Goal: Task Accomplishment & Management: Use online tool/utility

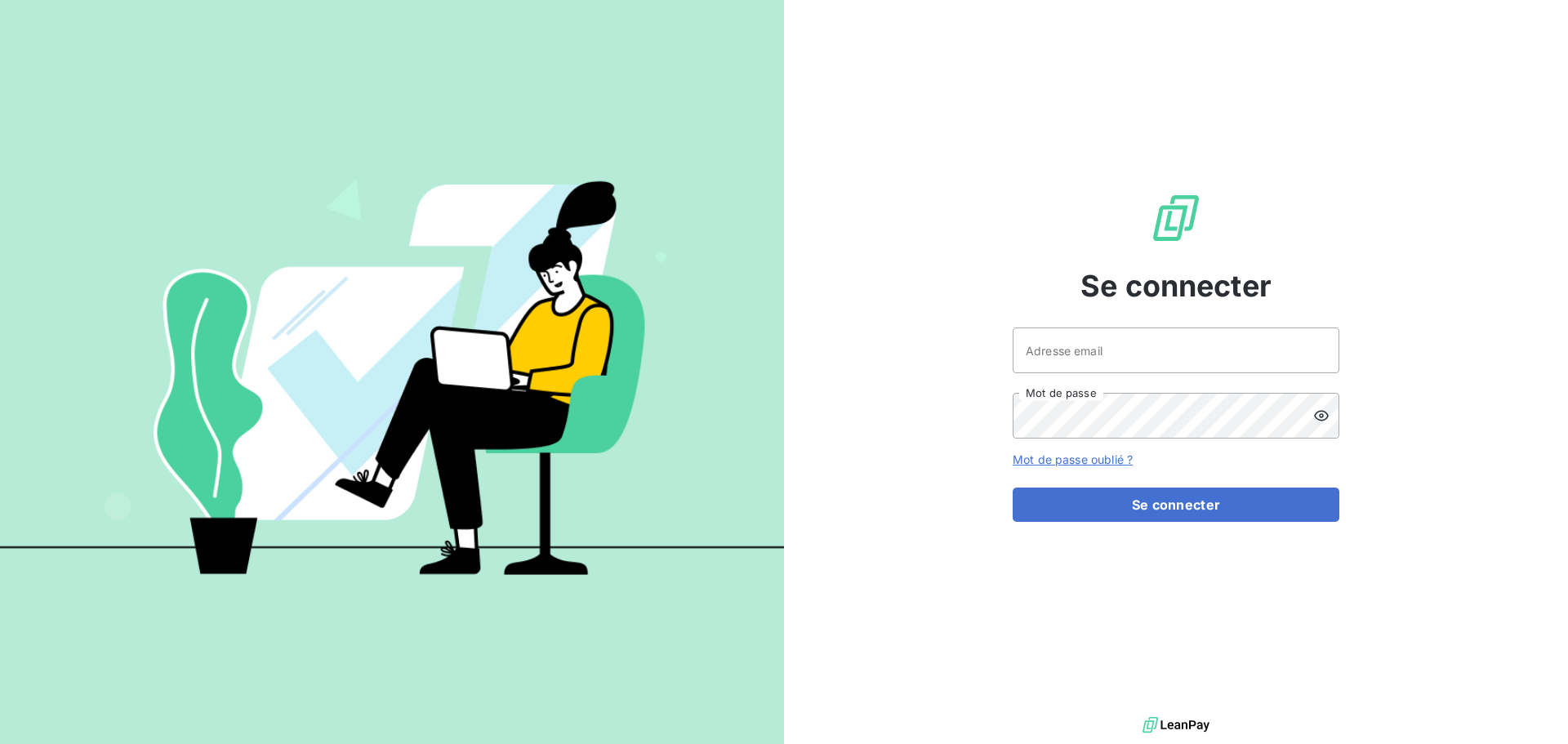
click at [1079, 323] on div "Se connecter Adresse email Mot de passe Mot de passe oublié ? Se connecter" at bounding box center [1176, 357] width 327 height 713
click at [1124, 355] on input "Adresse email" at bounding box center [1176, 350] width 327 height 46
type input "[PERSON_NAME][EMAIL_ADDRESS][DOMAIN_NAME]"
drag, startPoint x: 1230, startPoint y: 360, endPoint x: 406, endPoint y: 318, distance: 825.1
click at [411, 319] on div "Se connecter [PERSON_NAME][EMAIL_ADDRESS][DOMAIN_NAME] Adresse email Mot de pas…" at bounding box center [784, 372] width 1568 height 744
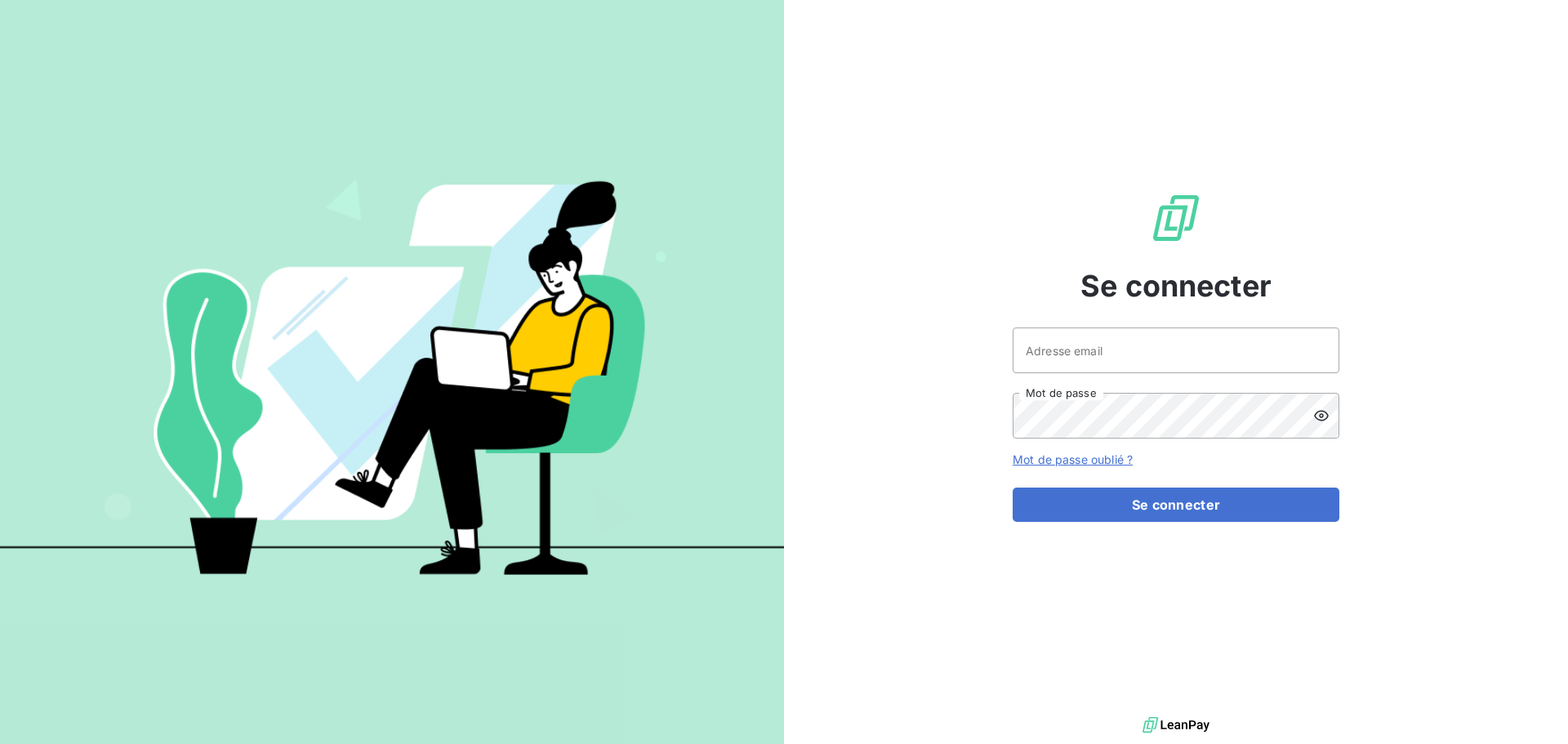
click at [1461, 169] on div "Se connecter Adresse email Mot de passe Mot de passe oublié ? Se connecter" at bounding box center [1176, 357] width 784 height 713
click at [1101, 352] on input "Adresse email" at bounding box center [1176, 350] width 327 height 46
type input "[PERSON_NAME][EMAIL_ADDRESS][DOMAIN_NAME]"
click at [1013, 488] on button "Se connecter" at bounding box center [1176, 505] width 327 height 34
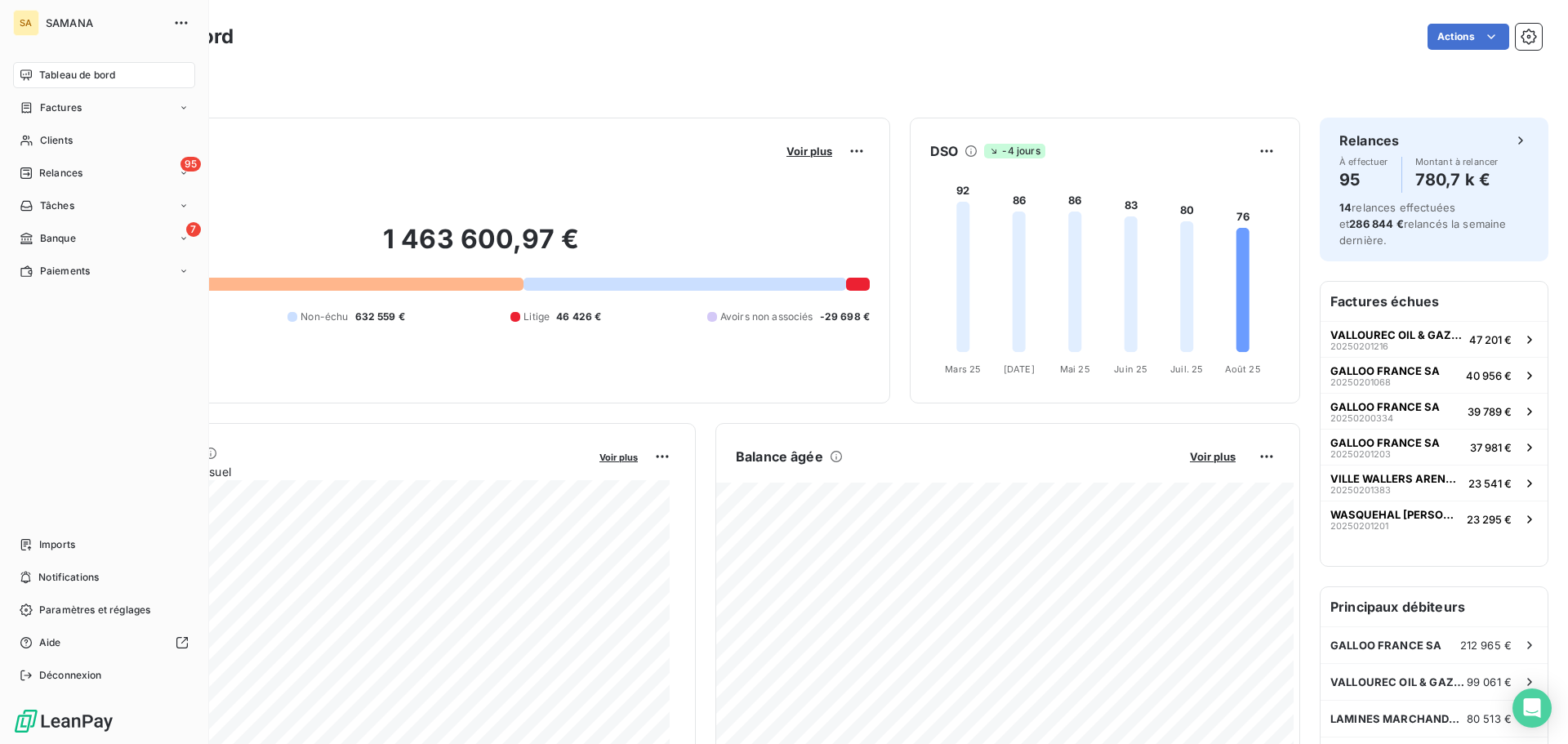
click at [105, 224] on nav "Tableau de bord Factures Clients 95 Relances Tâches 7 Banque Paiements" at bounding box center [104, 173] width 182 height 223
click at [113, 234] on div "7 Banque" at bounding box center [104, 238] width 182 height 26
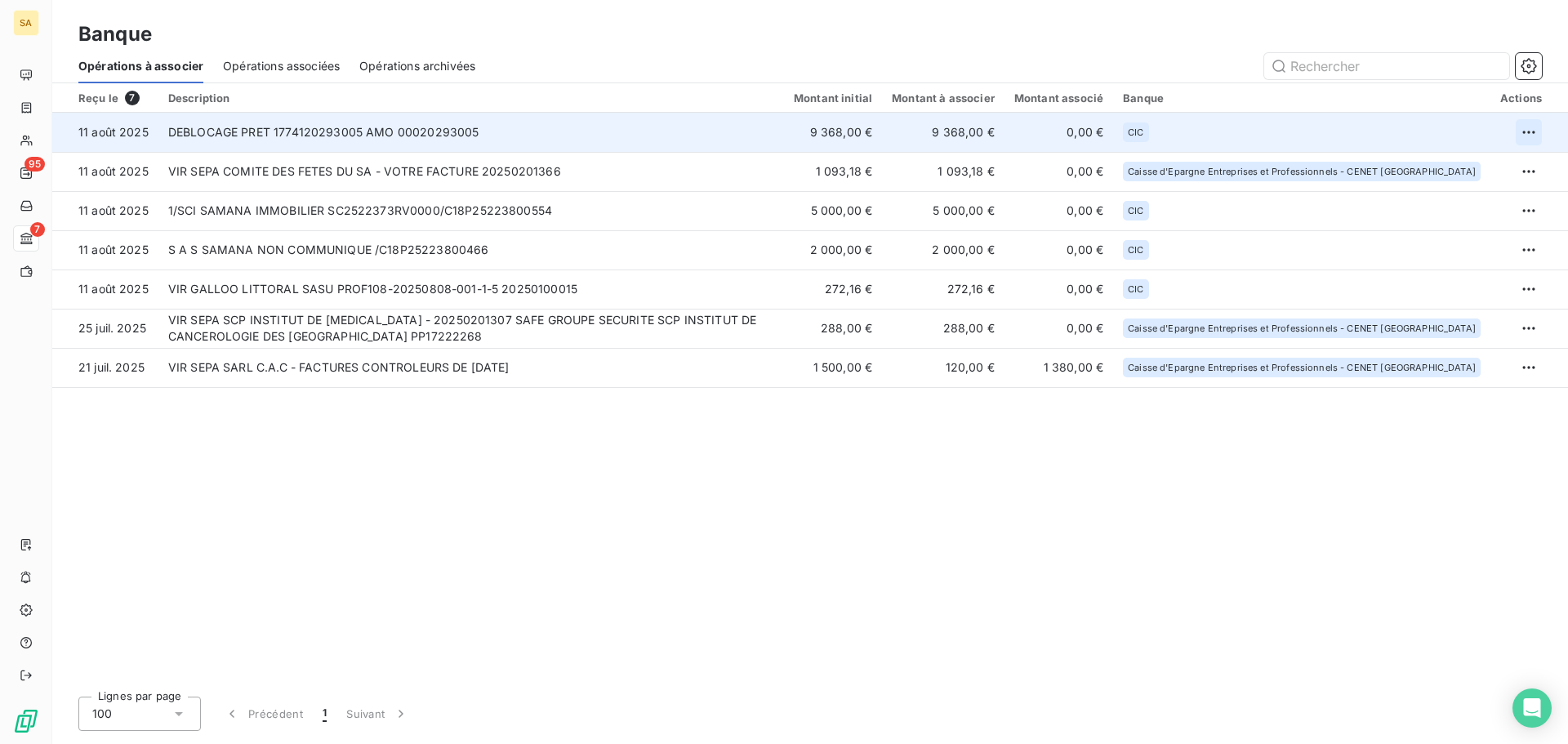
click at [1541, 131] on td at bounding box center [1529, 132] width 77 height 39
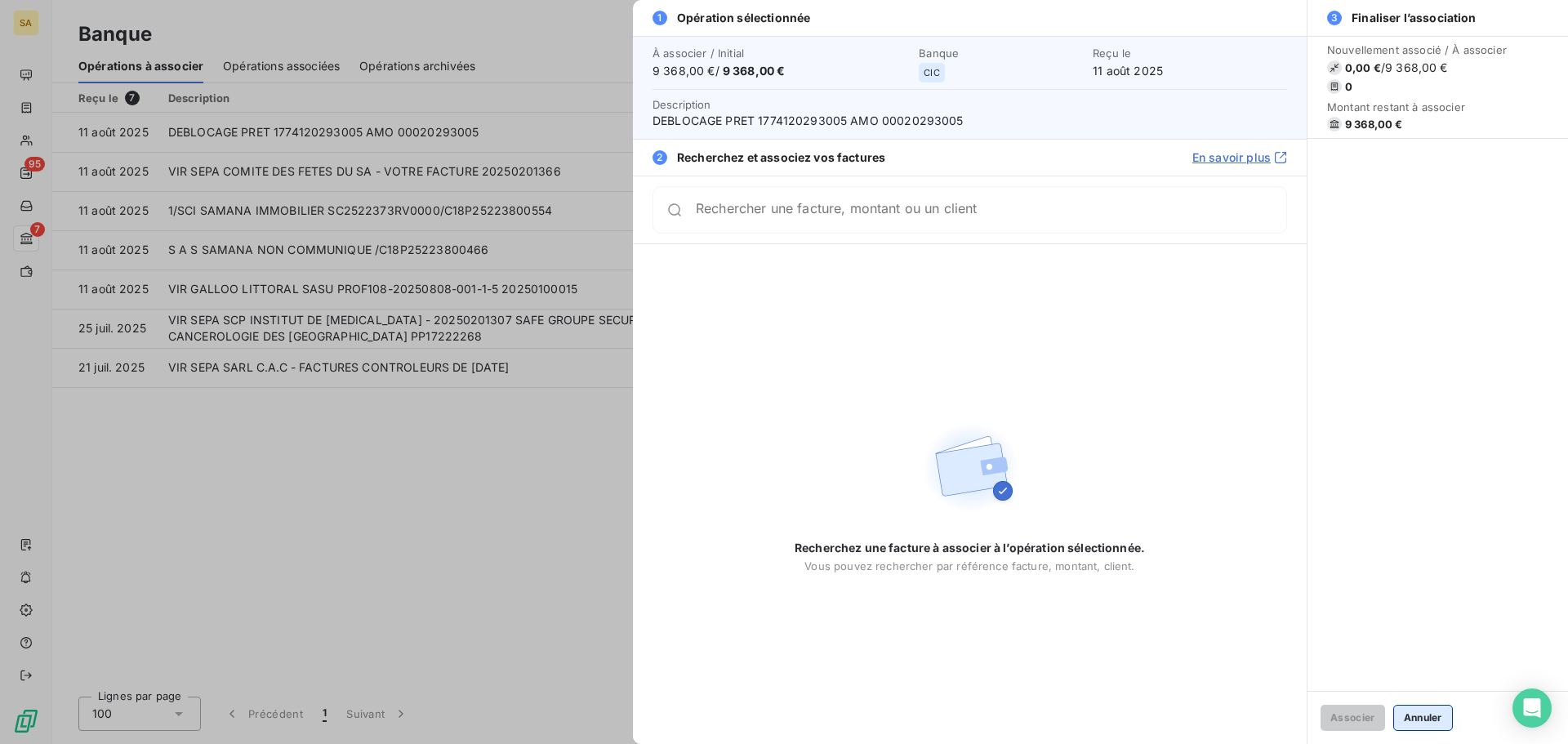
click at [1435, 720] on button "Annuler" at bounding box center [1423, 718] width 60 height 26
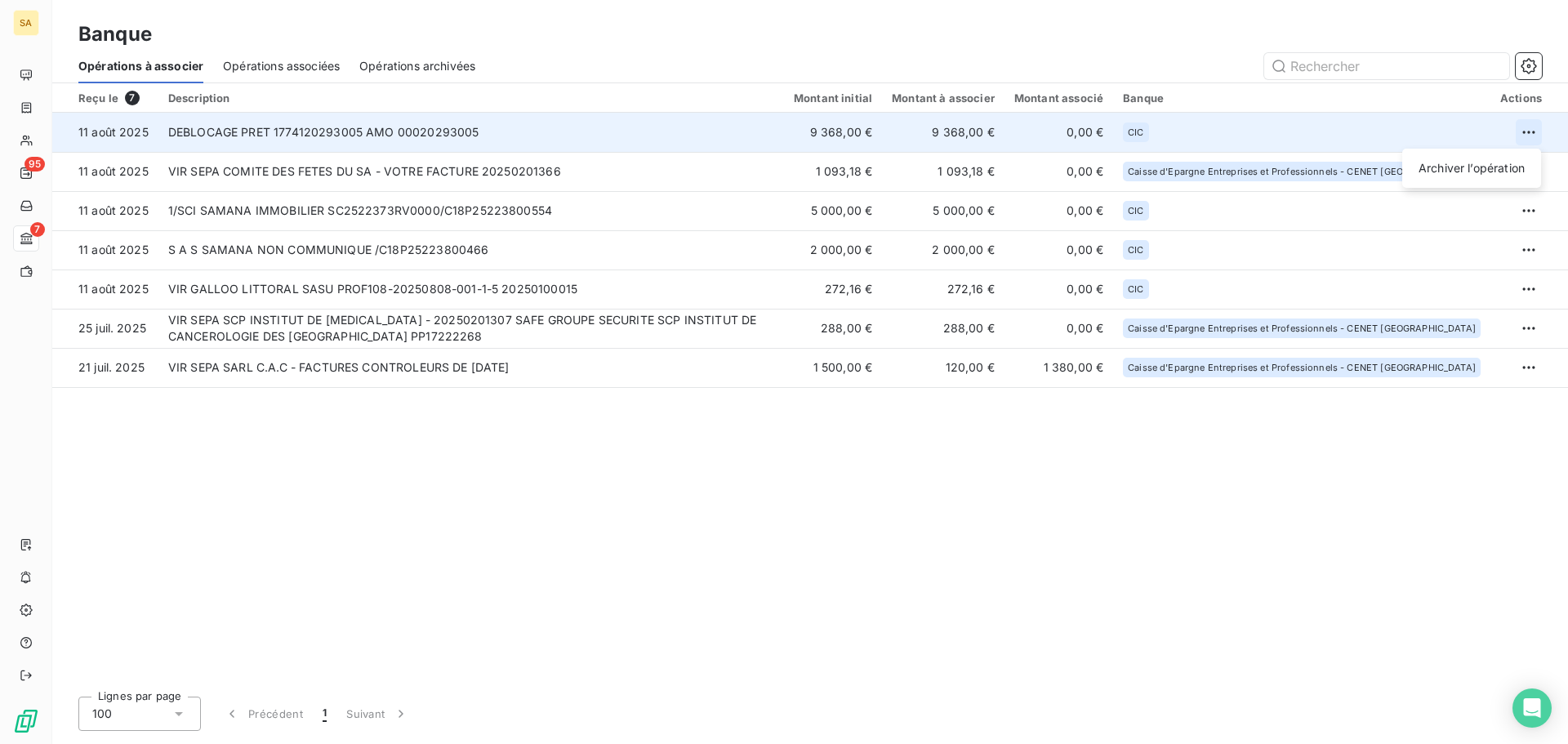
click at [1533, 129] on html "SA 95 7 Banque Opérations à associer Opérations associées Opérations archivées …" at bounding box center [784, 372] width 1568 height 744
click at [1494, 171] on div "Archiver l’opération" at bounding box center [1471, 169] width 126 height 26
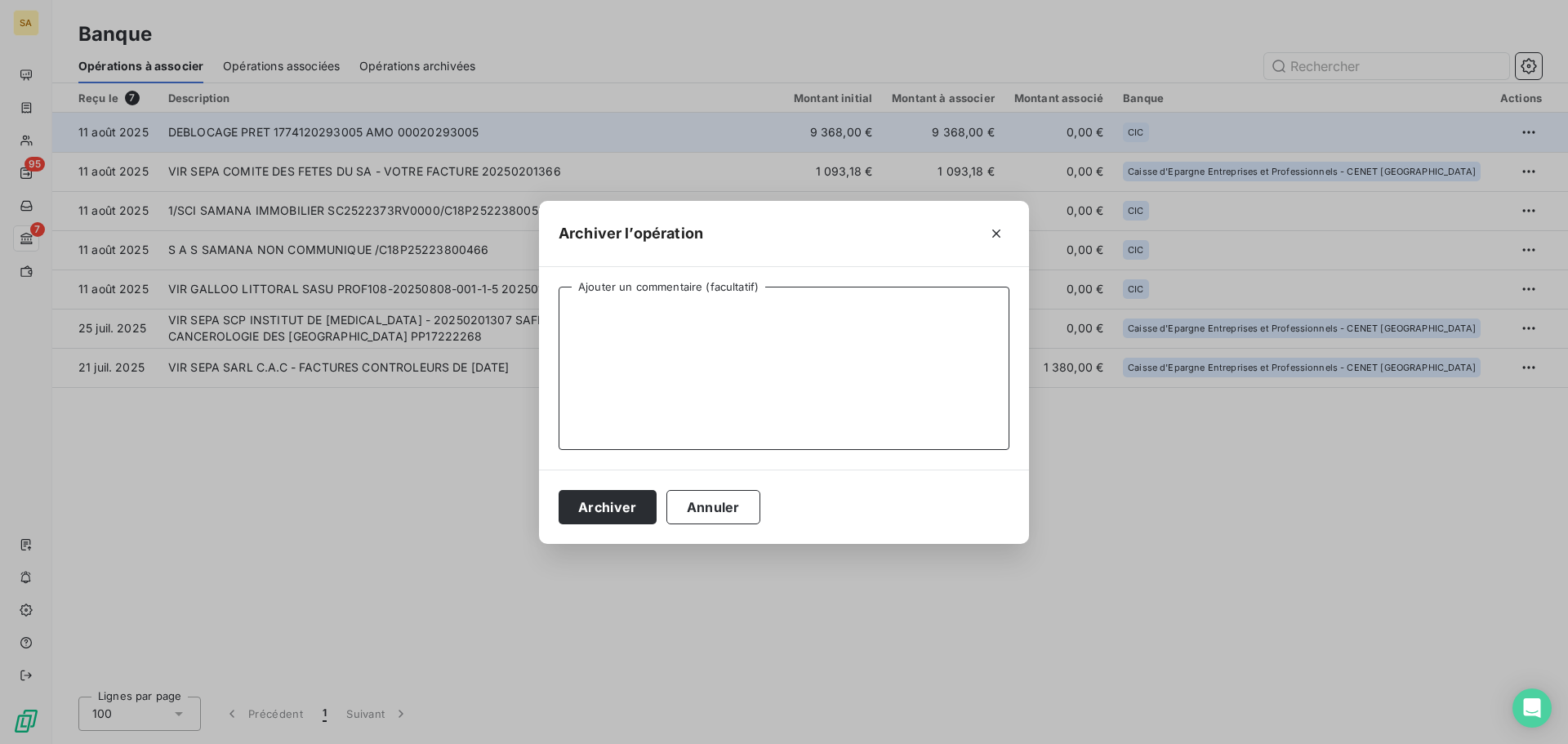
click at [602, 332] on textarea "Ajouter un commentaire (facultatif)" at bounding box center [784, 368] width 451 height 163
type textarea "Non lié à une prestation"
click at [587, 507] on button "Archiver" at bounding box center [607, 507] width 98 height 34
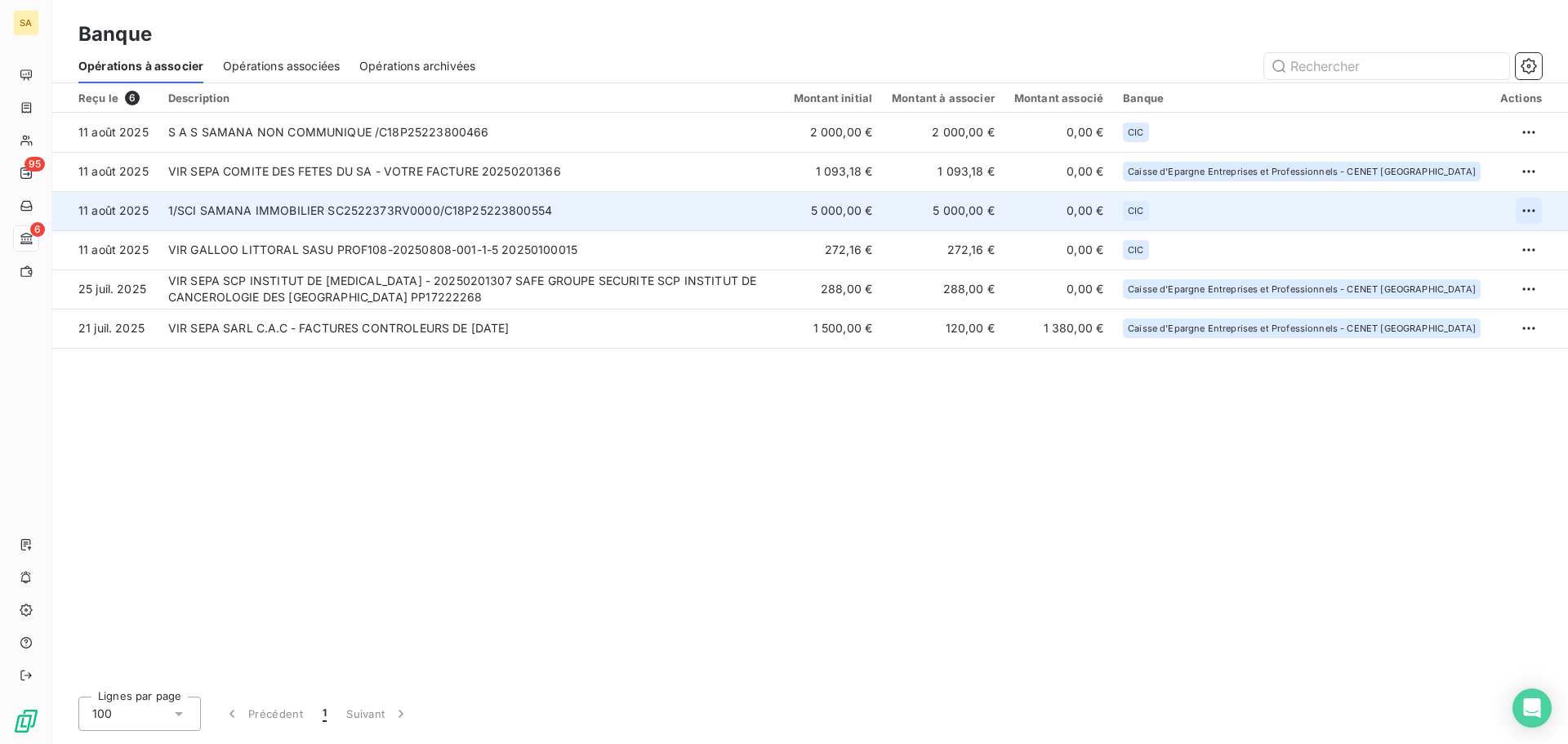
click at [1532, 206] on html "SA 95 6 Banque Opérations à associer Opérations associées Opérations archivées …" at bounding box center [784, 372] width 1568 height 744
click at [1498, 247] on div "Archiver l’opération" at bounding box center [1471, 247] width 126 height 26
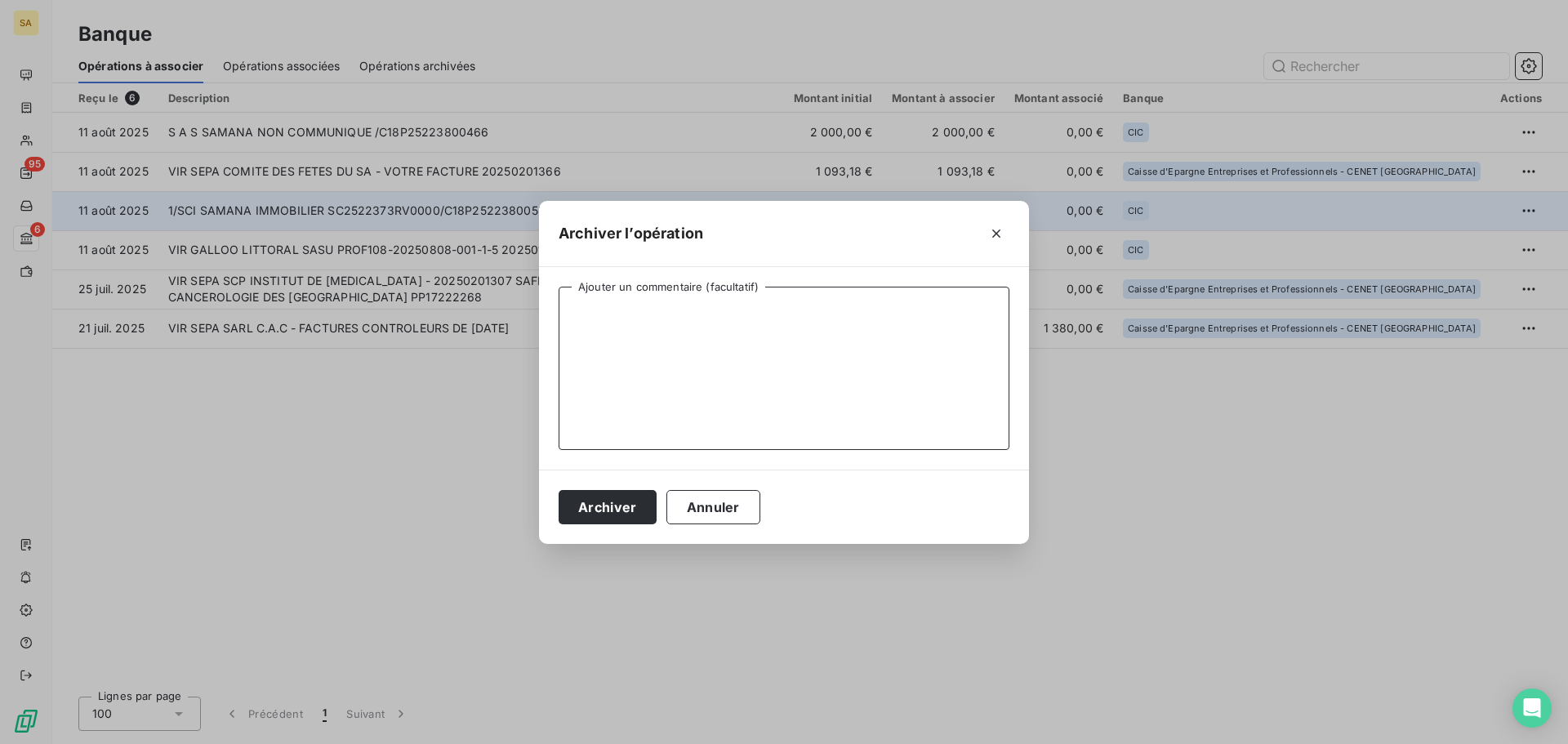
click at [951, 333] on textarea "Ajouter un commentaire (facultatif)" at bounding box center [784, 368] width 451 height 163
type textarea "Virement de trésorerie"
click at [612, 514] on button "Archiver" at bounding box center [607, 507] width 98 height 34
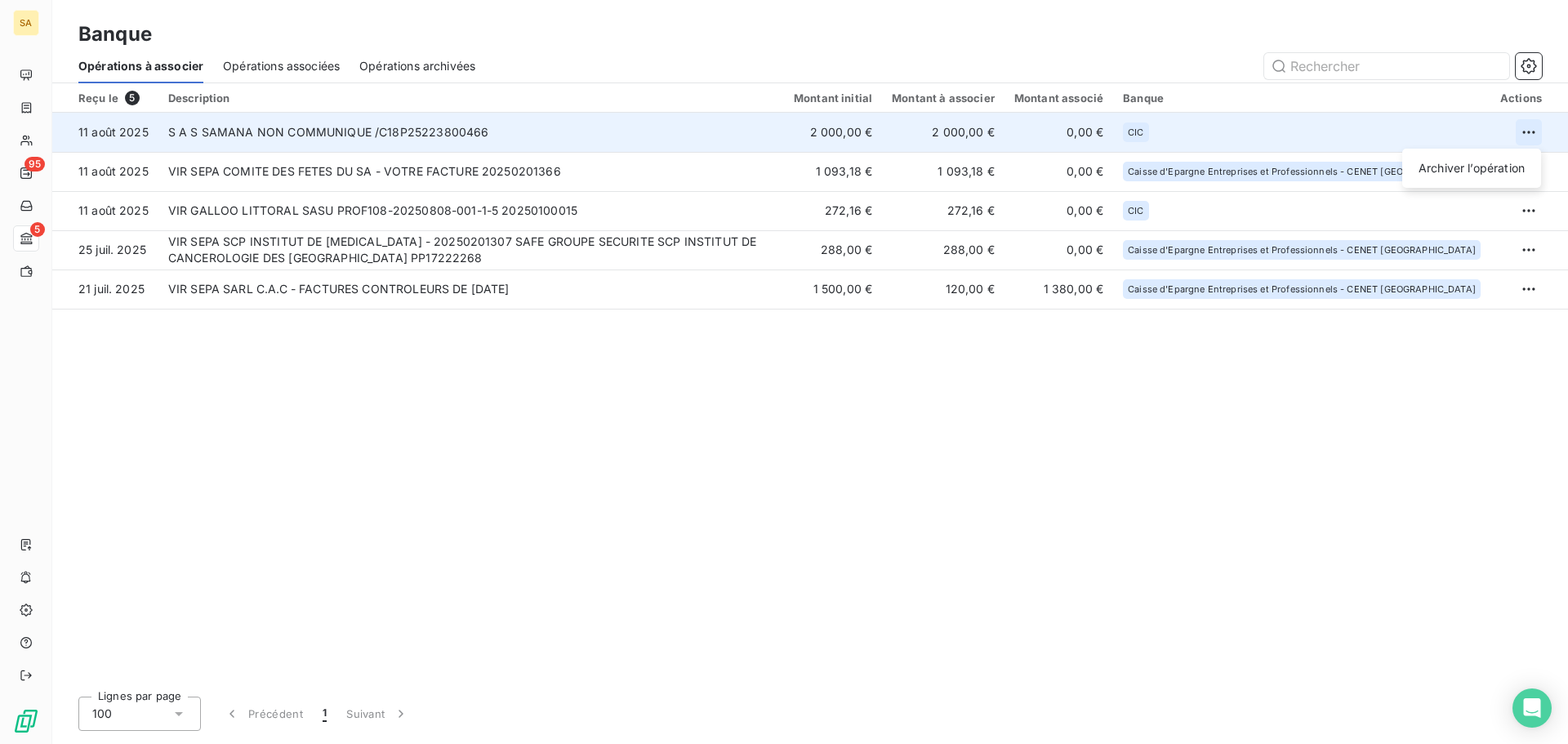
click at [1533, 134] on html "SA 95 5 Banque Opérations à associer Opérations associées Opérations archivées …" at bounding box center [784, 372] width 1568 height 744
click at [1440, 166] on div "Archiver l’opération" at bounding box center [1471, 169] width 126 height 26
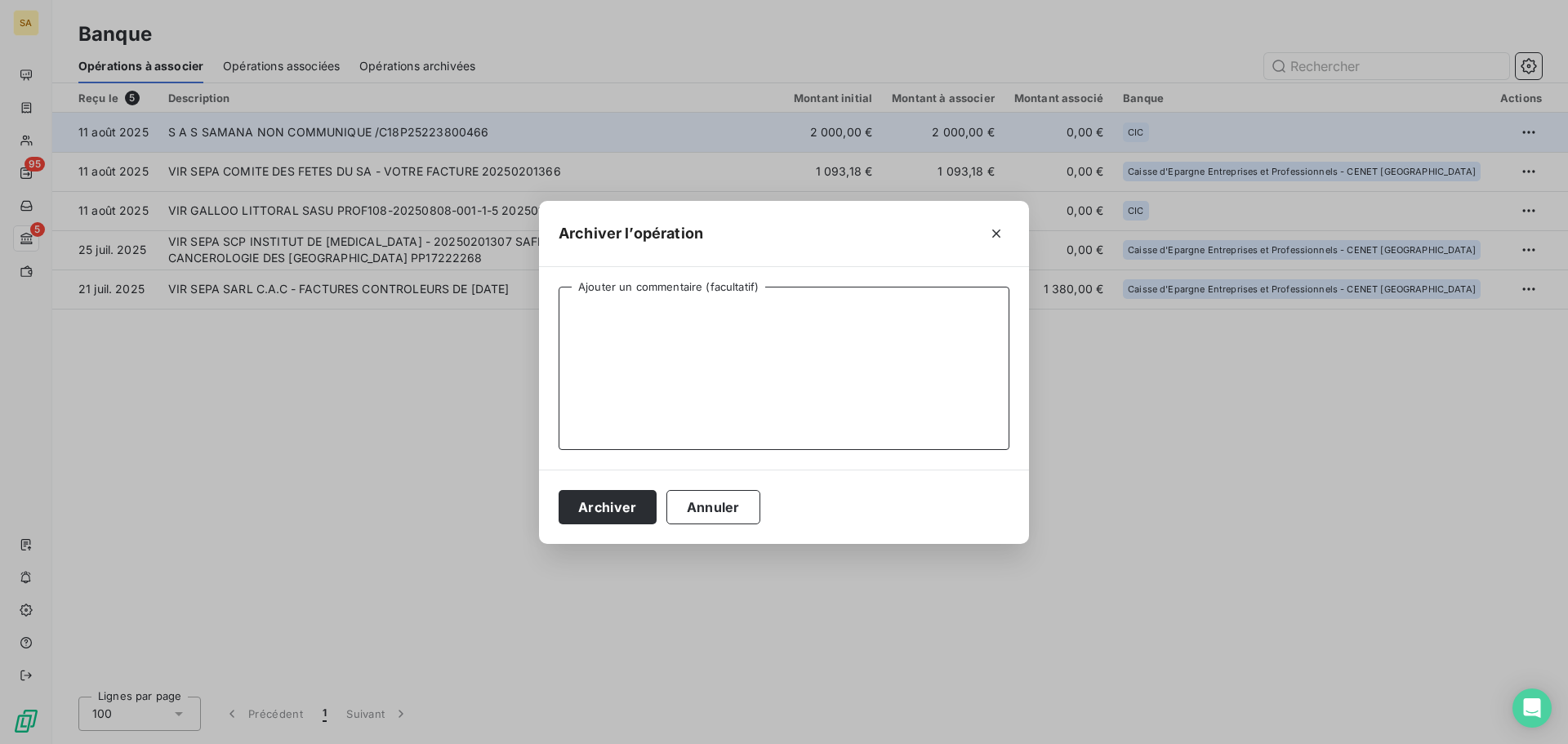
click at [776, 312] on textarea "Ajouter un commentaire (facultatif)" at bounding box center [784, 368] width 451 height 163
type textarea "Virement de trésorerie"
click at [646, 514] on button "Archiver" at bounding box center [607, 507] width 98 height 34
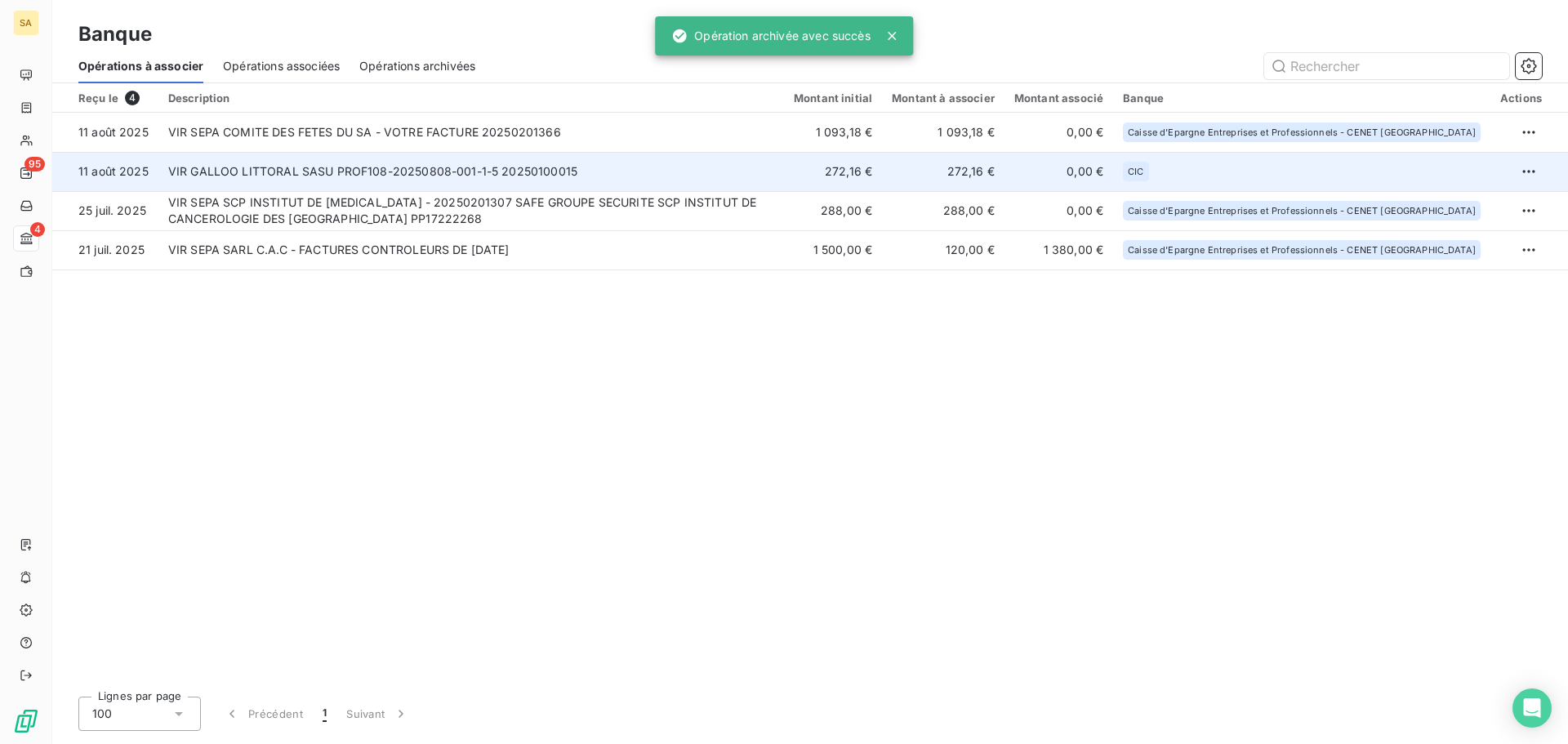
click at [549, 170] on td "VIR GALLOO LITTORAL SASU PROF108-20250808-001-1-5 20250100015" at bounding box center [471, 171] width 626 height 39
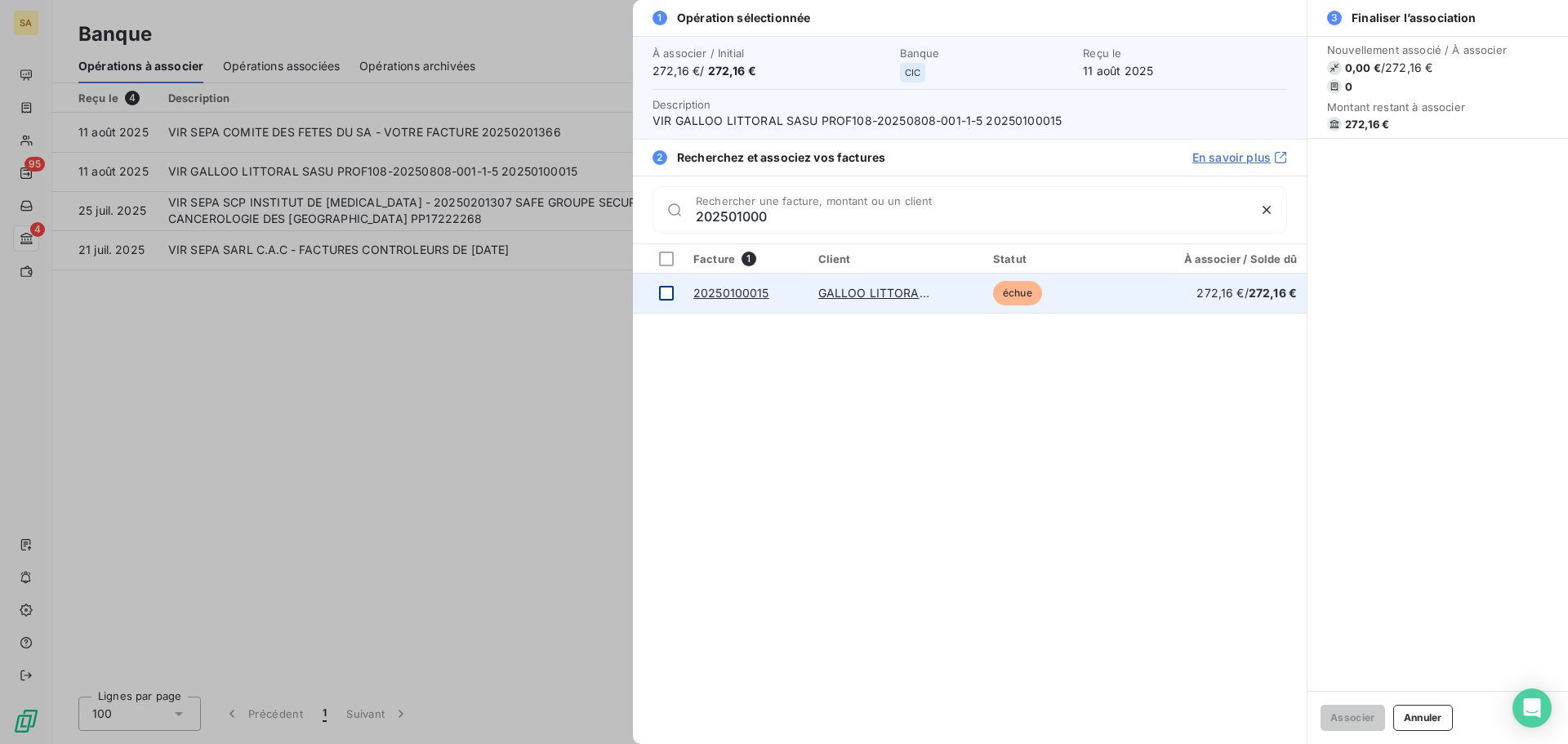
type input "202501000"
click at [667, 295] on div at bounding box center [667, 293] width 15 height 15
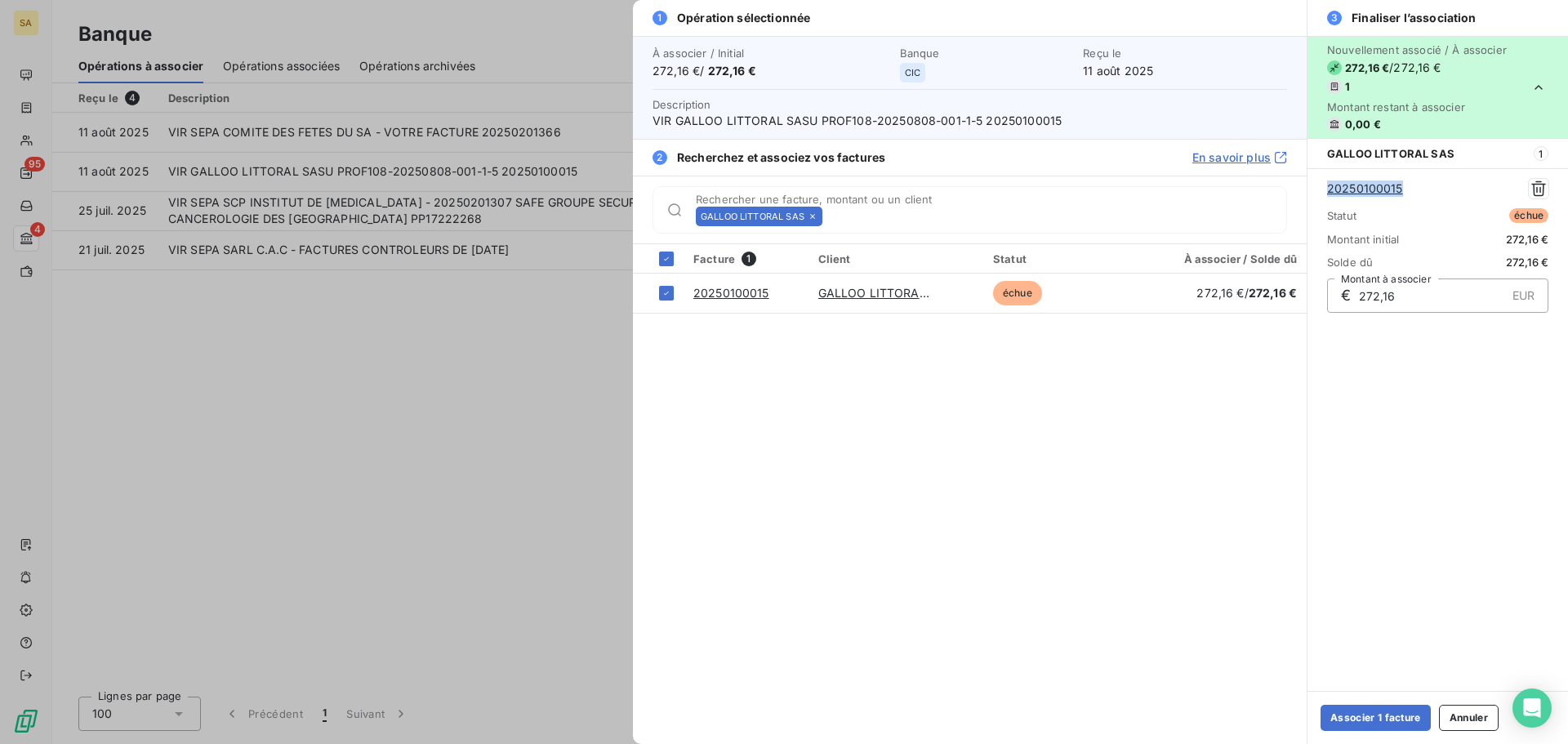
drag, startPoint x: 1413, startPoint y: 186, endPoint x: 1323, endPoint y: 190, distance: 90.1
click at [1323, 190] on div "20250100015 Statut échue Montant initial 272,16 € Solde dû 272,16 € € 272,16 EU…" at bounding box center [1438, 246] width 261 height 155
copy link "20250100015"
click at [1479, 720] on button "Annuler" at bounding box center [1469, 718] width 60 height 26
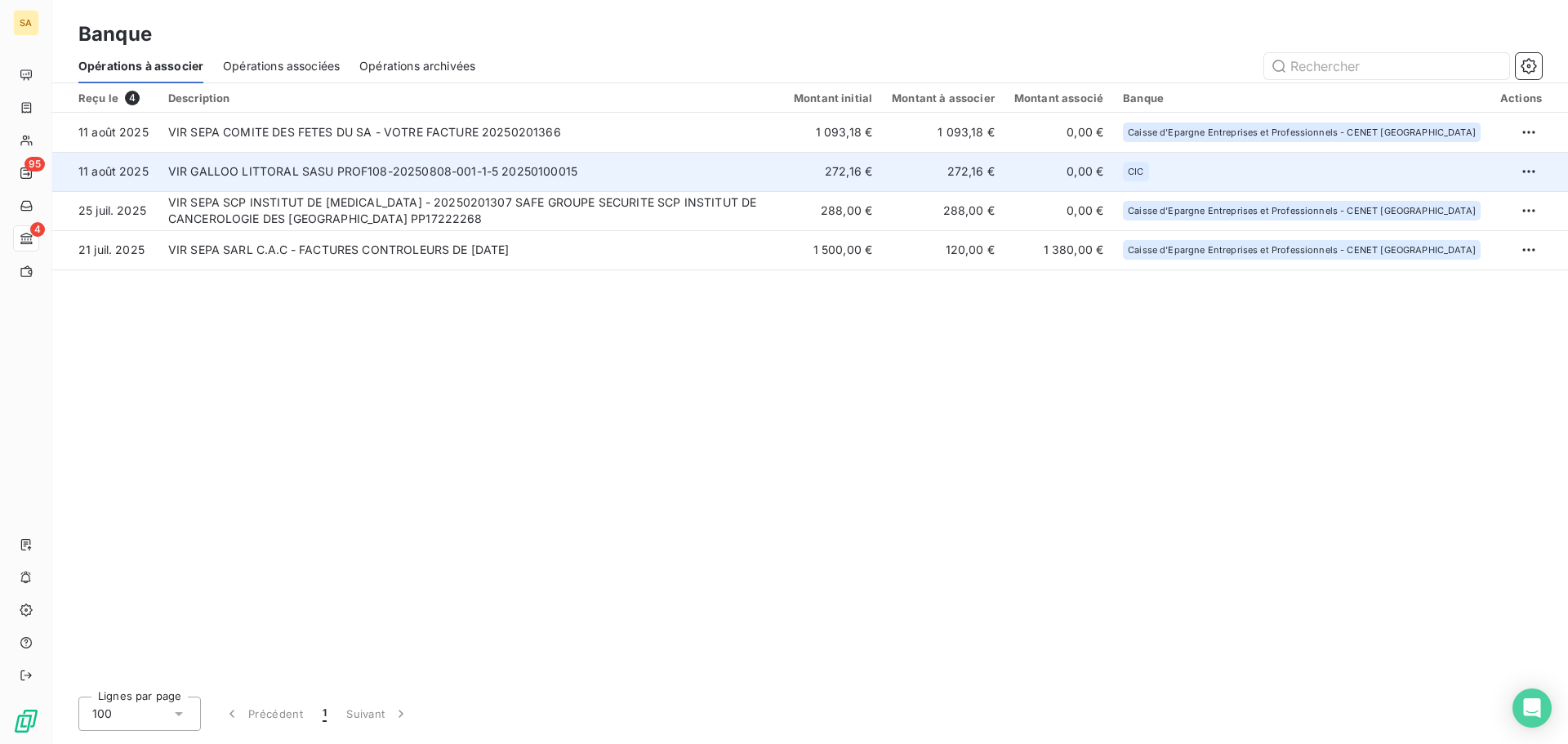
click at [501, 164] on td "VIR GALLOO LITTORAL SASU PROF108-20250808-001-1-5 20250100015" at bounding box center [471, 171] width 626 height 39
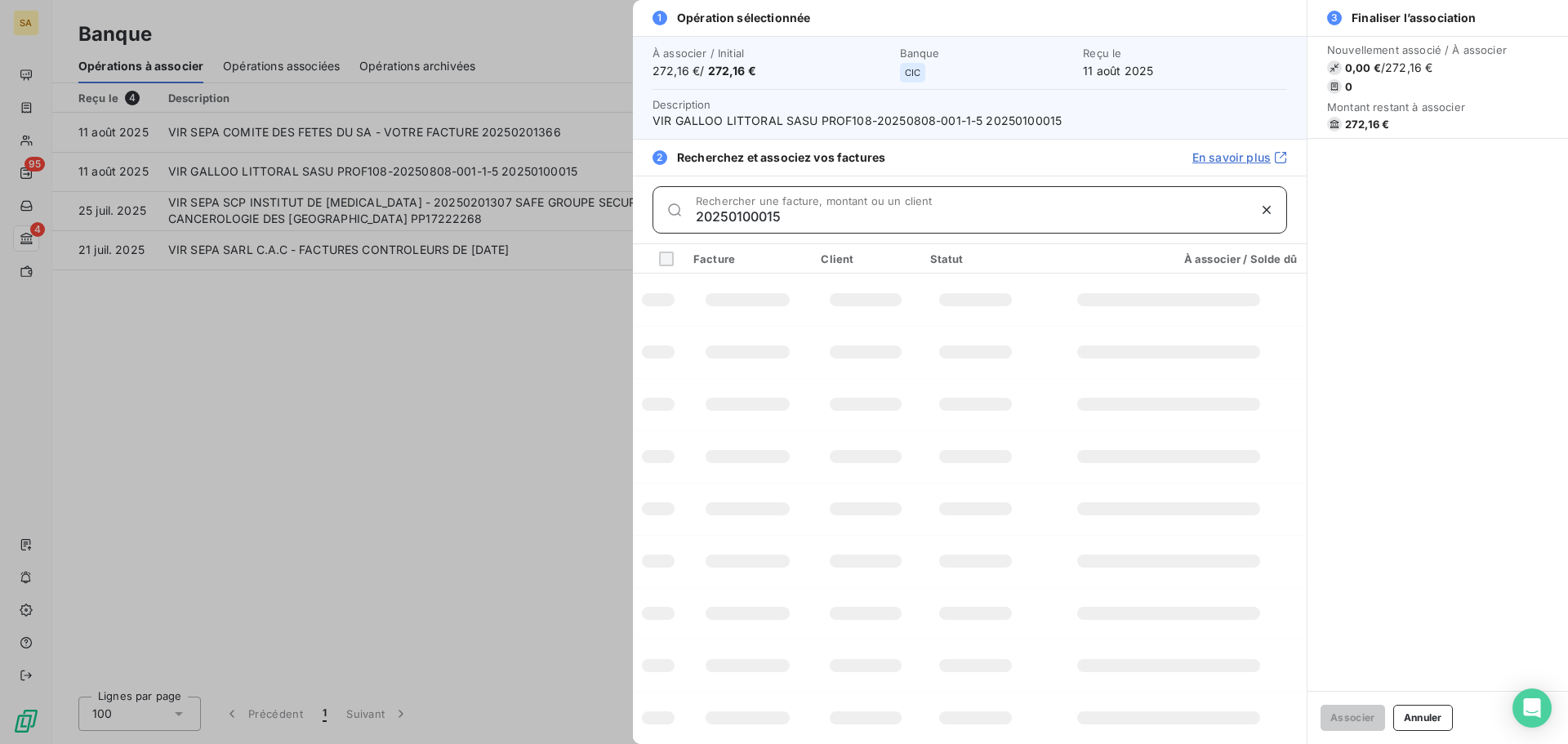
type input "20250100015"
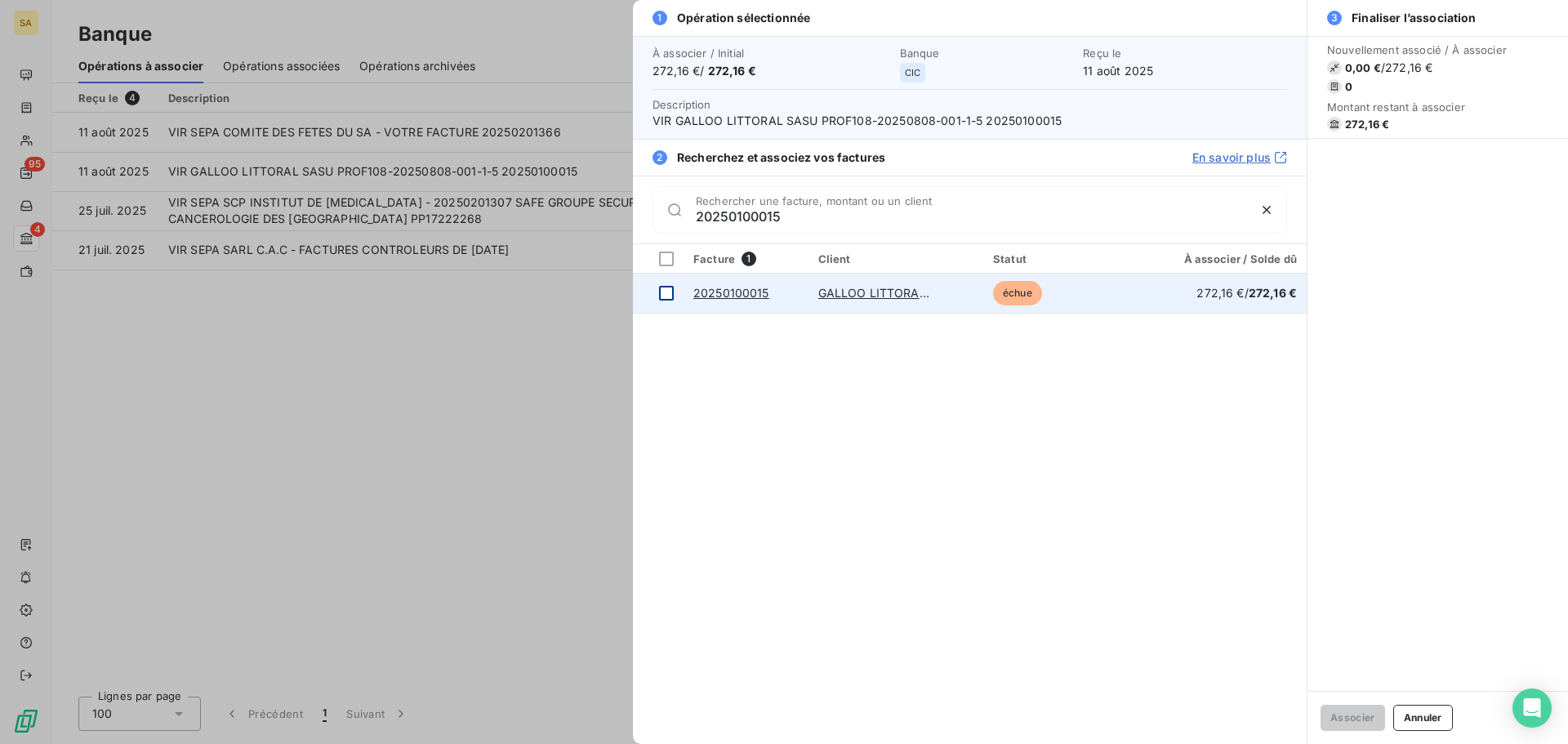
click at [673, 299] on div at bounding box center [667, 293] width 15 height 15
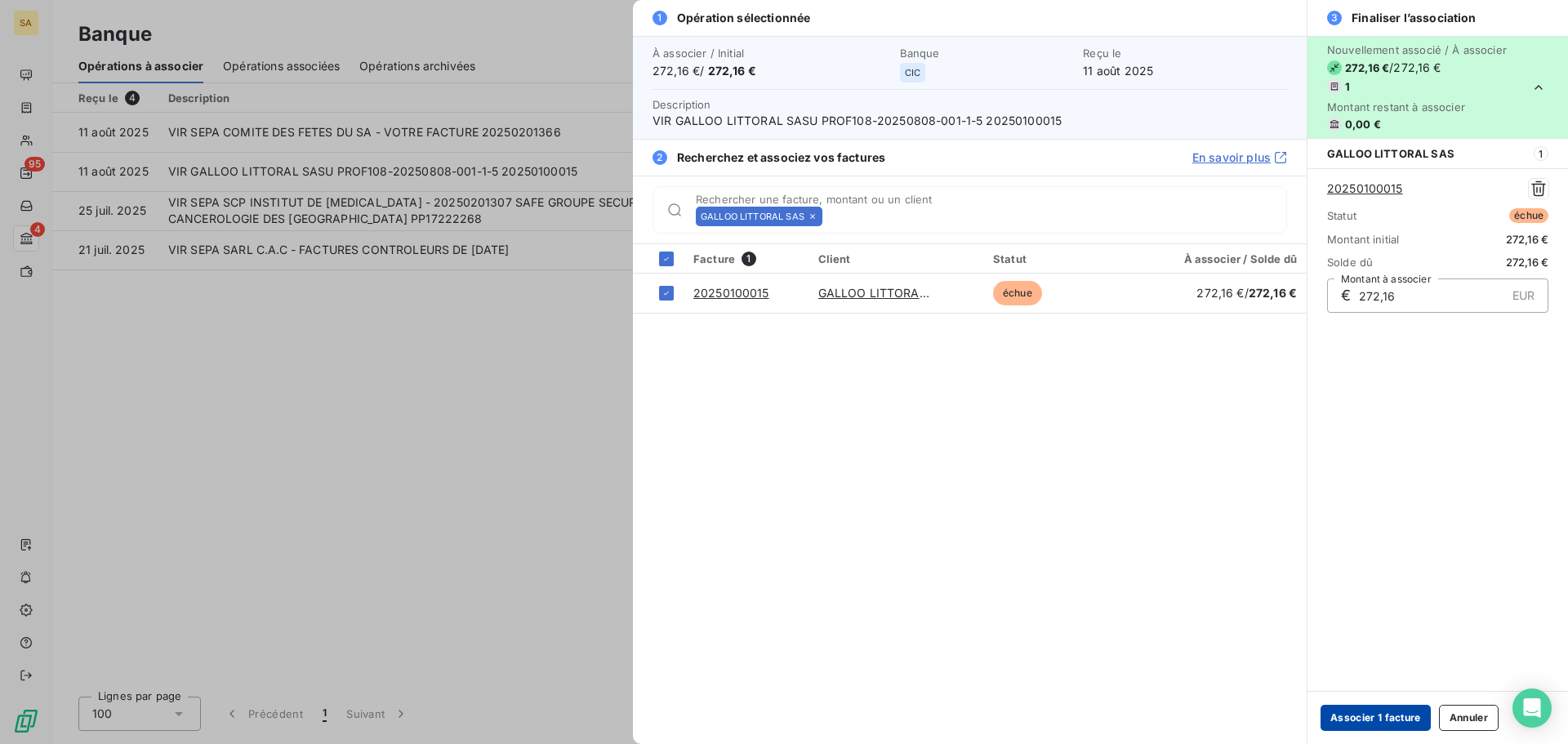
click at [1399, 715] on button "Associer 1 facture" at bounding box center [1375, 718] width 110 height 26
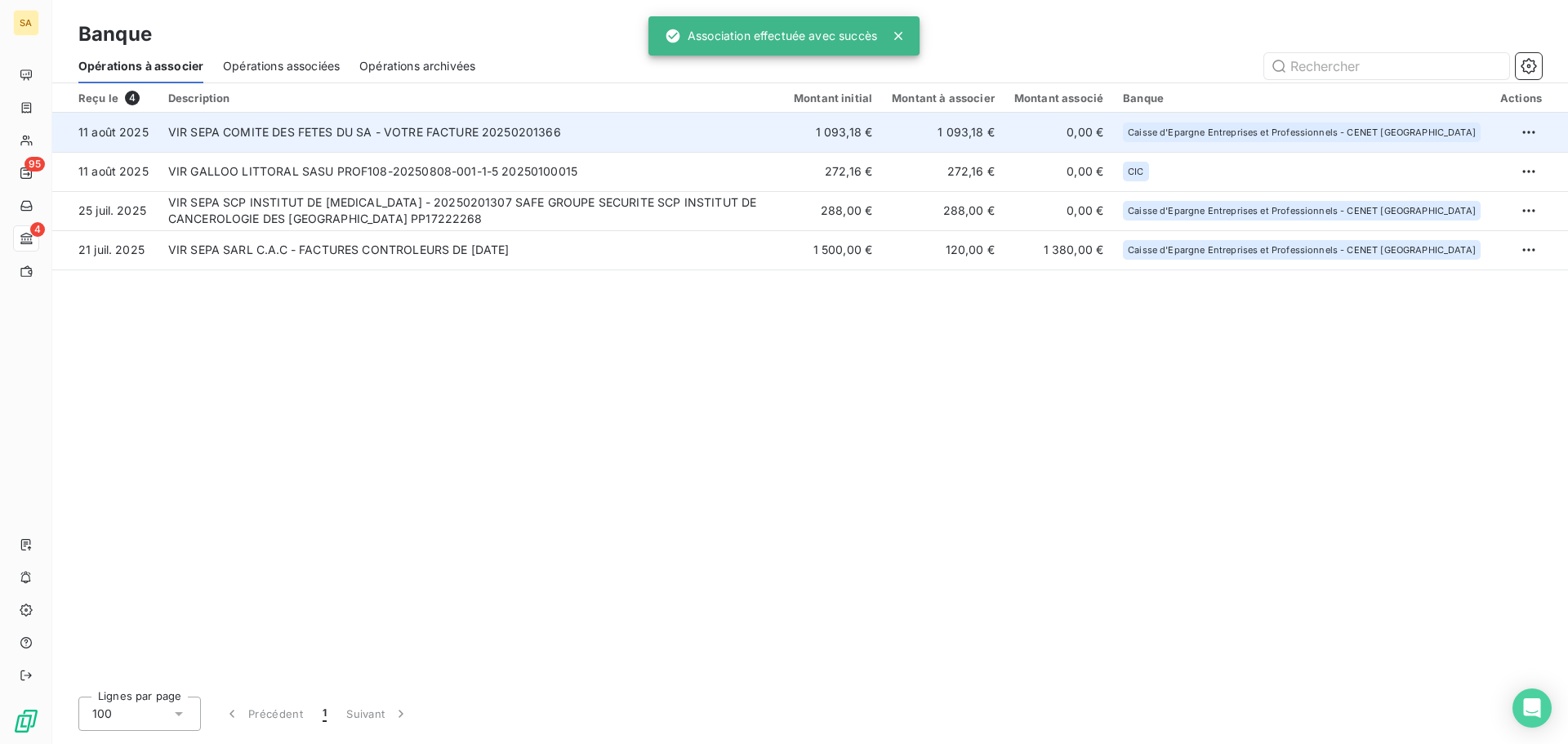
click at [416, 143] on td "VIR SEPA COMITE DES FETES DU SA - VOTRE FACTURE 20250201366" at bounding box center [471, 132] width 626 height 39
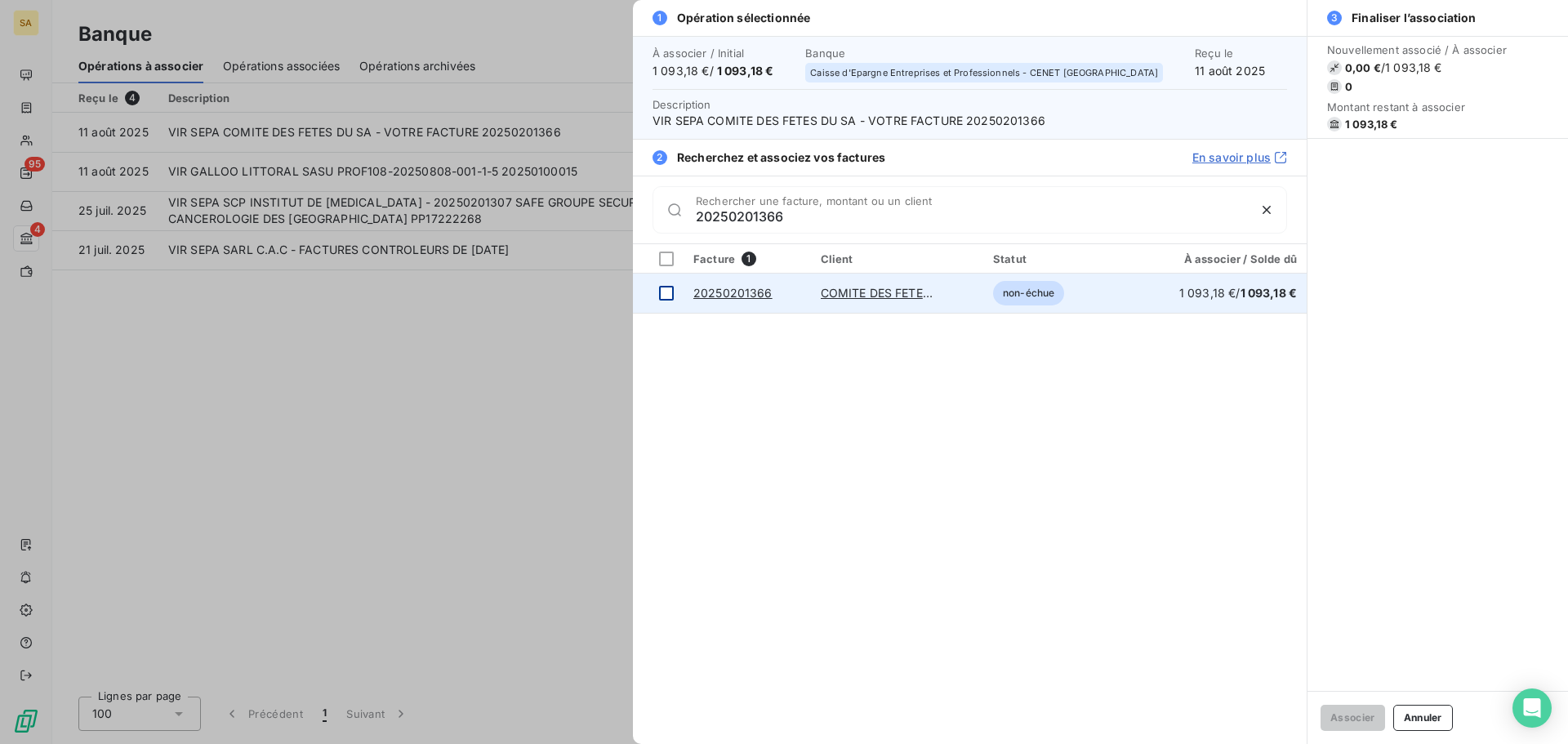
type input "20250201366"
click at [669, 291] on div at bounding box center [667, 293] width 15 height 15
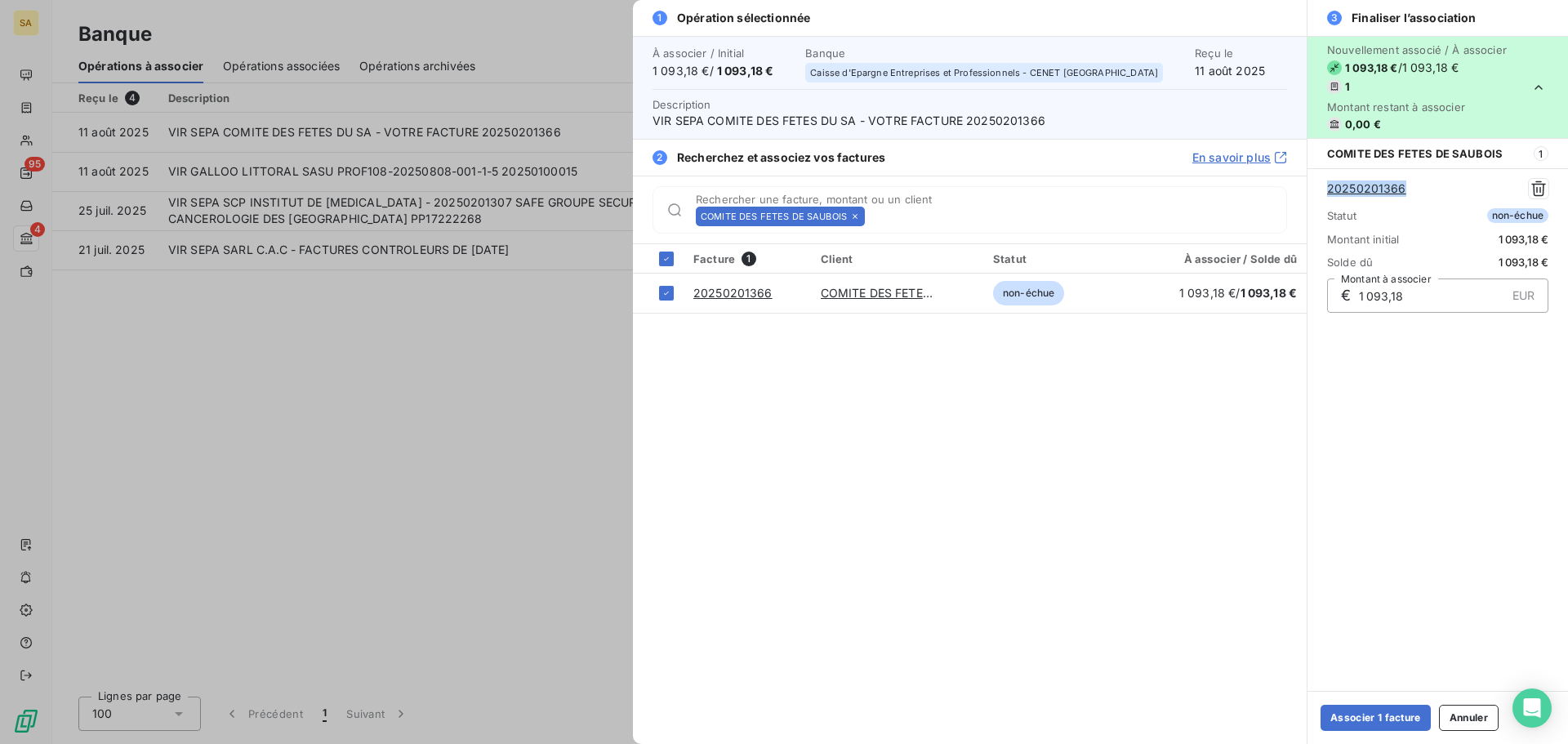
drag, startPoint x: 1426, startPoint y: 194, endPoint x: 1326, endPoint y: 196, distance: 100.0
click at [1326, 196] on div "20250201366 Statut non-échue Montant initial 1 093,18 € Solde dû 1 093,18 € € 1…" at bounding box center [1438, 246] width 261 height 155
copy link "20250201366"
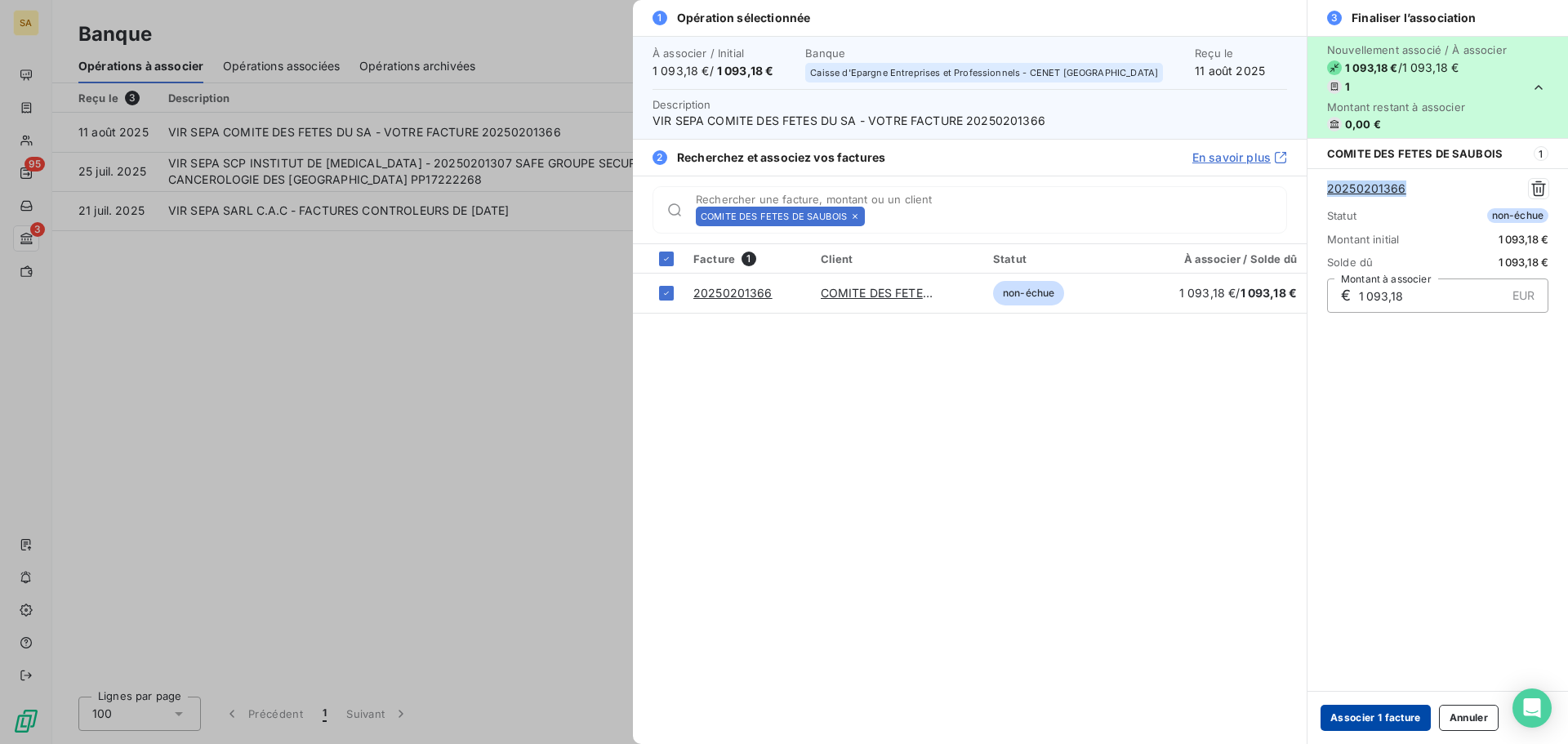
click at [1340, 715] on button "Associer 1 facture" at bounding box center [1375, 718] width 110 height 26
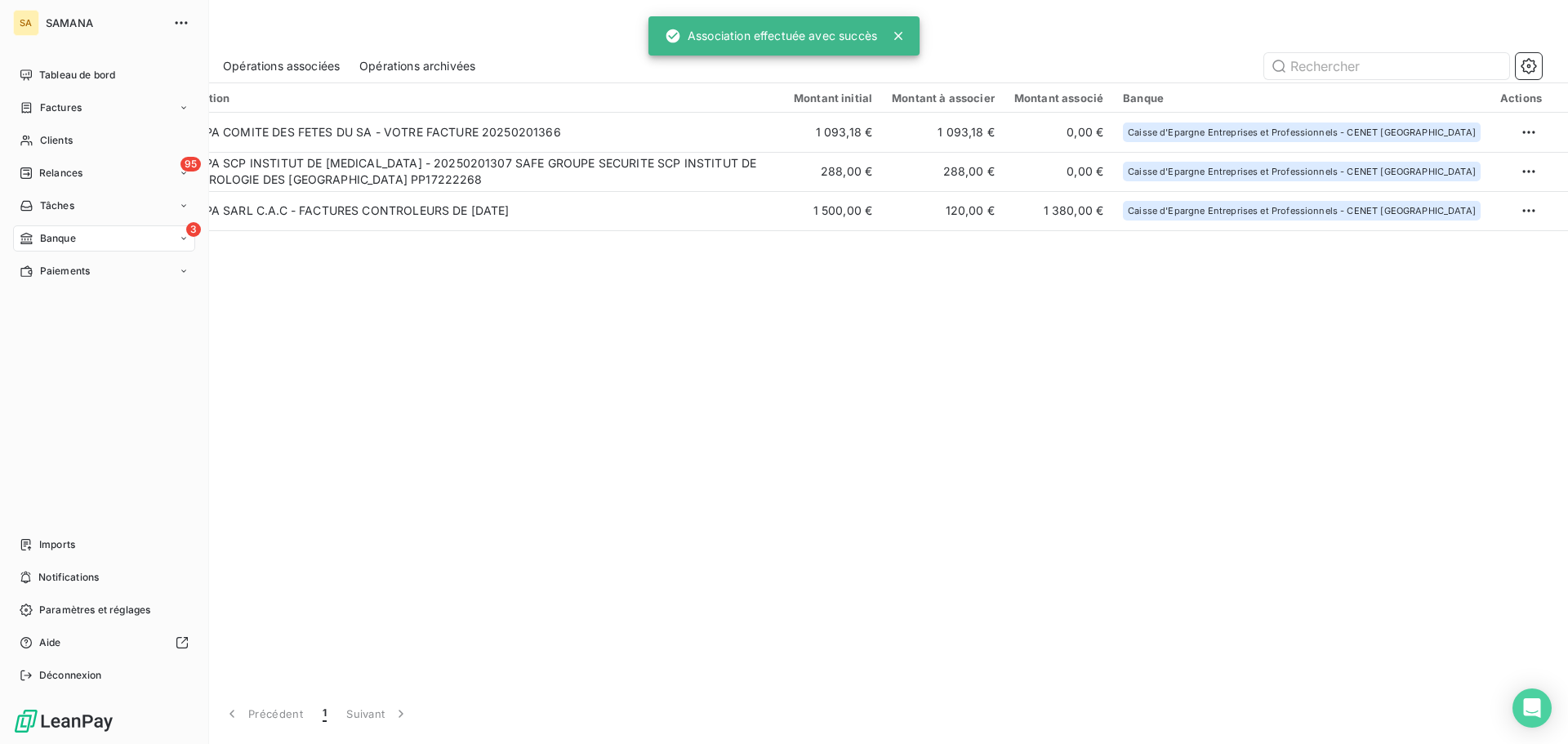
click at [88, 242] on div "3 Banque" at bounding box center [104, 238] width 182 height 26
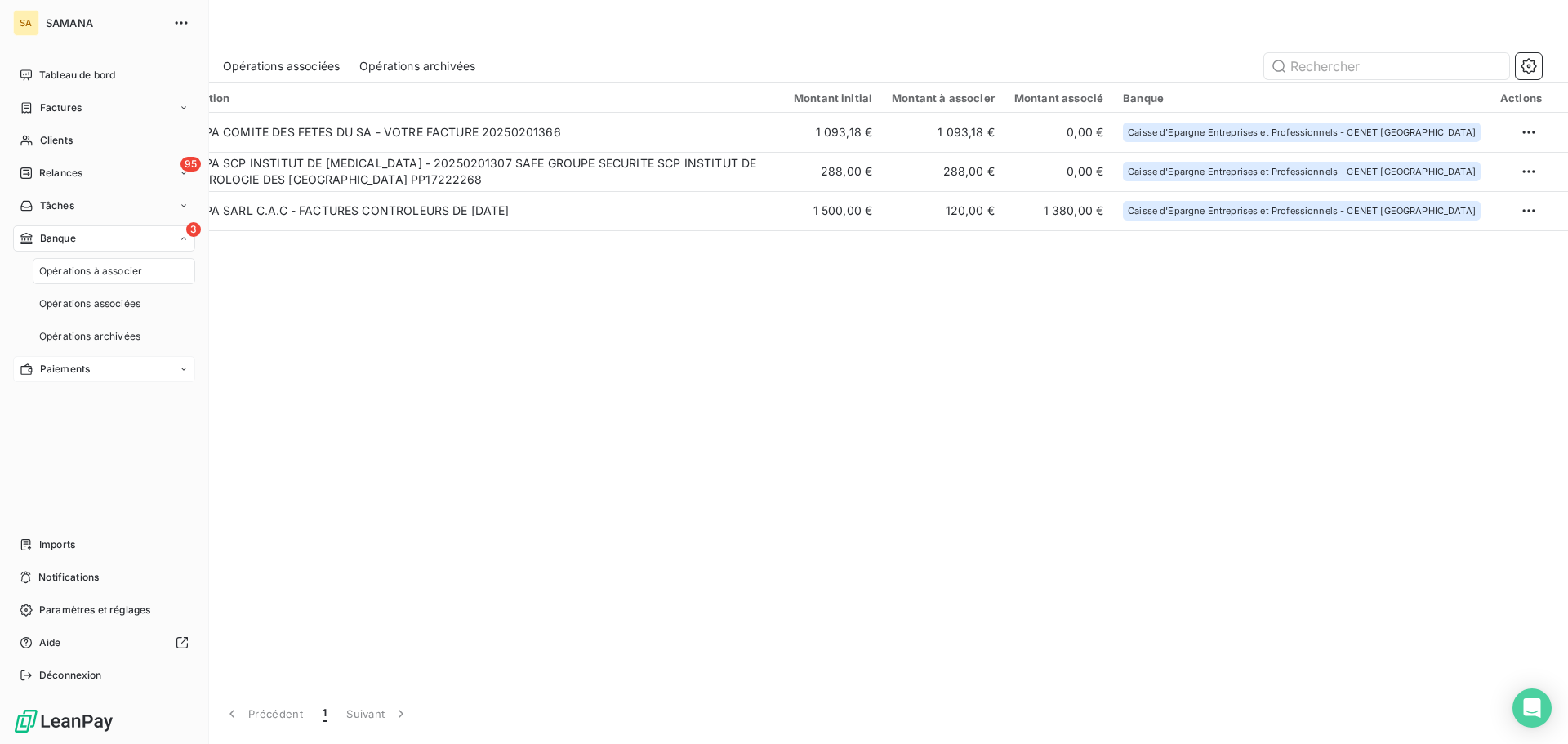
click at [122, 371] on div "Paiements" at bounding box center [104, 369] width 182 height 26
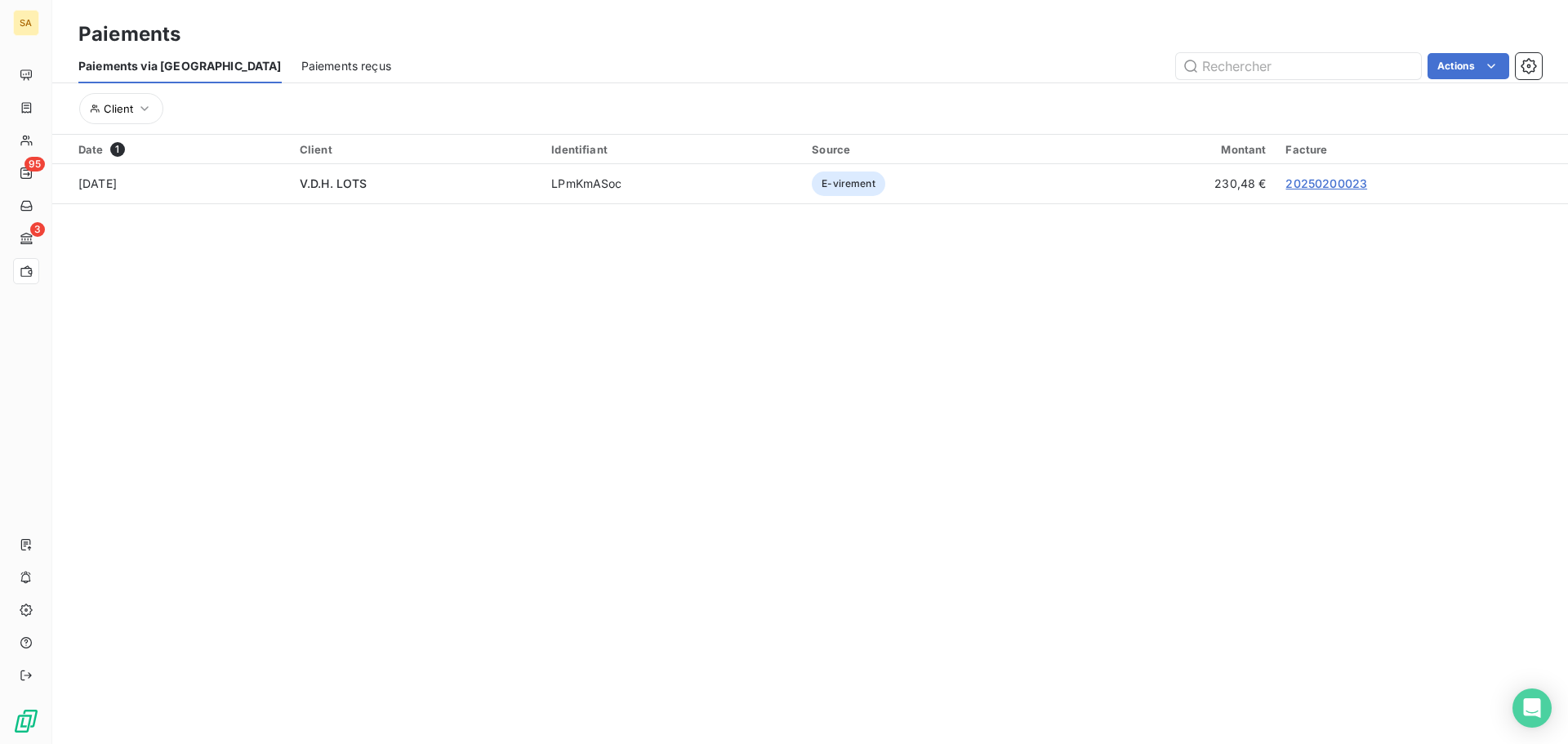
click at [302, 70] on span "Paiements reçus" at bounding box center [346, 66] width 89 height 17
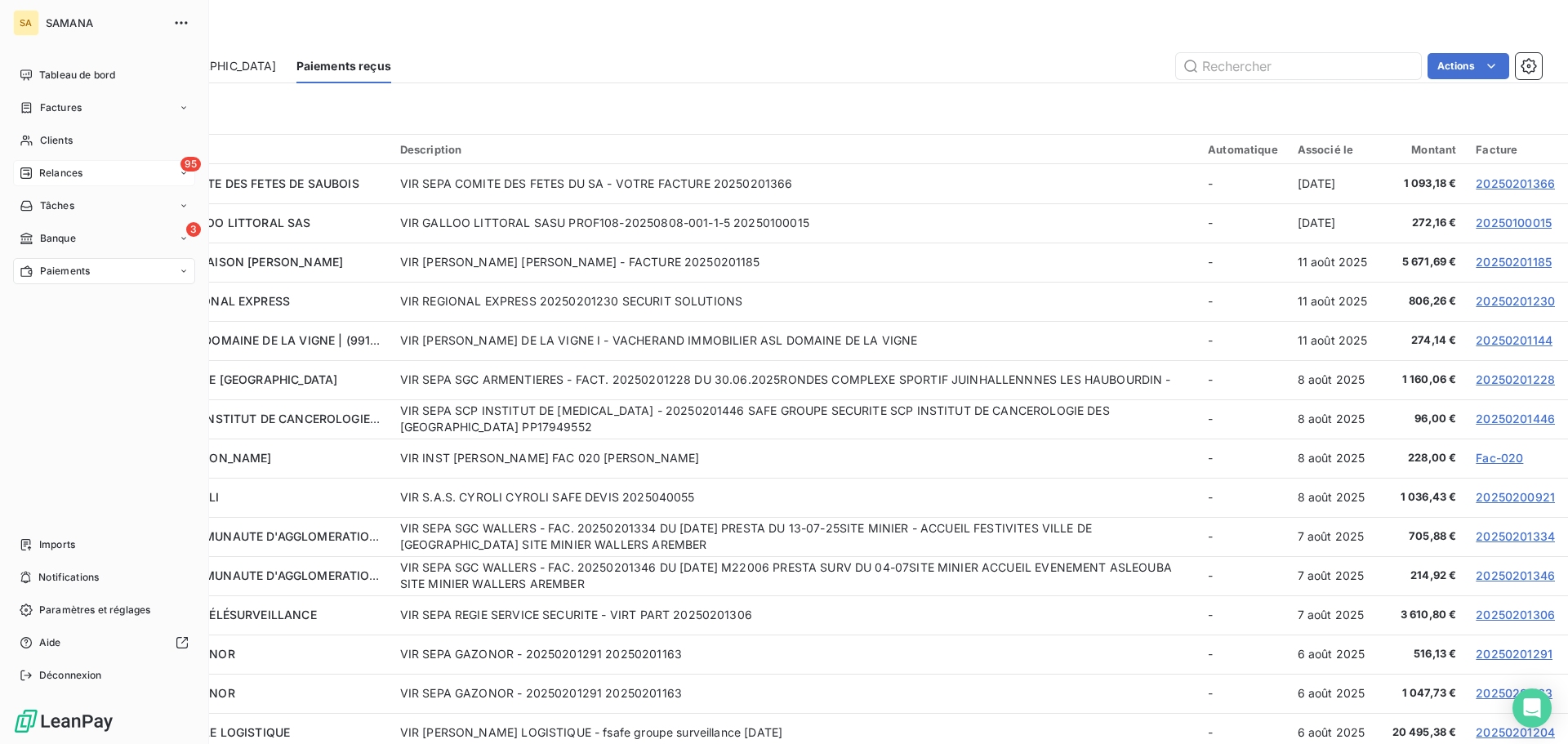
click at [42, 169] on span "Relances" at bounding box center [61, 173] width 43 height 15
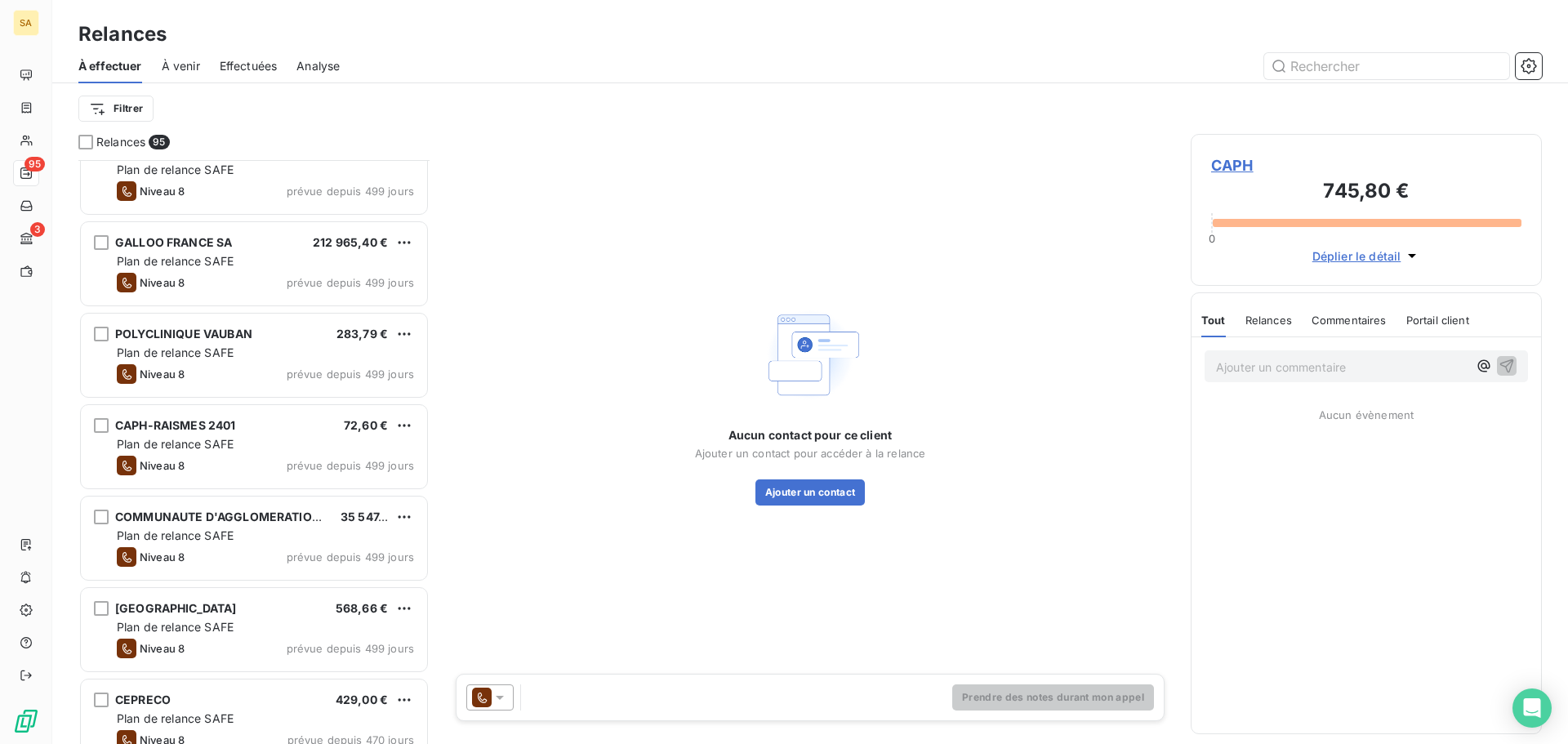
scroll to position [164, 0]
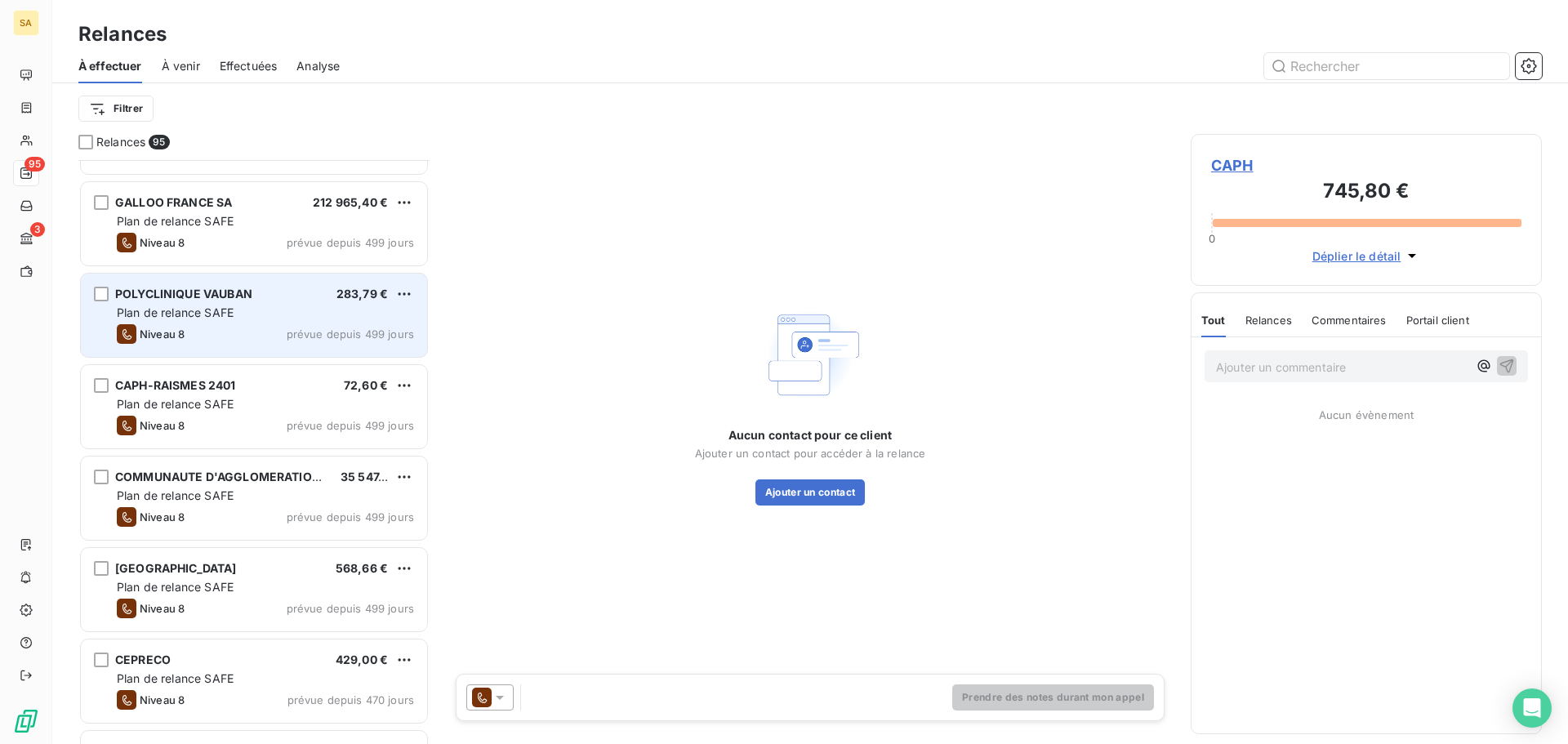
click at [275, 322] on div "POLYCLINIQUE VAUBAN 283,79 € Plan de relance SAFE Niveau 8 prévue depuis 499 jo…" at bounding box center [254, 315] width 346 height 83
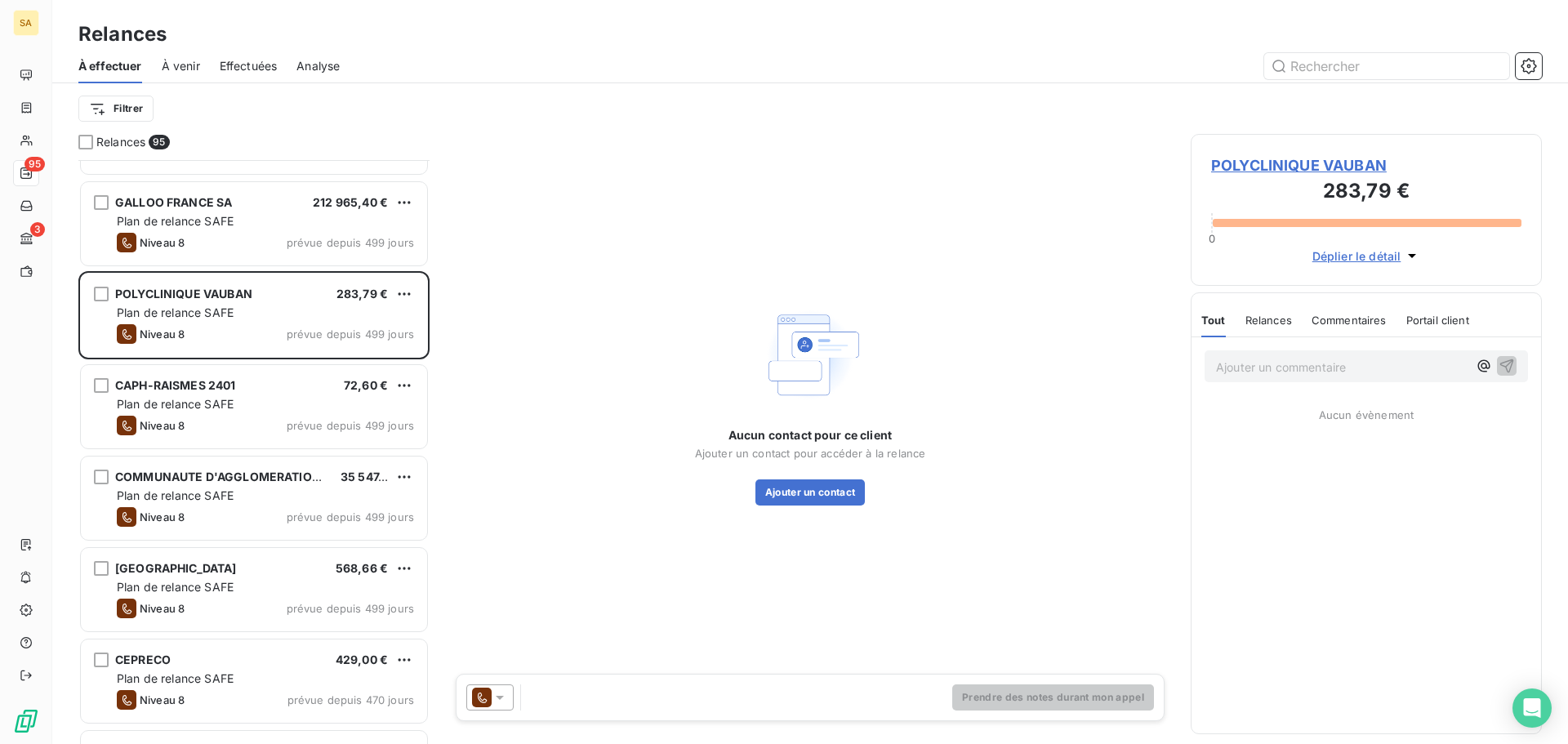
click at [1355, 257] on span "Déplier le détail" at bounding box center [1358, 256] width 89 height 17
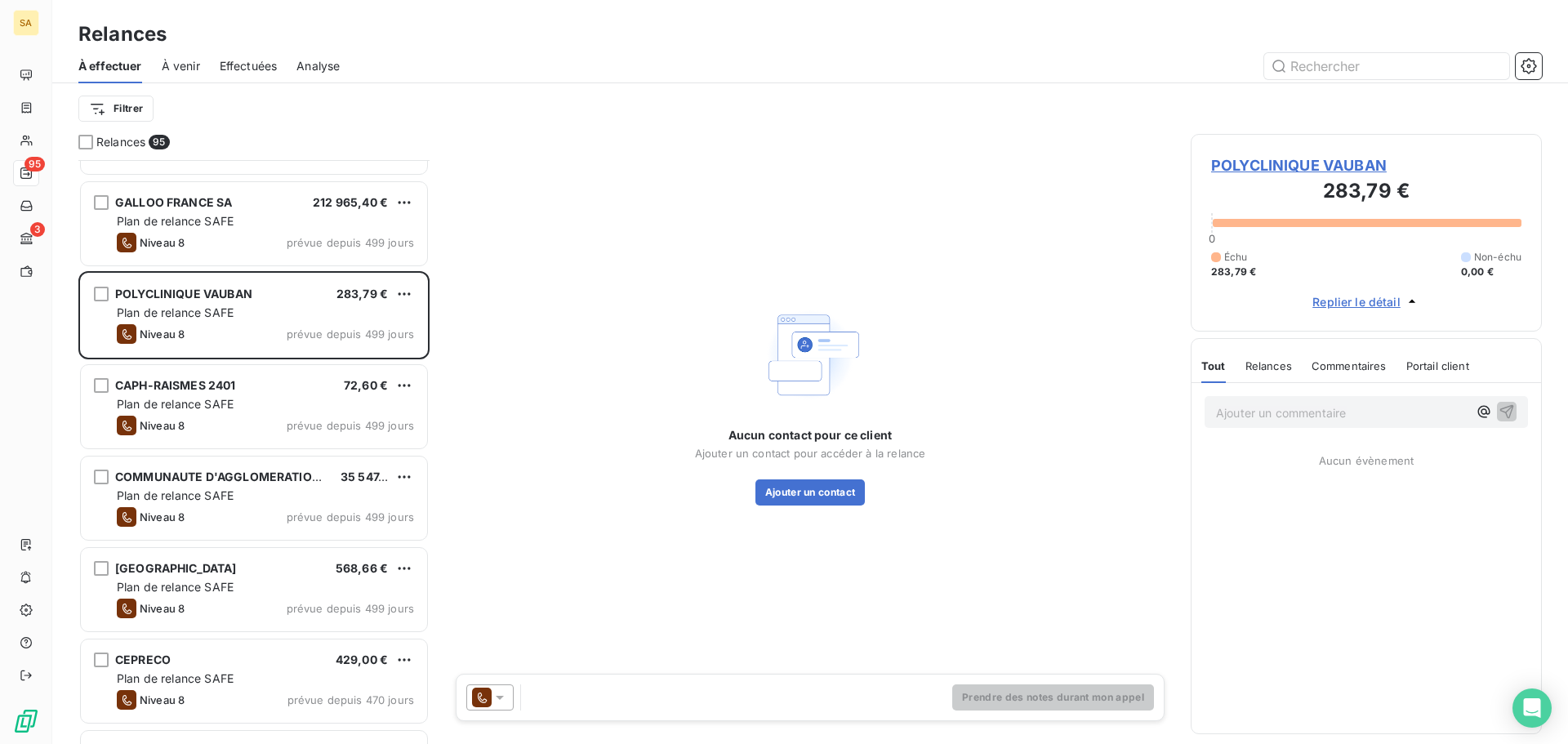
click at [1348, 306] on span "Replier le détail" at bounding box center [1357, 302] width 88 height 17
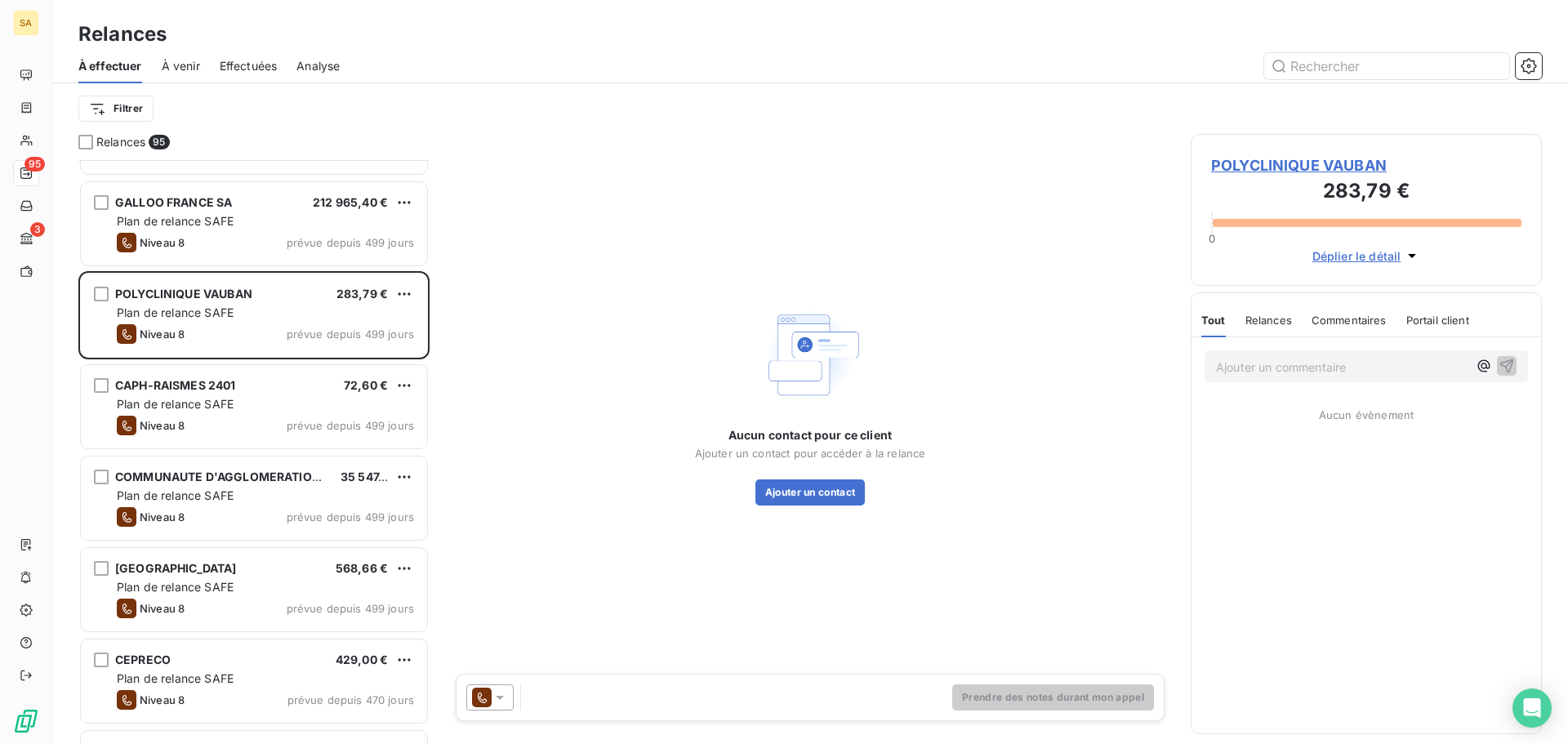
click at [1333, 167] on span "POLYCLINIQUE VAUBAN" at bounding box center [1366, 166] width 310 height 22
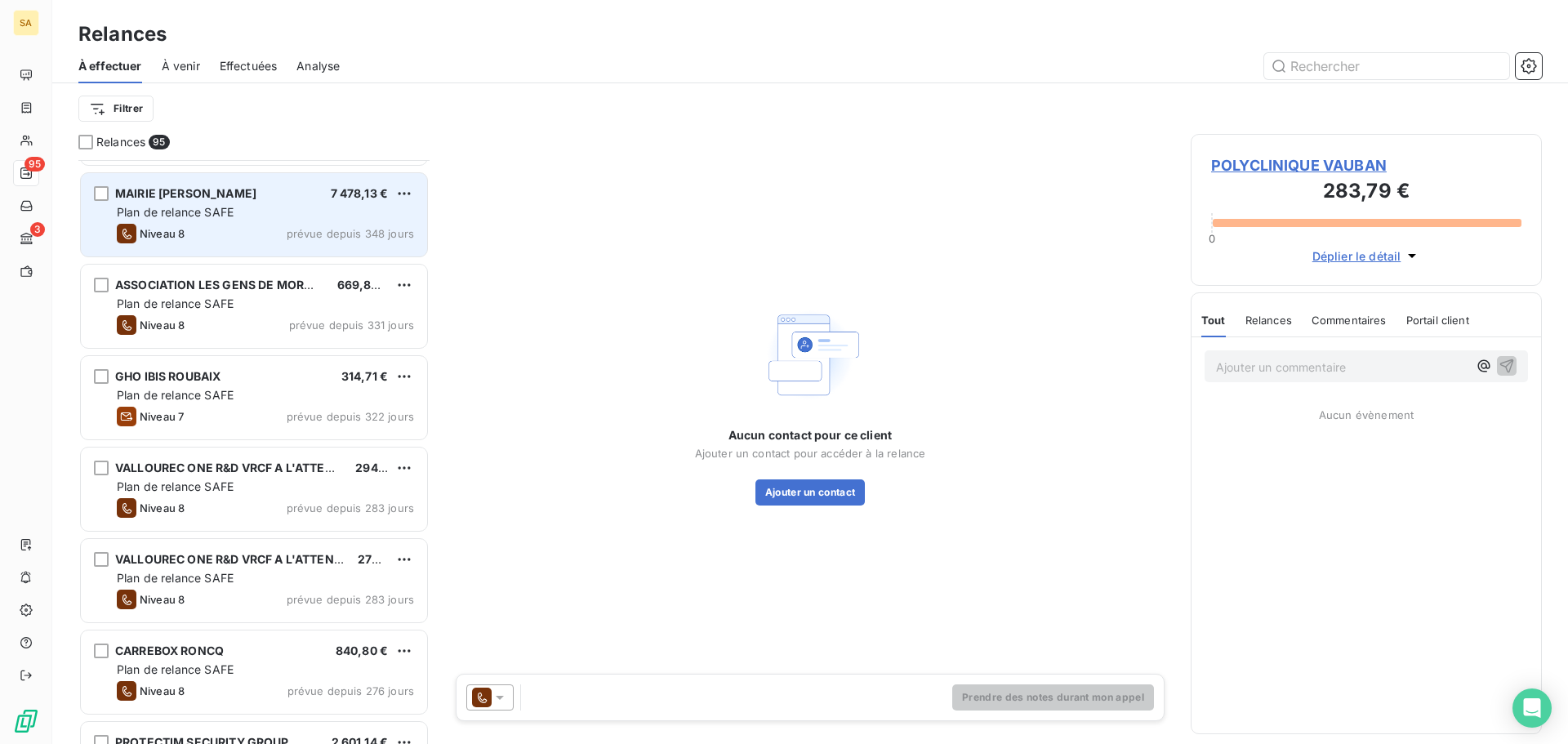
scroll to position [818, 0]
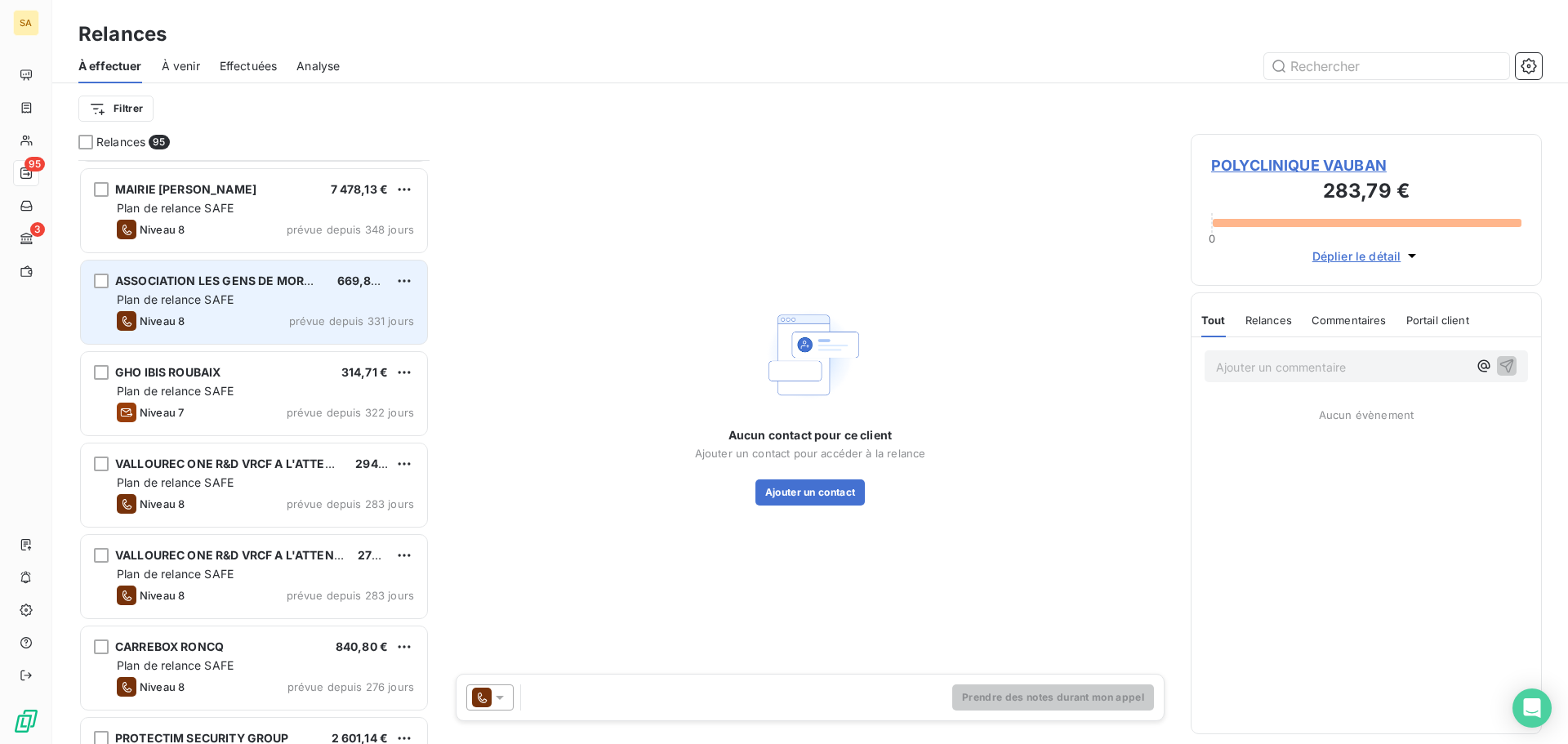
click at [224, 302] on span "Plan de relance SAFE" at bounding box center [174, 299] width 116 height 14
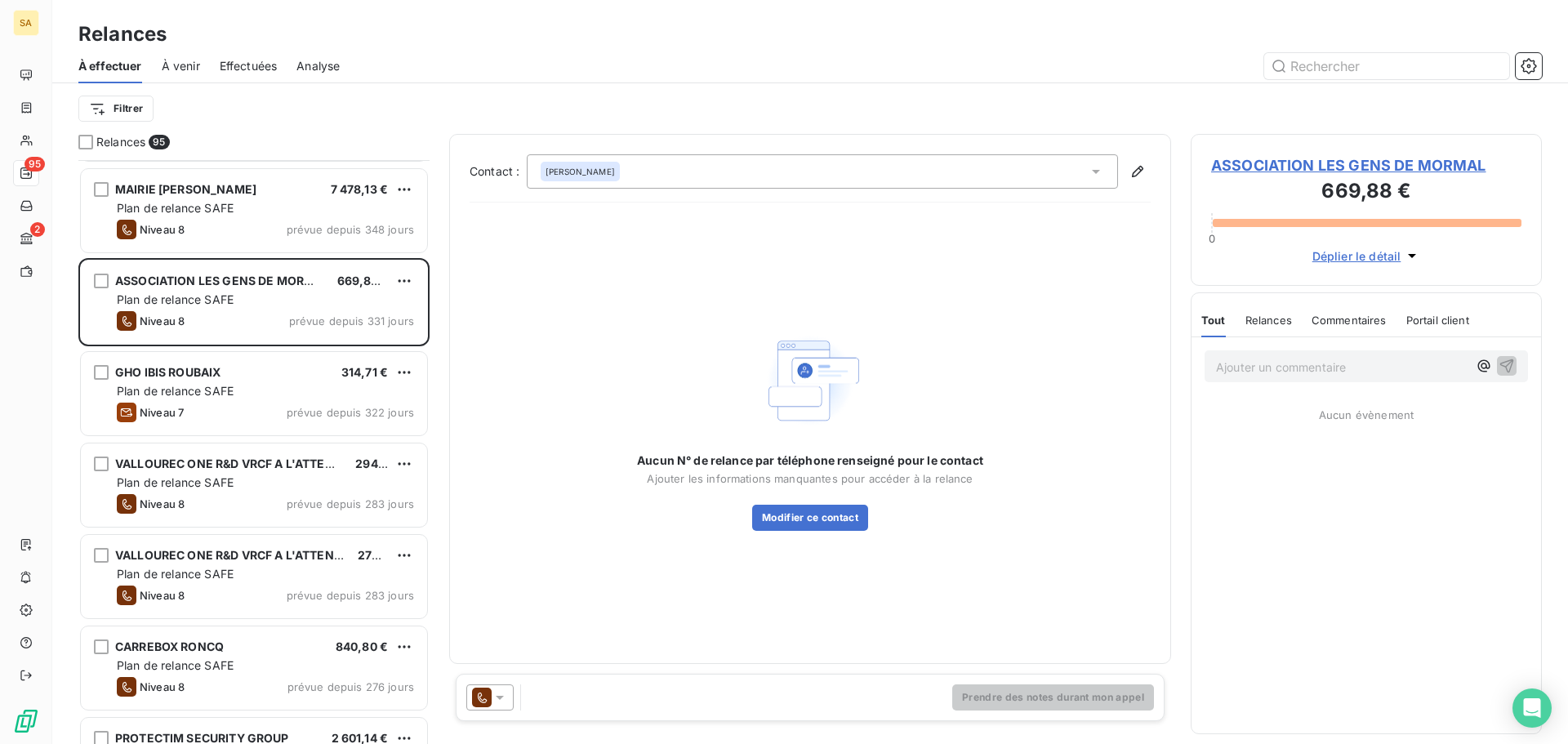
click at [502, 697] on icon at bounding box center [499, 697] width 8 height 4
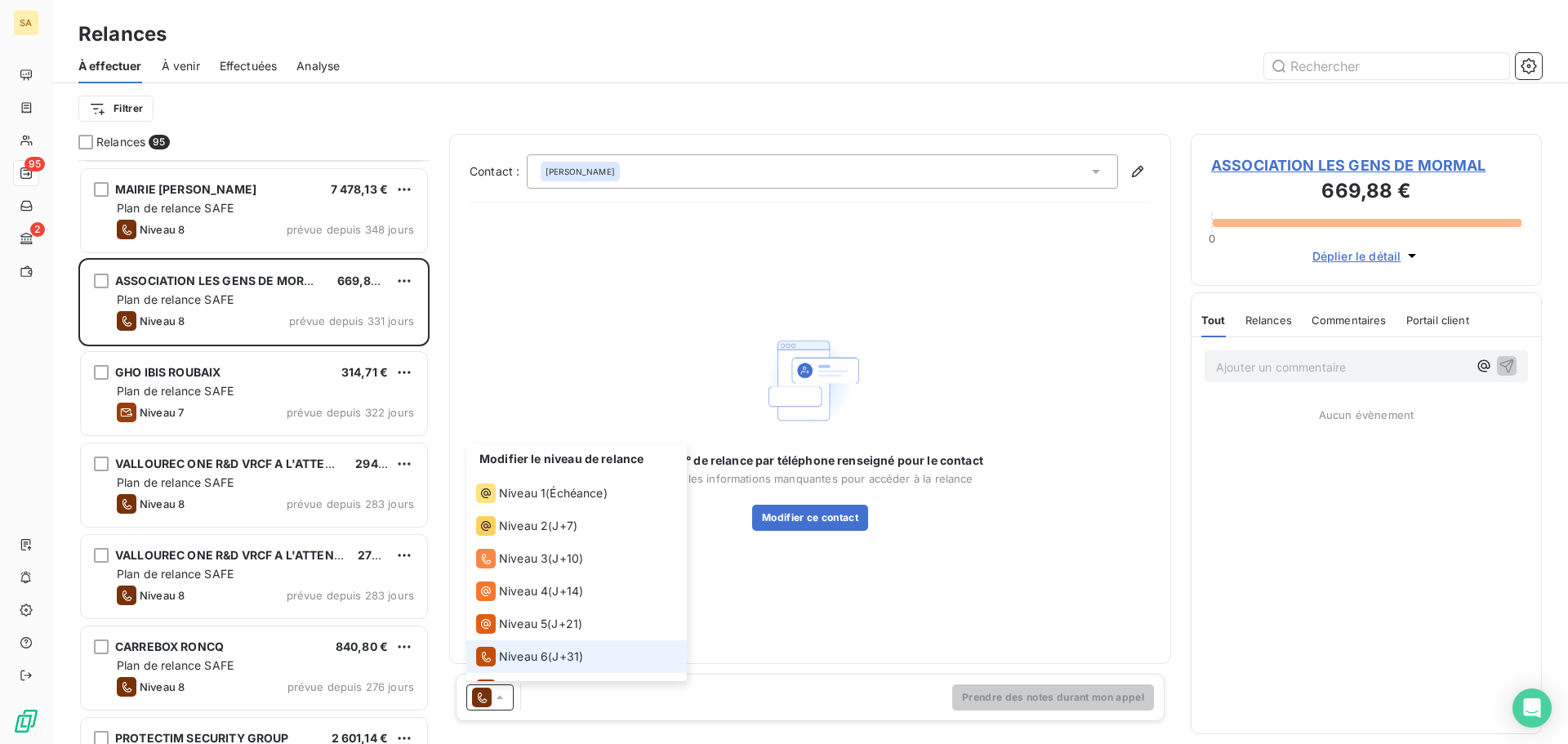
scroll to position [57, 0]
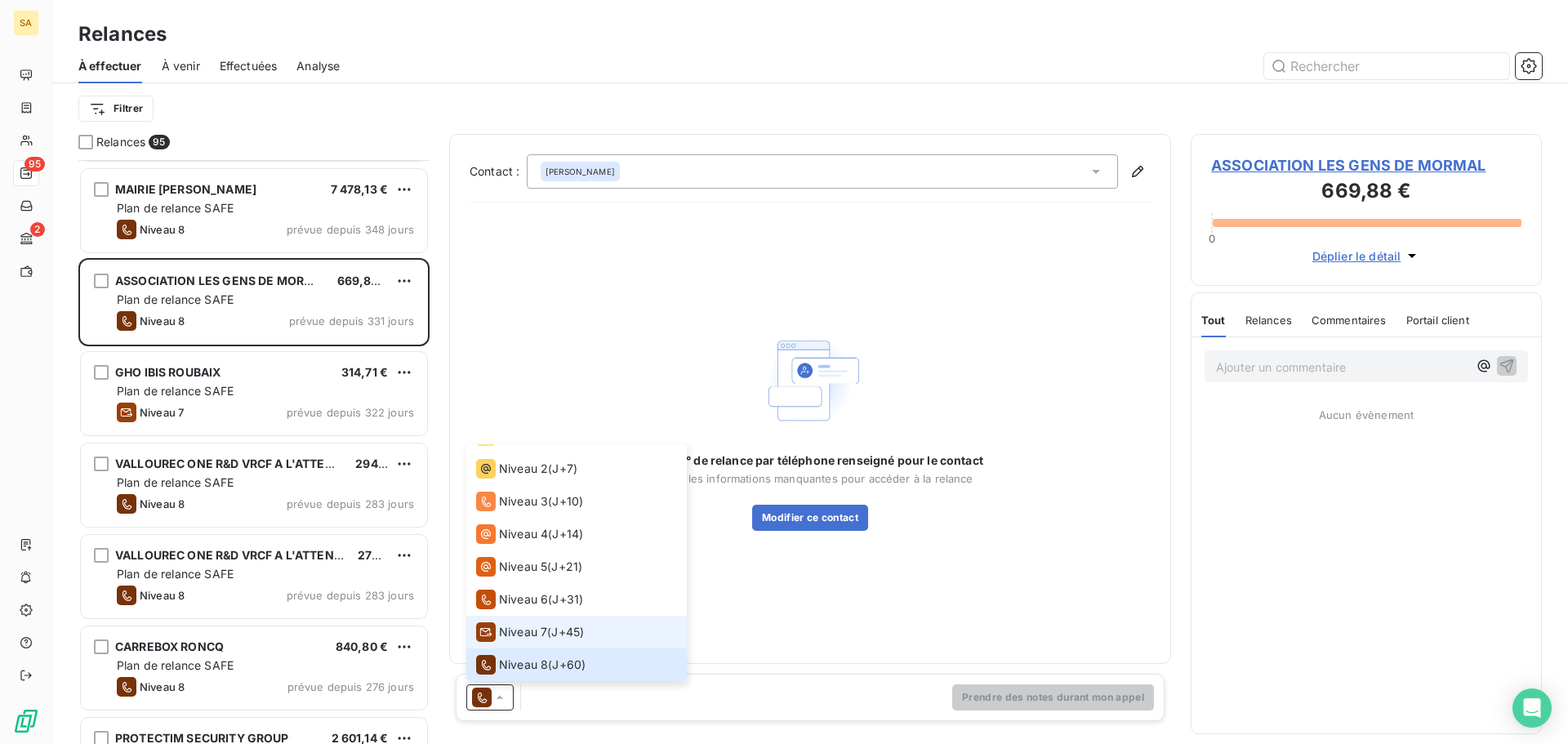
click at [548, 642] on div "Niveau 7 ( J+45 )" at bounding box center [530, 631] width 108 height 20
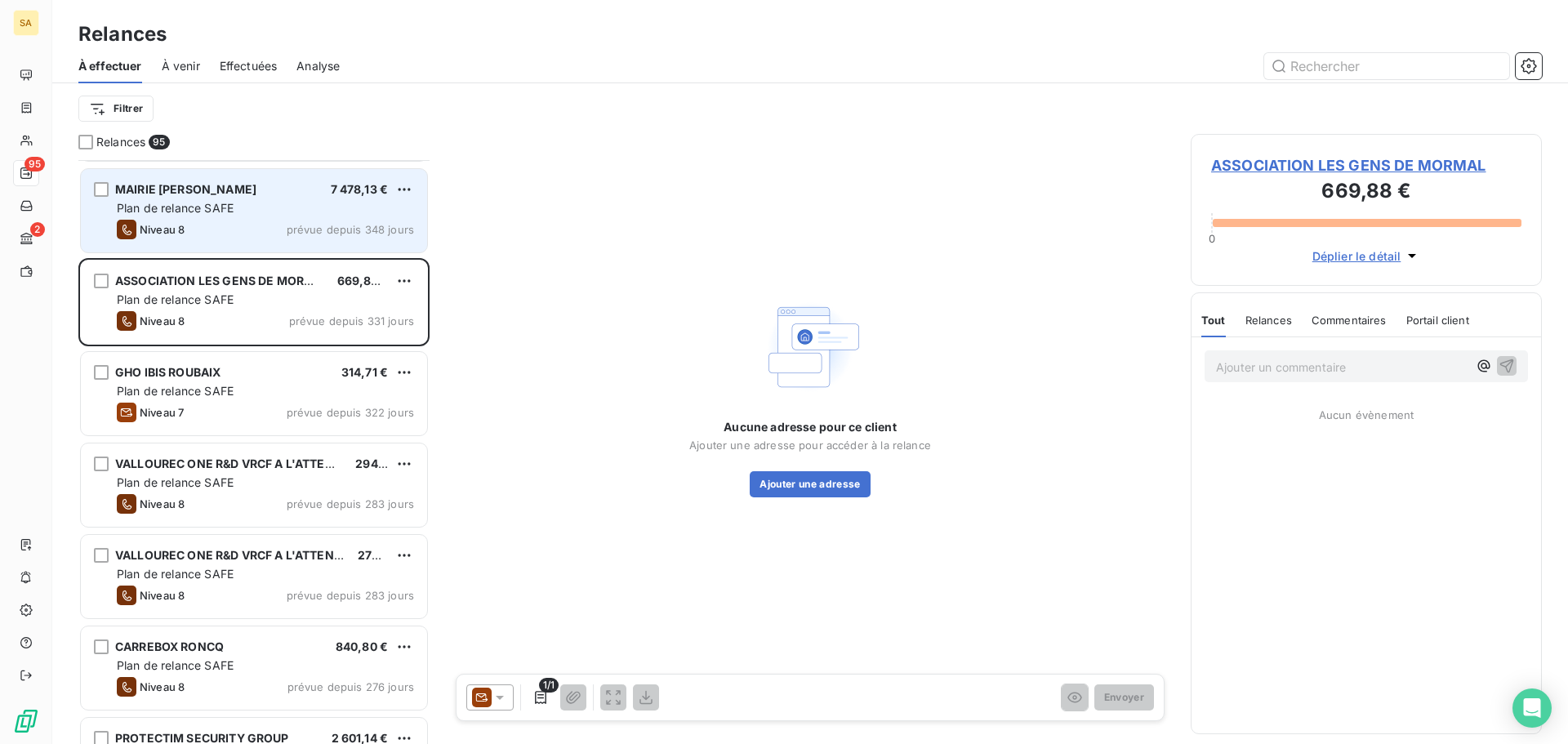
click at [244, 236] on div "Niveau 8 prévue depuis 348 jours" at bounding box center [264, 229] width 297 height 20
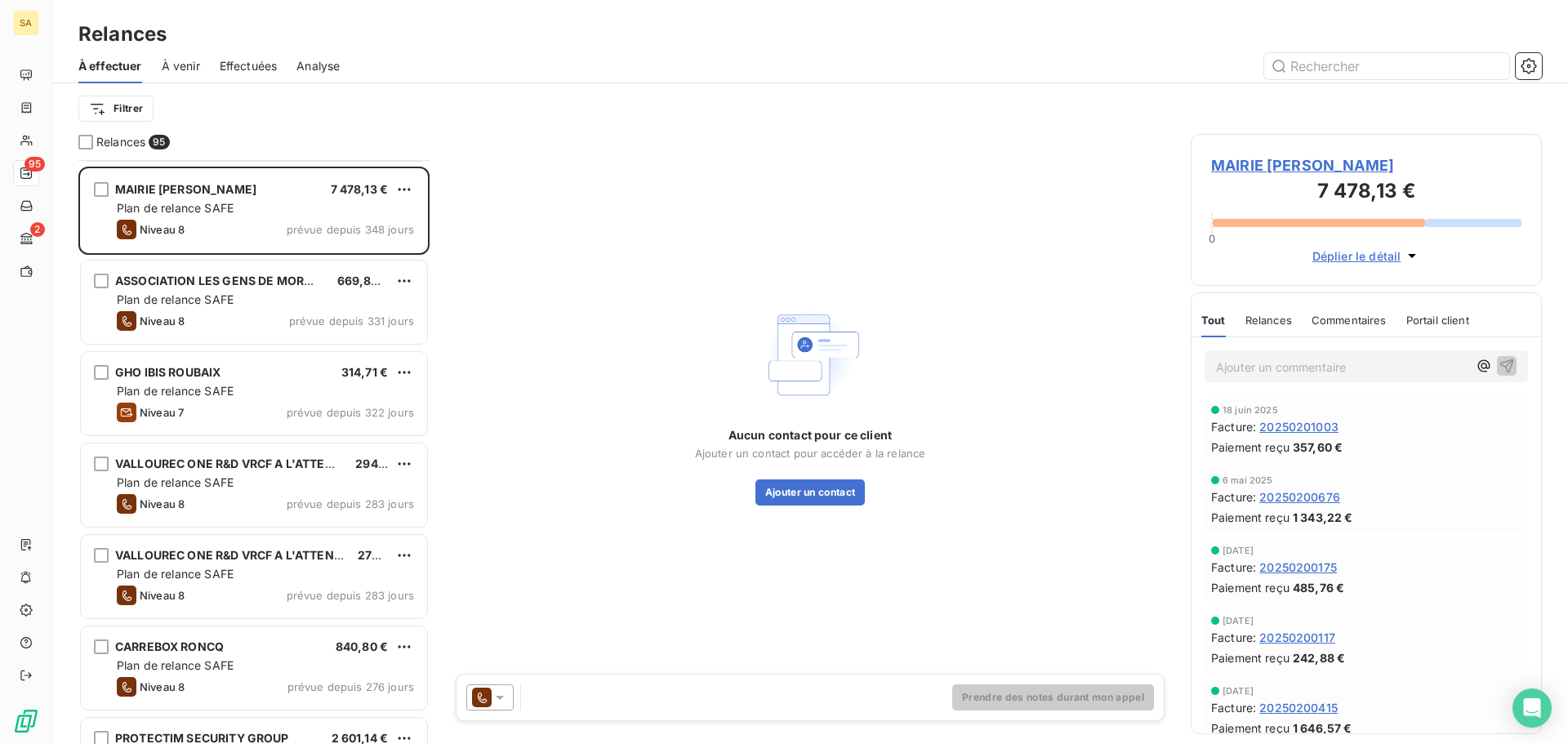
click at [504, 704] on icon at bounding box center [500, 697] width 17 height 17
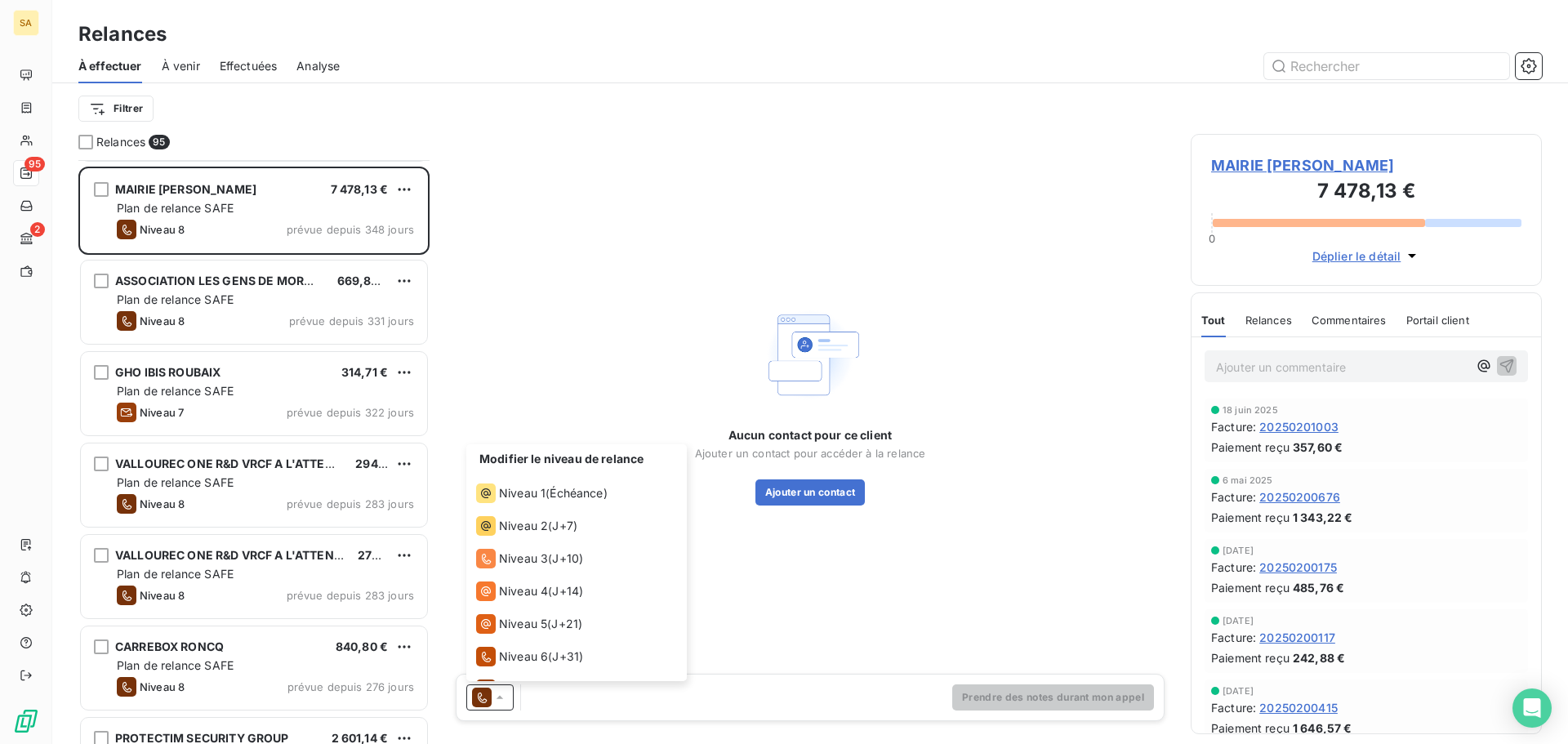
scroll to position [57, 0]
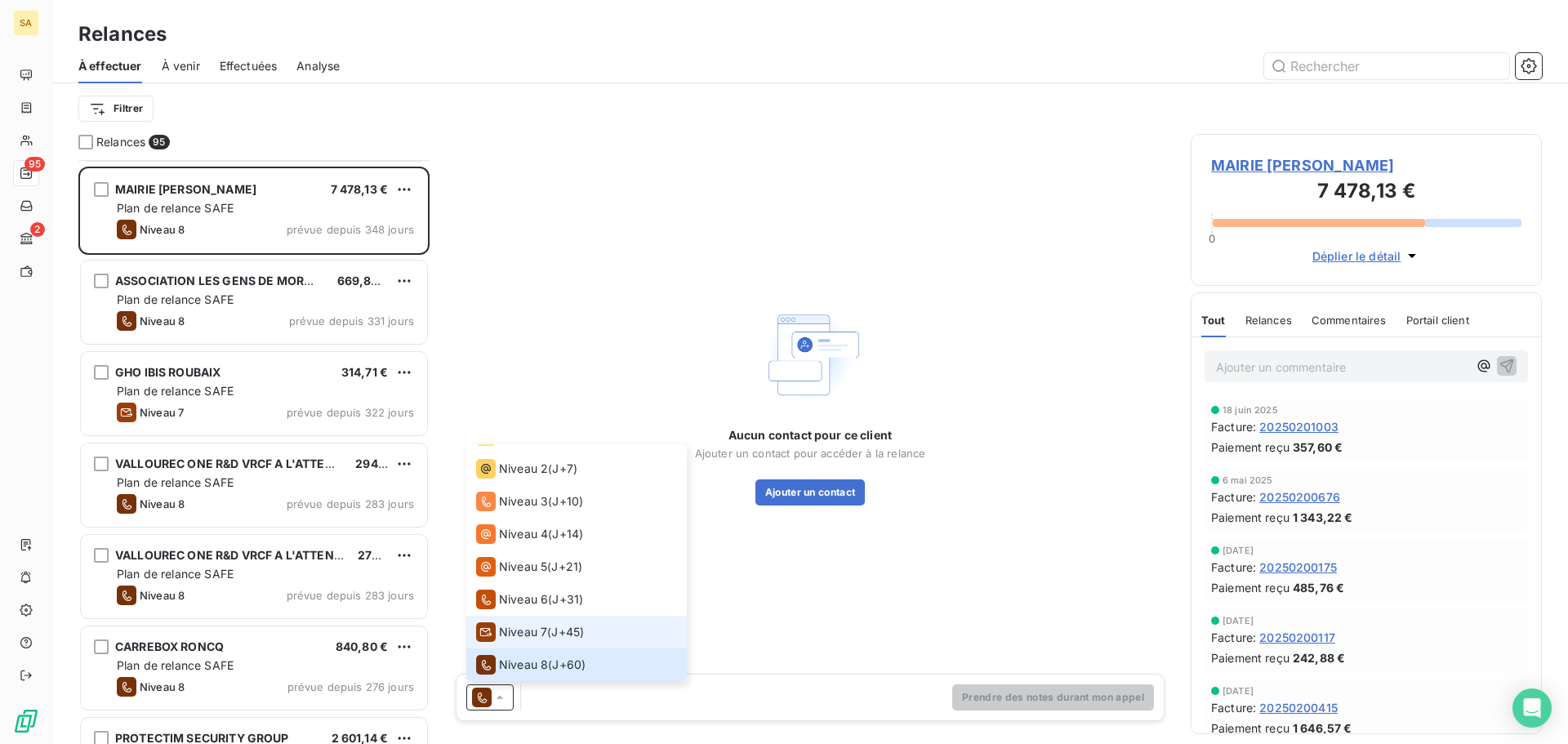
click at [508, 638] on span "Niveau 7" at bounding box center [523, 632] width 48 height 17
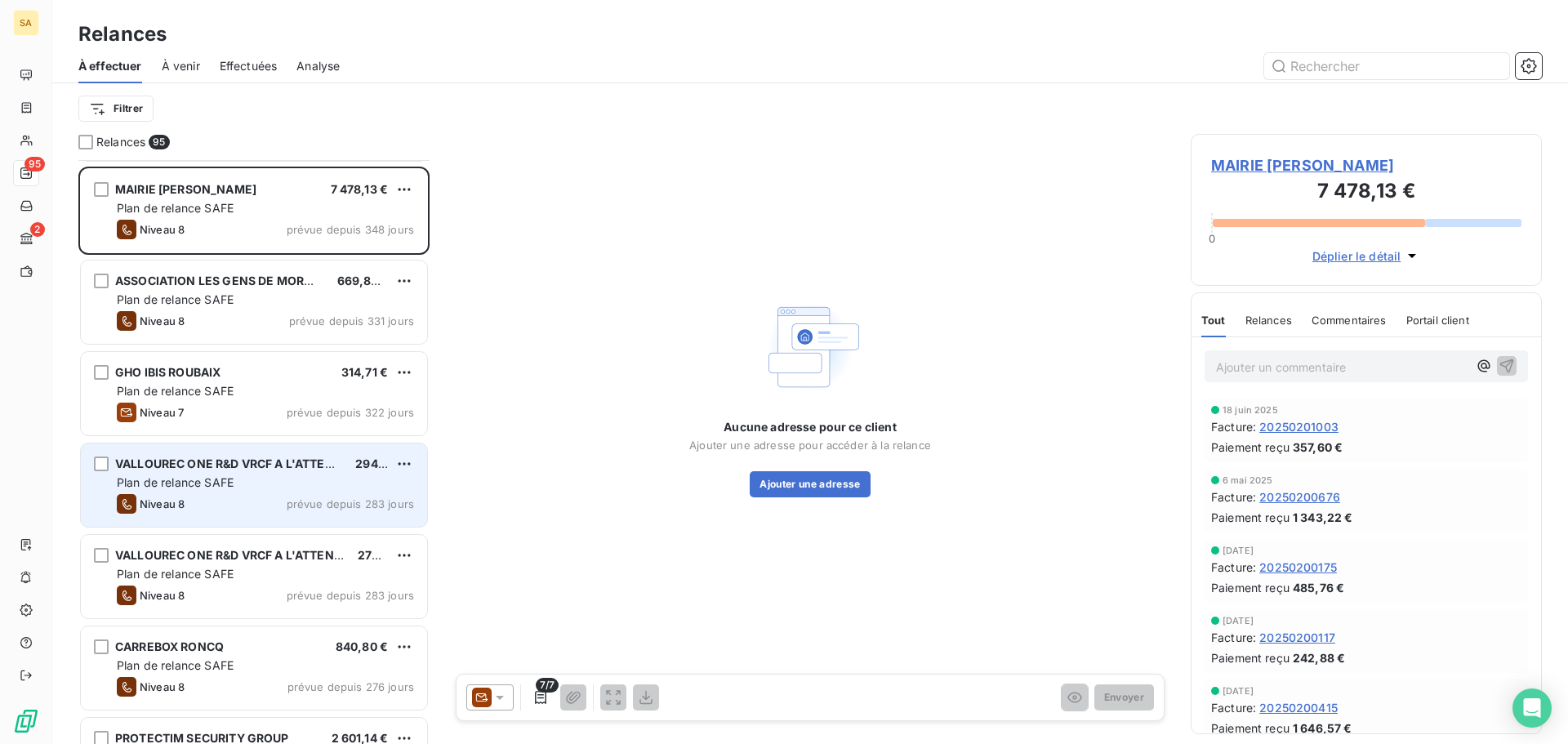
click at [227, 473] on div "VALLOUREC ONE R&D VRCF A L'ATTENTION DE [PERSON_NAME] 294,04 € Plan de relance …" at bounding box center [254, 484] width 346 height 83
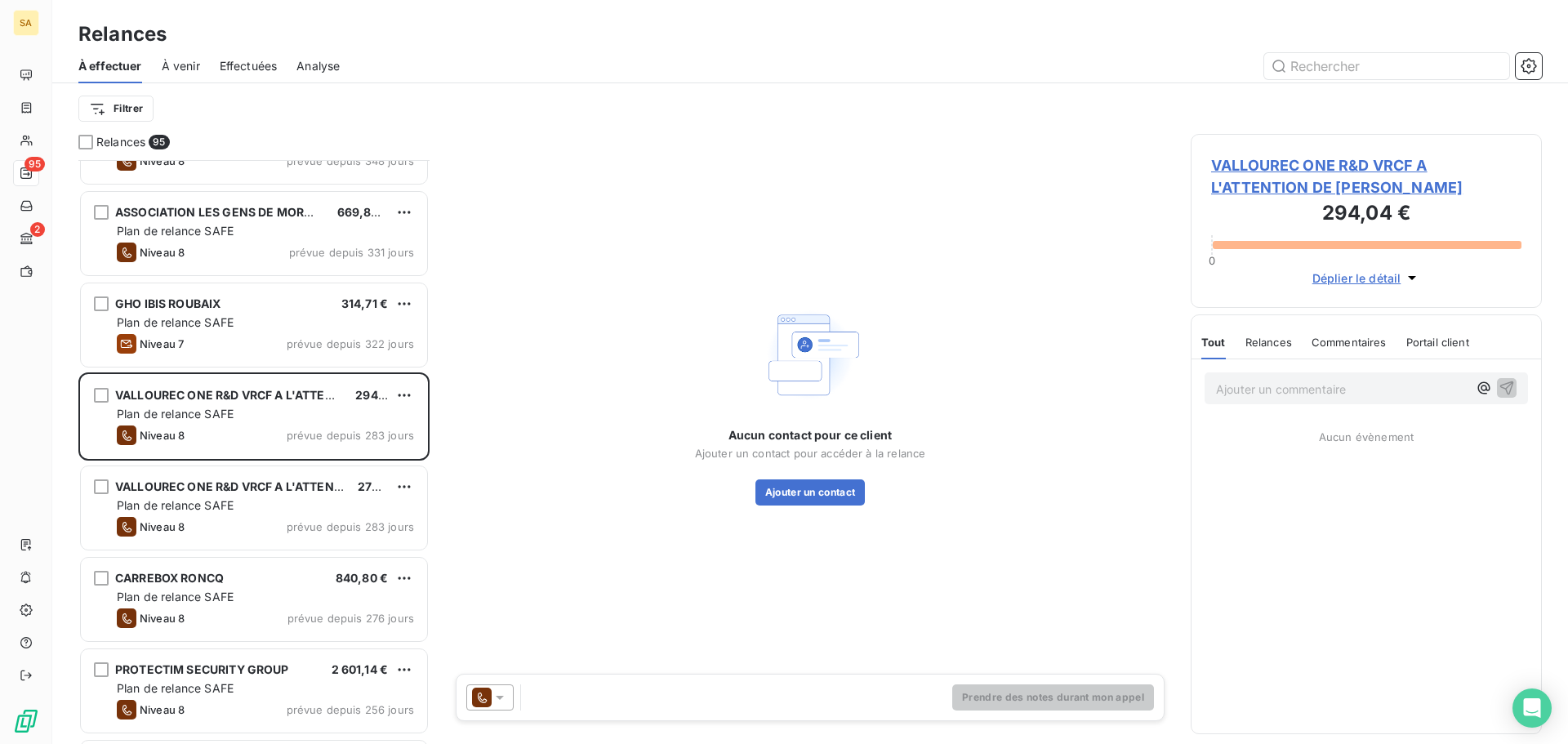
scroll to position [981, 0]
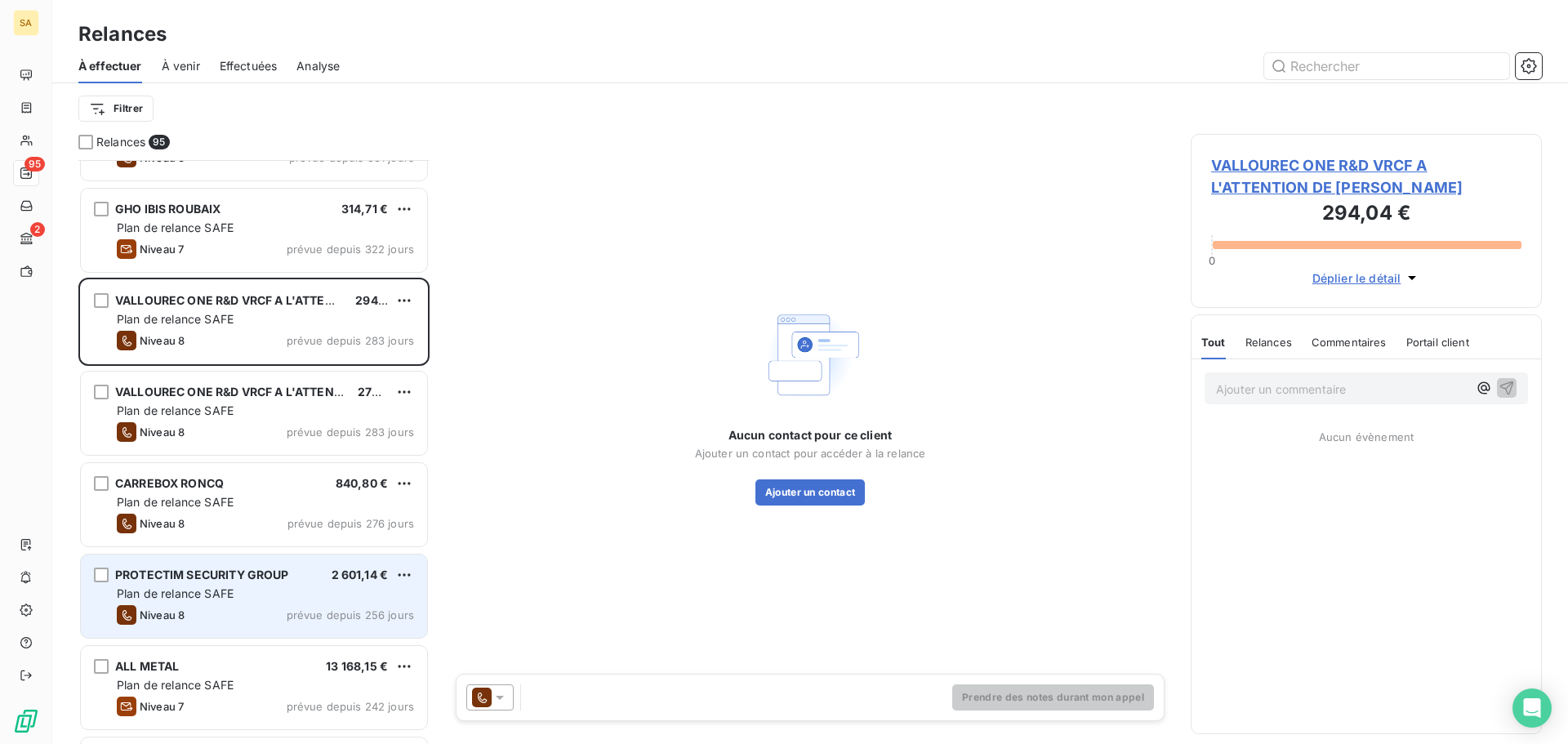
click at [258, 601] on div "Plan de relance SAFE" at bounding box center [264, 594] width 297 height 17
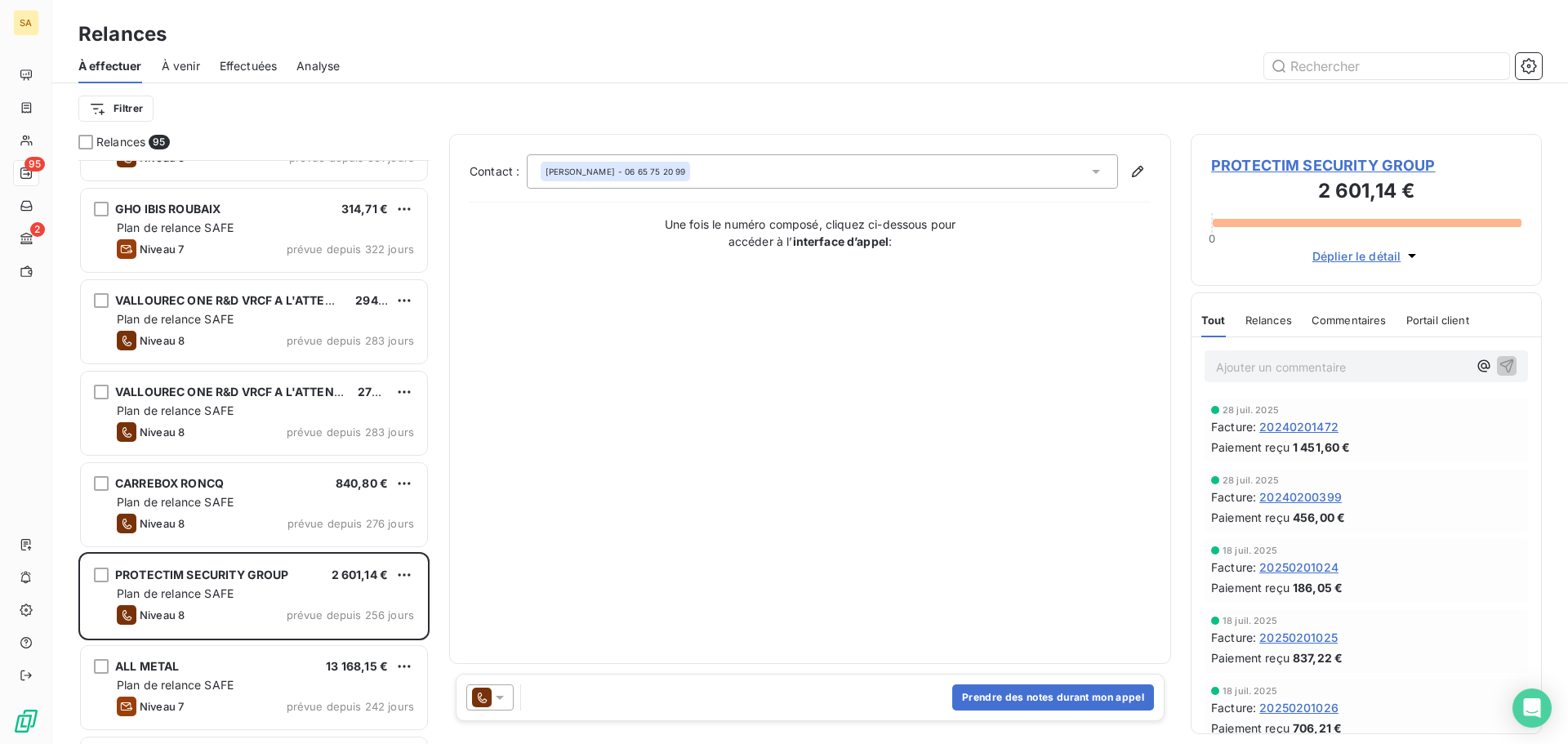
click at [502, 698] on icon at bounding box center [500, 697] width 17 height 17
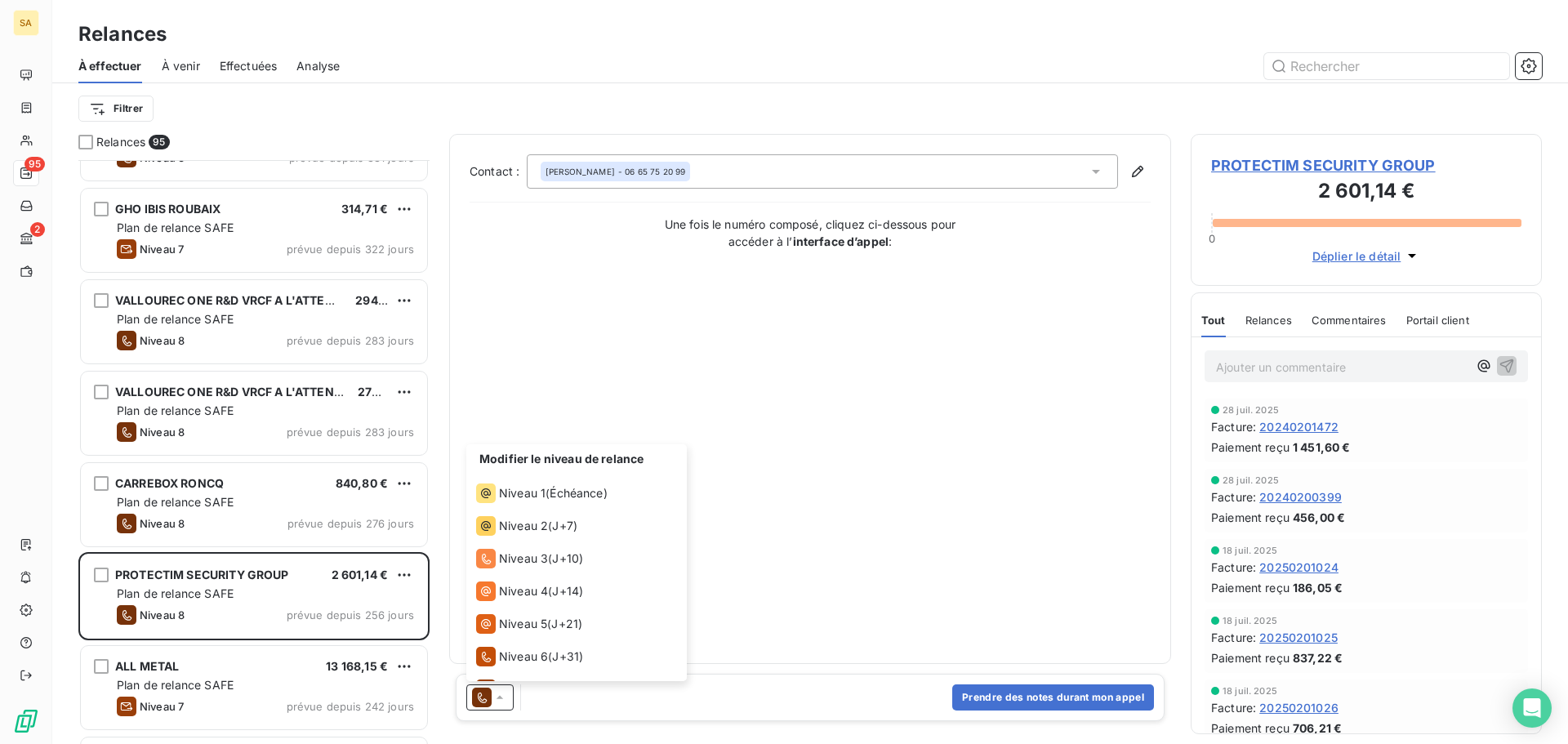
scroll to position [57, 0]
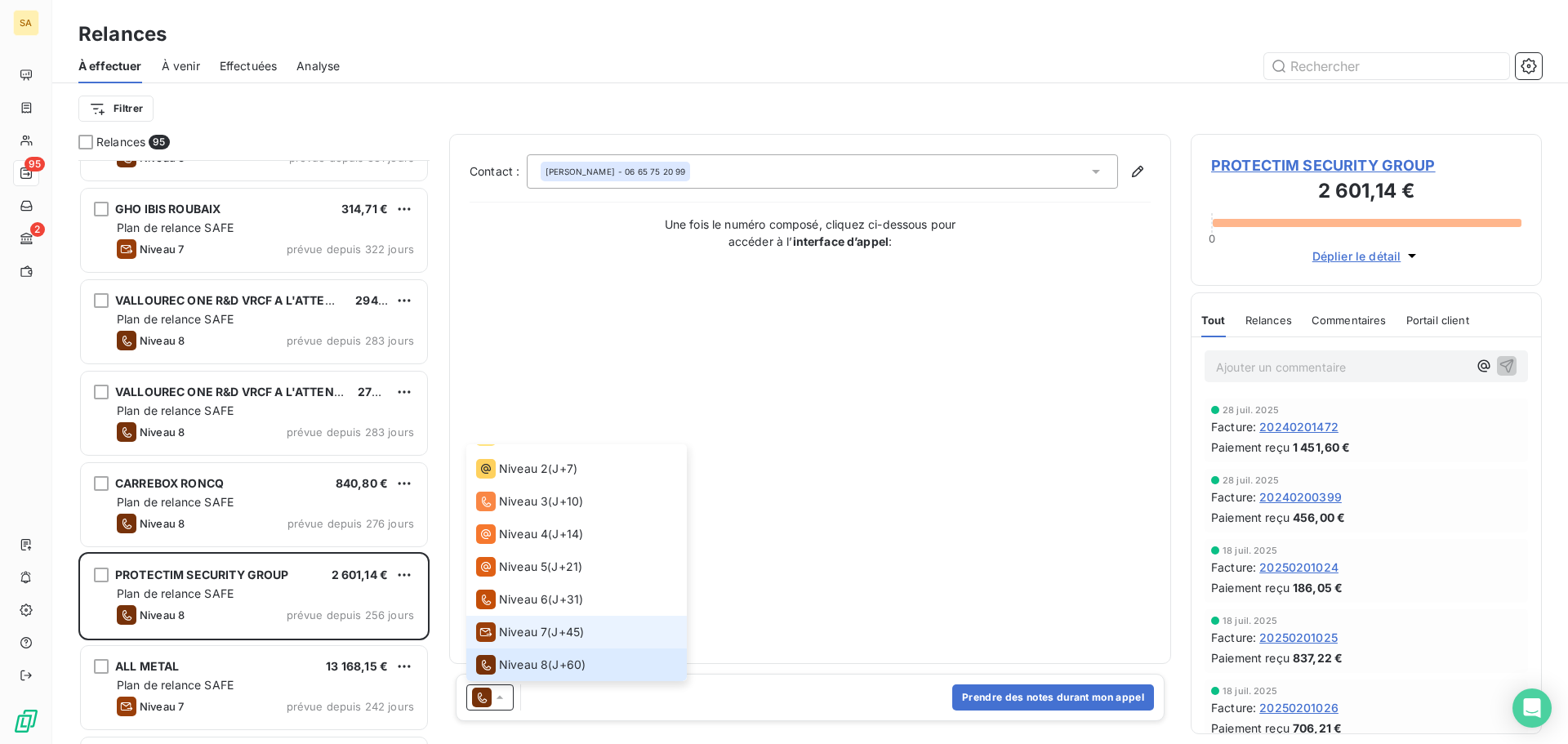
click at [537, 642] on div "Niveau 7" at bounding box center [511, 631] width 71 height 20
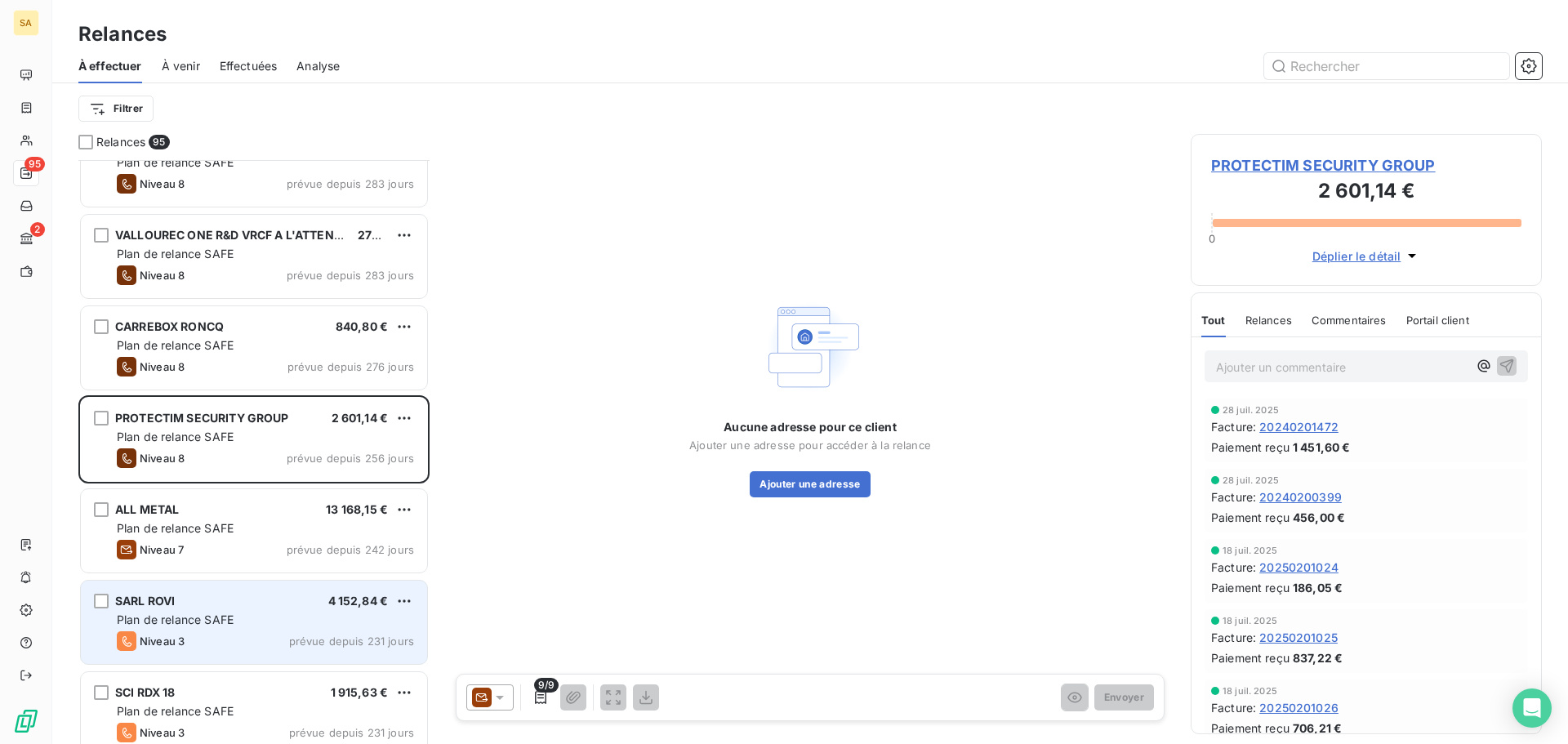
scroll to position [1144, 0]
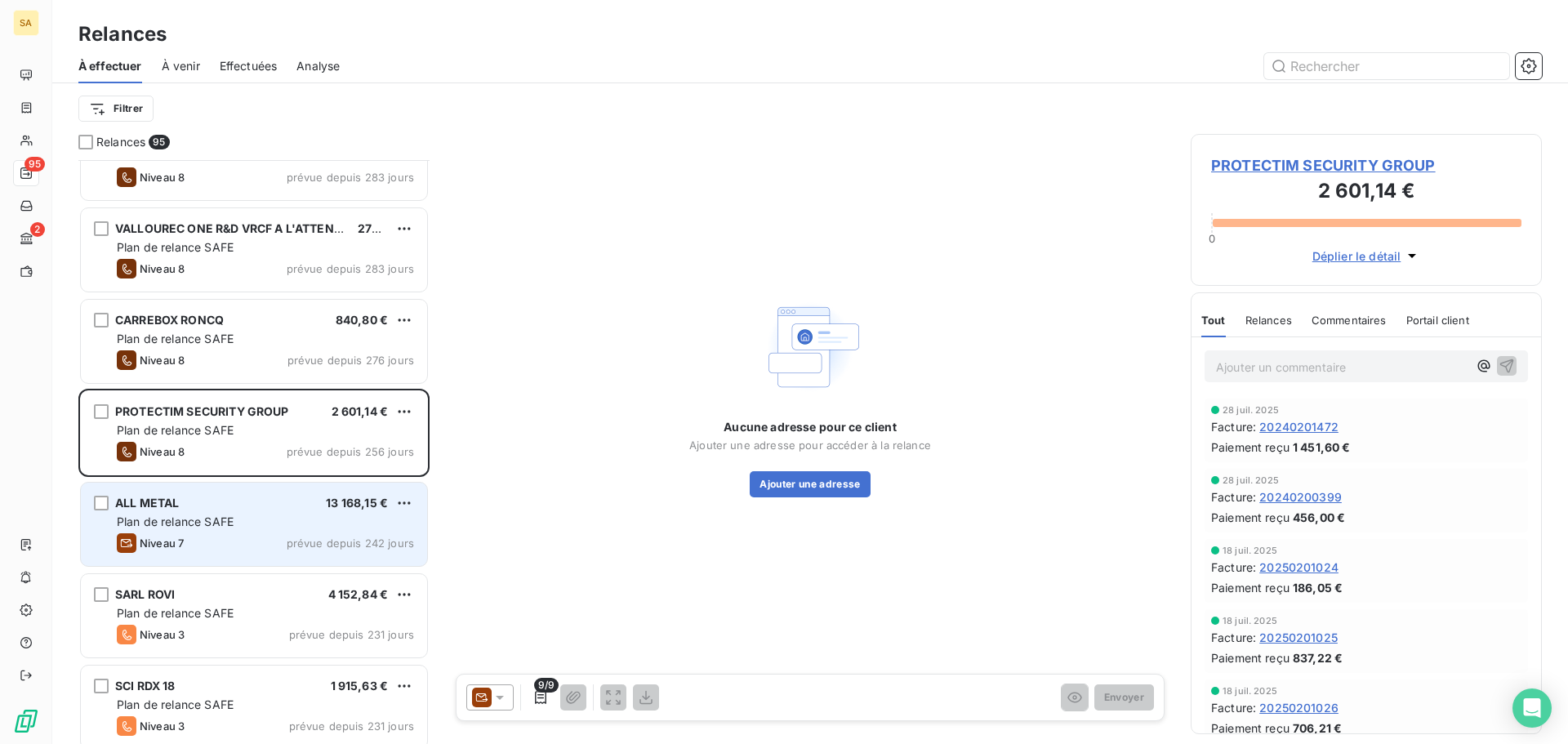
click at [253, 526] on div "Plan de relance SAFE" at bounding box center [264, 522] width 297 height 17
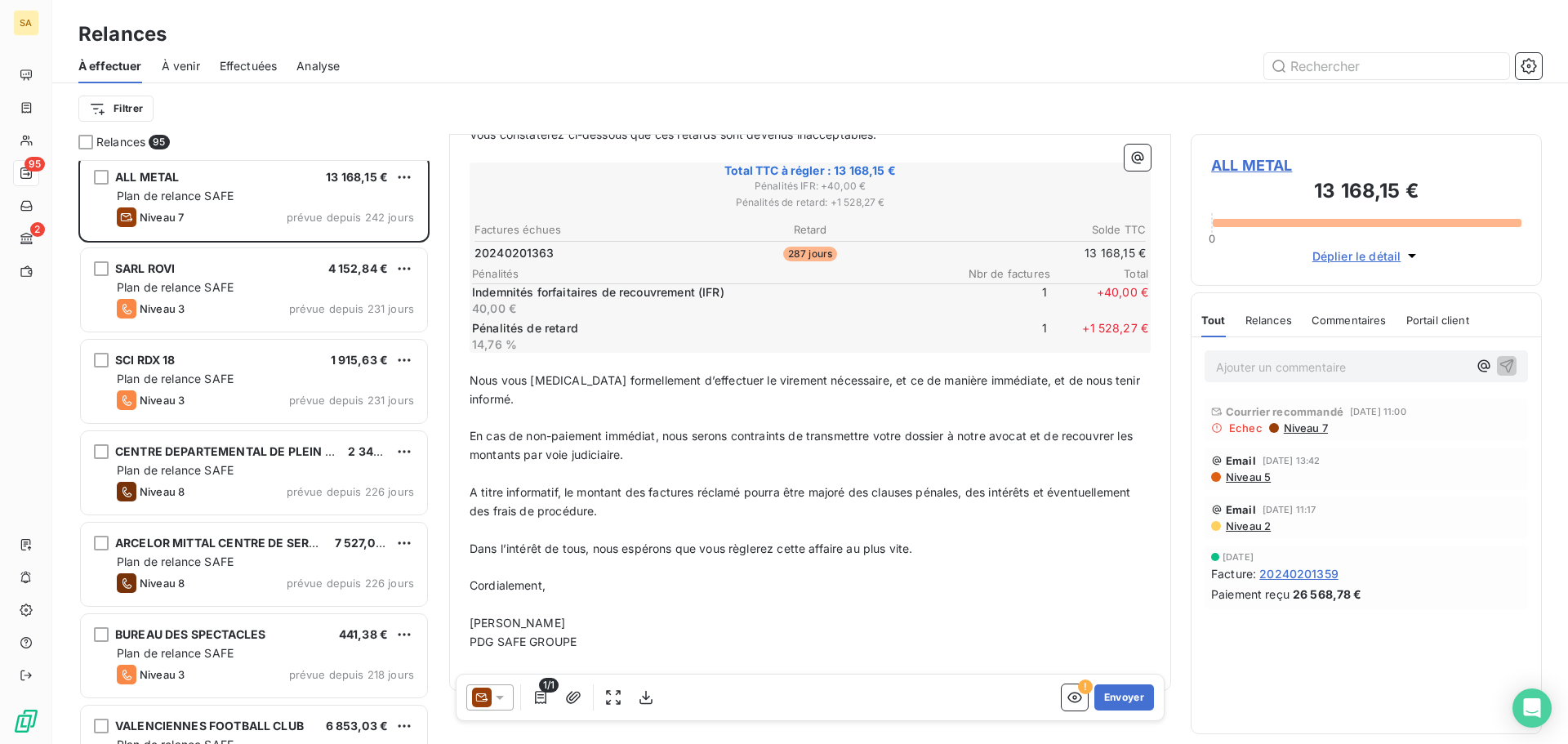
scroll to position [1471, 0]
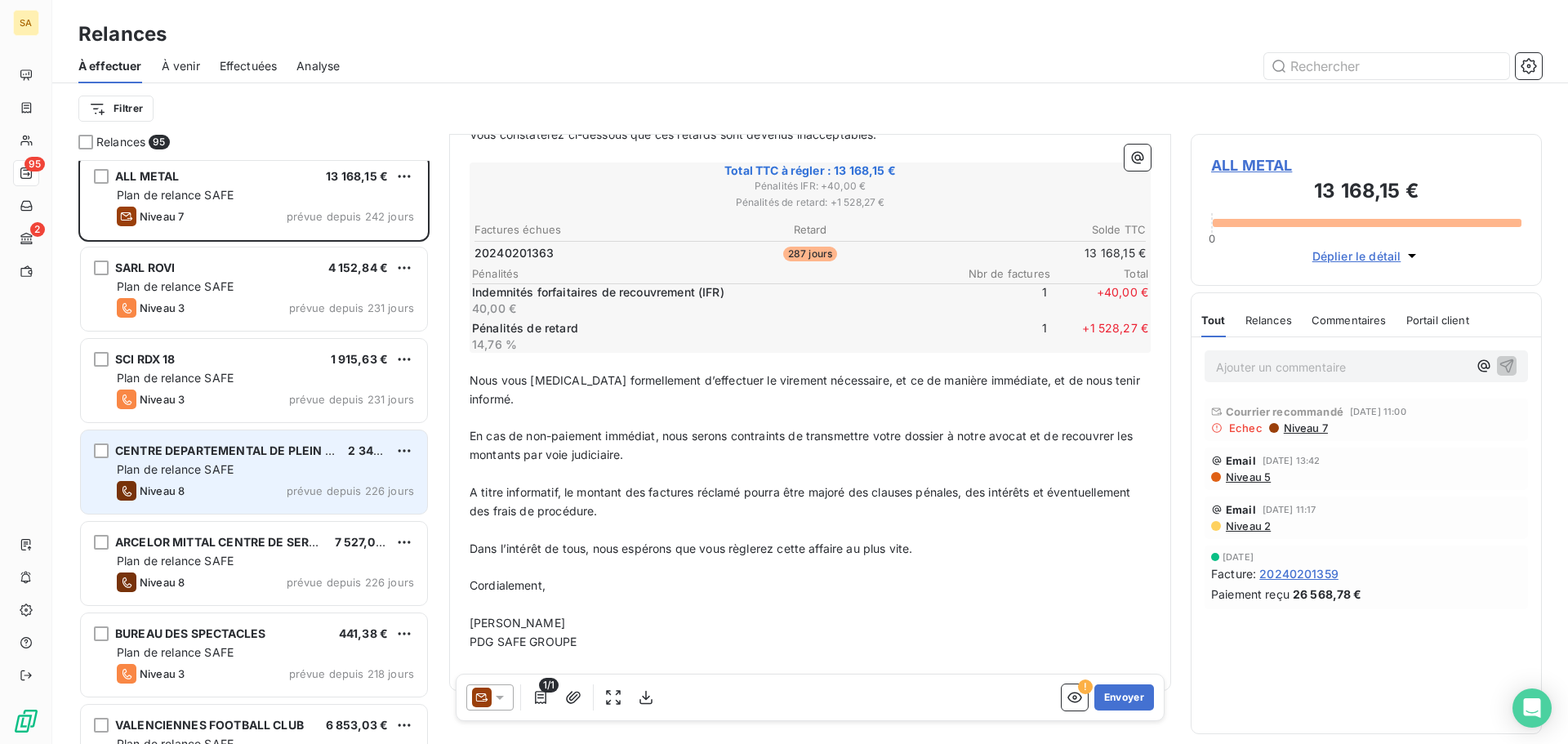
click at [229, 467] on span "Plan de relance SAFE" at bounding box center [174, 468] width 116 height 14
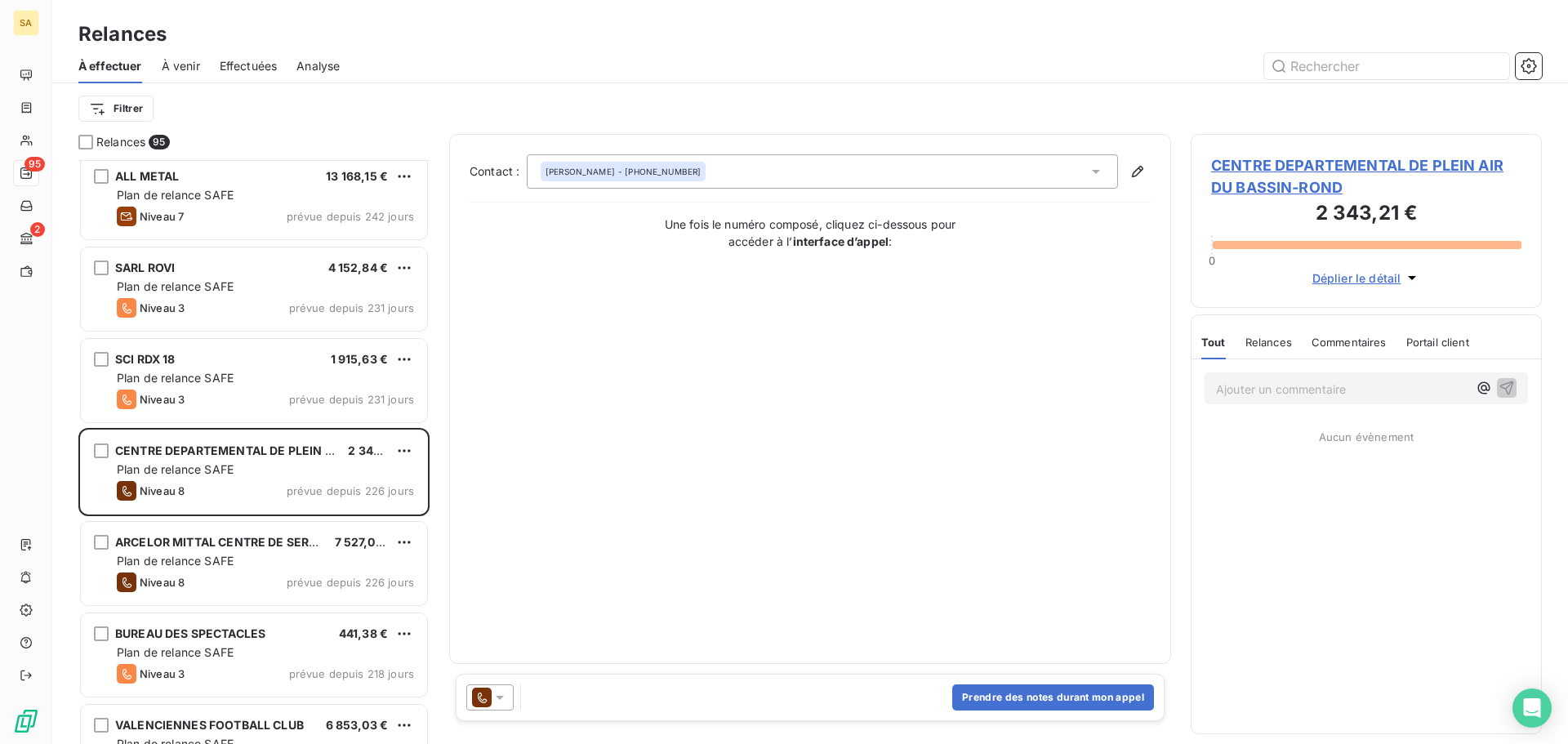
scroll to position [1553, 0]
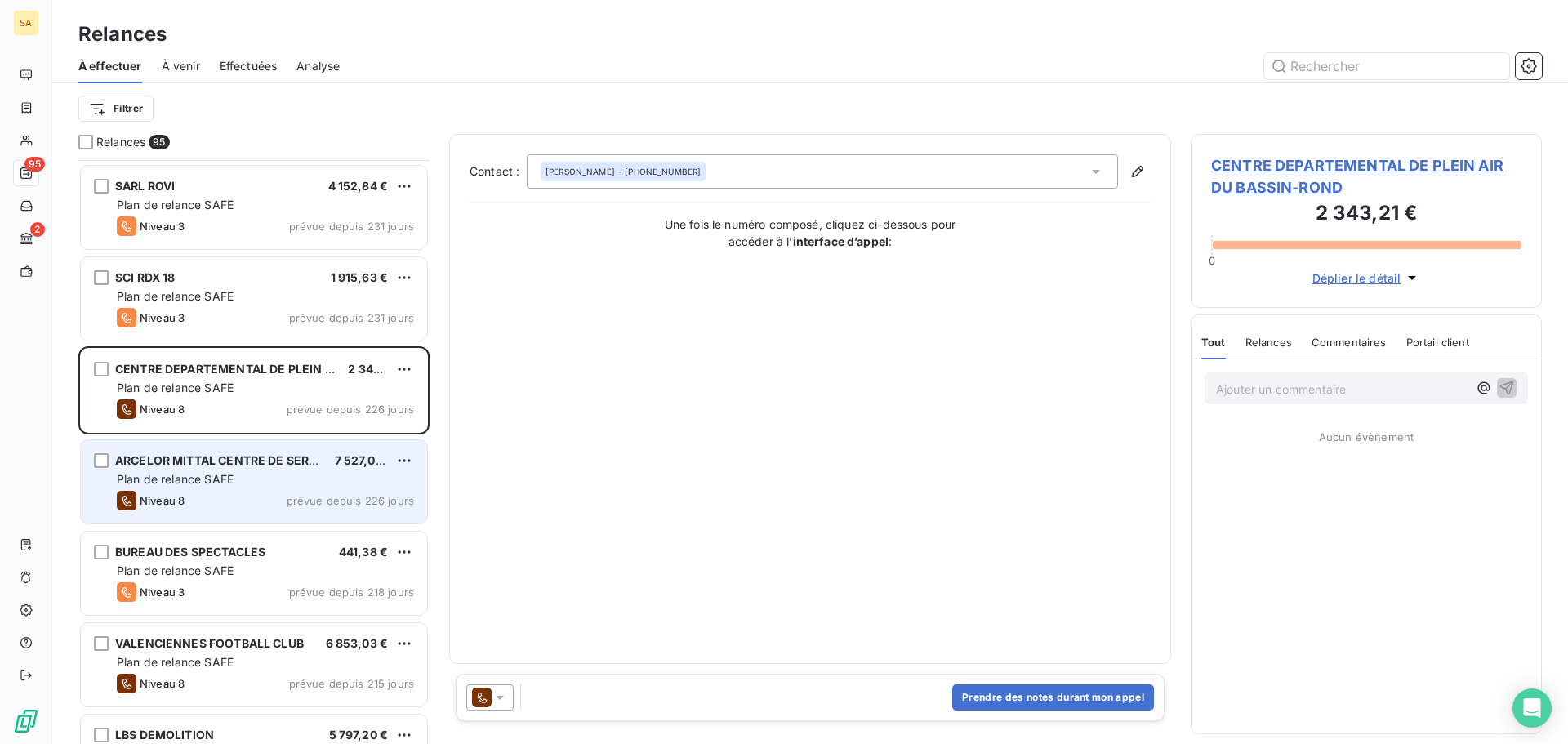
click at [230, 484] on span "Plan de relance SAFE" at bounding box center [174, 479] width 116 height 14
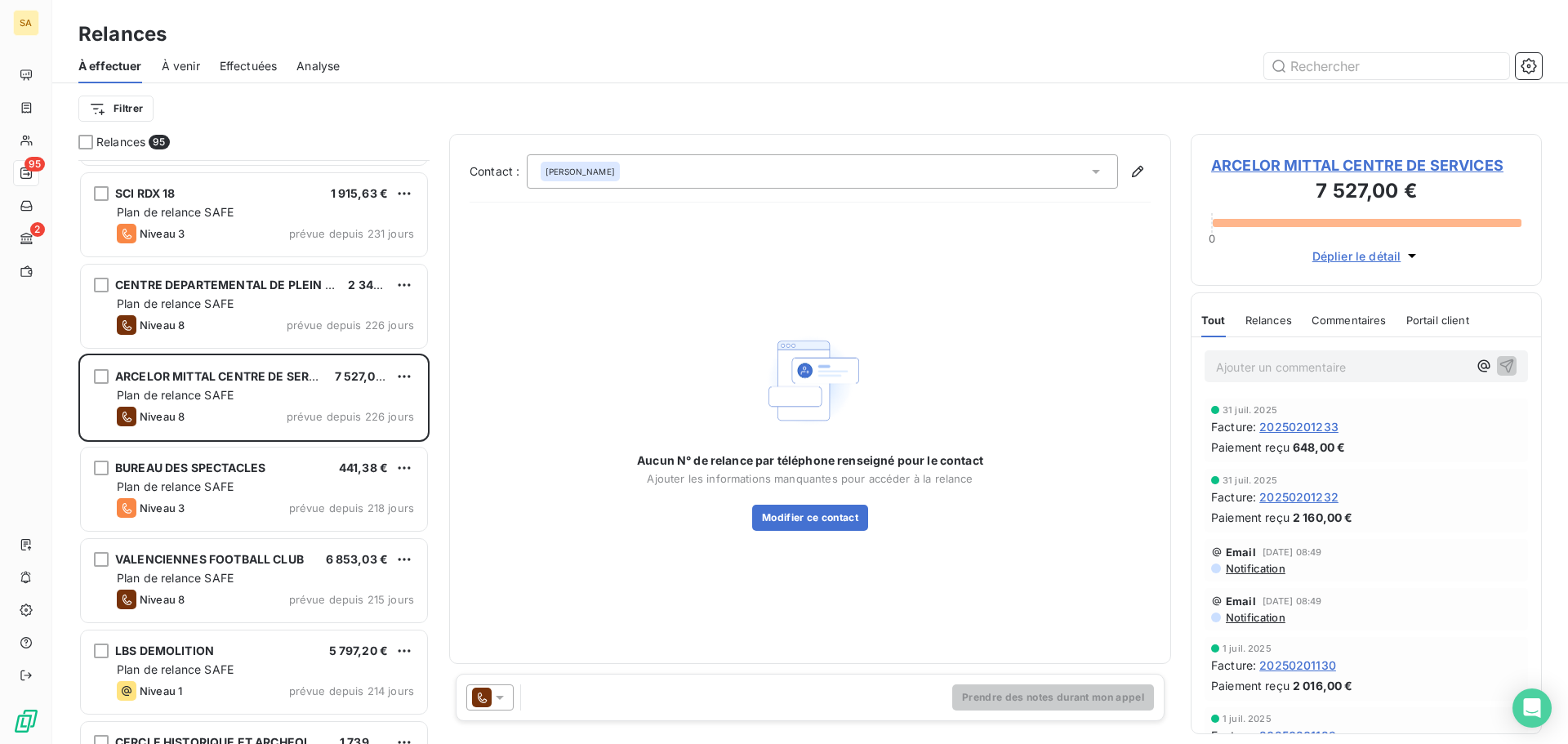
scroll to position [1716, 0]
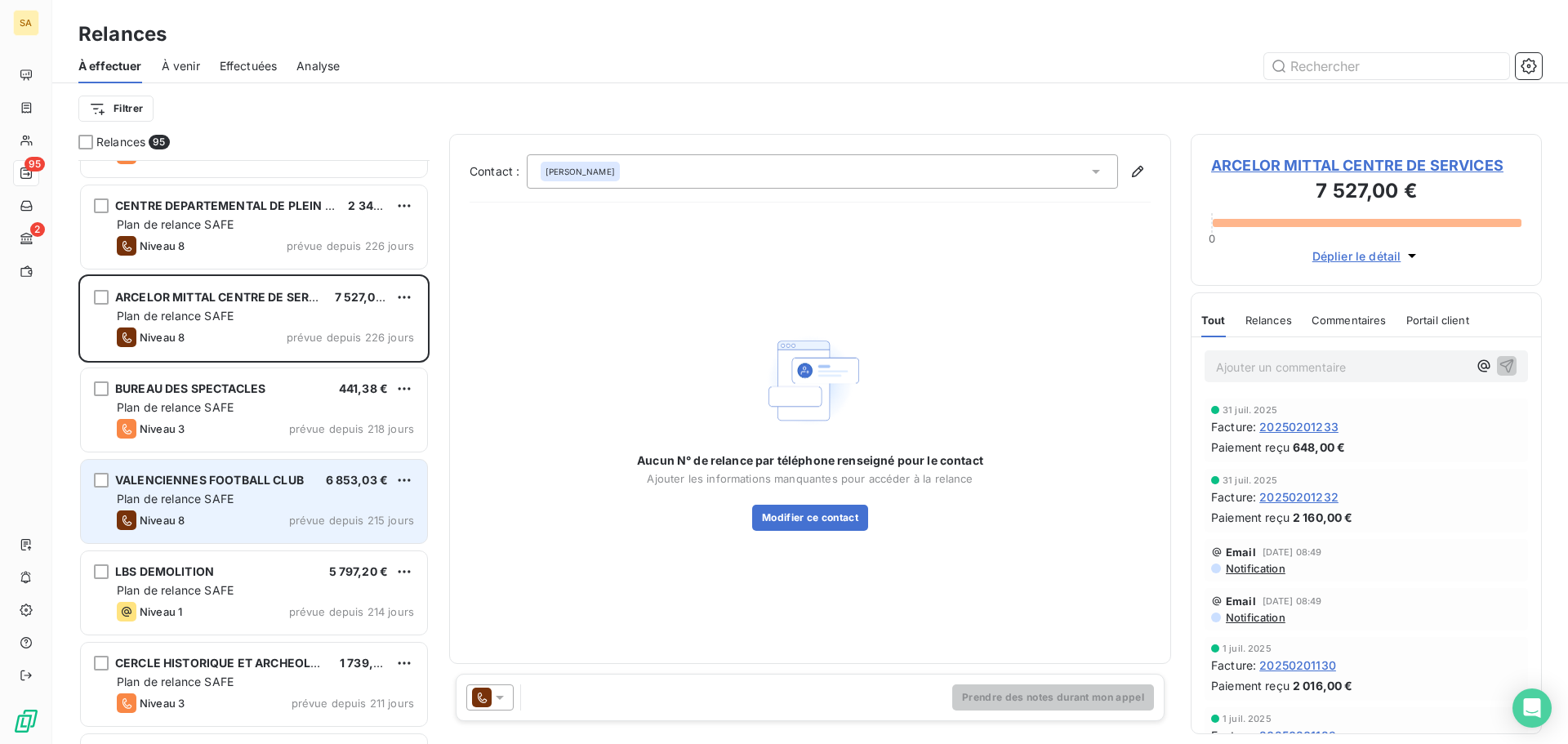
click at [183, 504] on span "Plan de relance SAFE" at bounding box center [174, 498] width 116 height 14
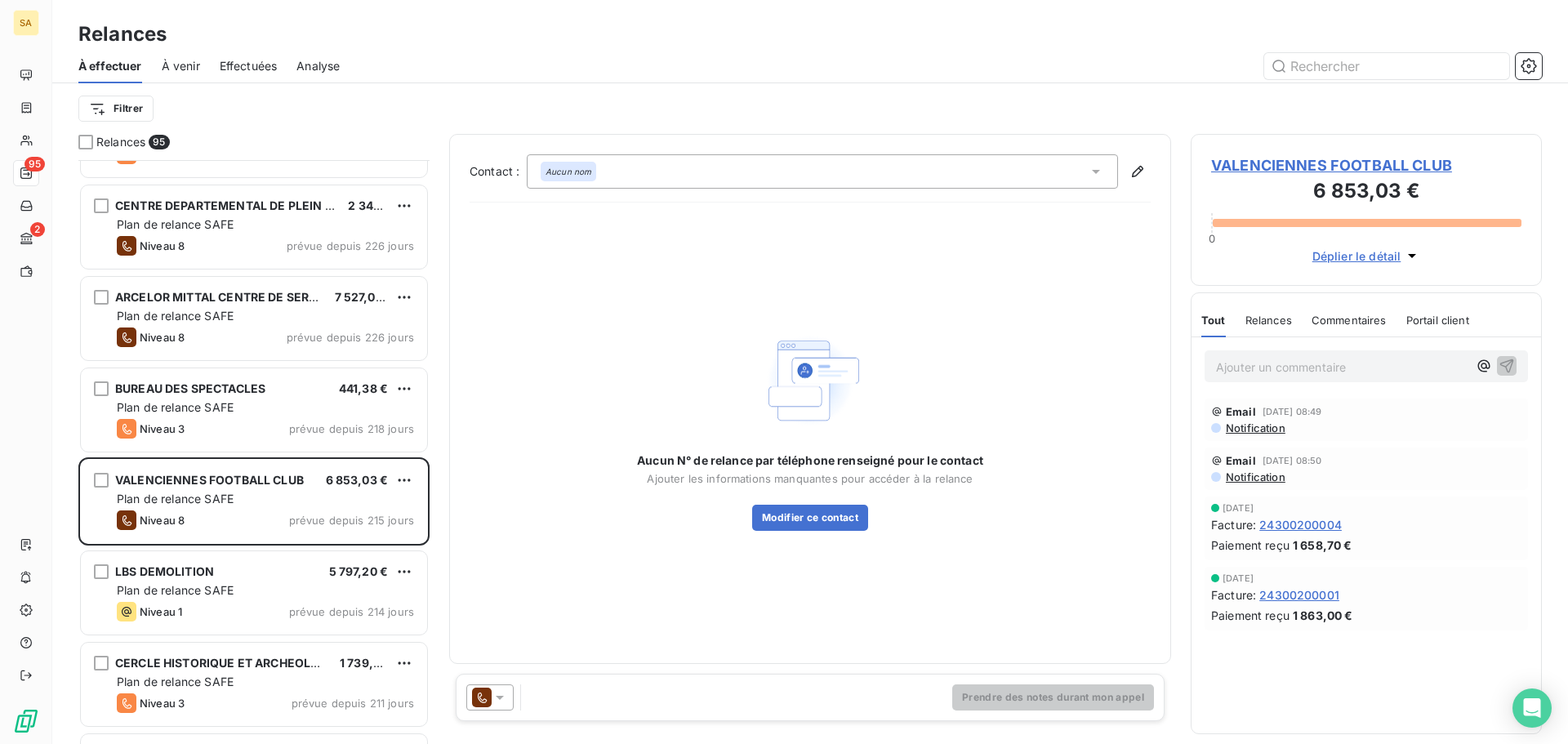
click at [1304, 162] on span "VALENCIENNES FOOTBALL CLUB" at bounding box center [1366, 166] width 310 height 22
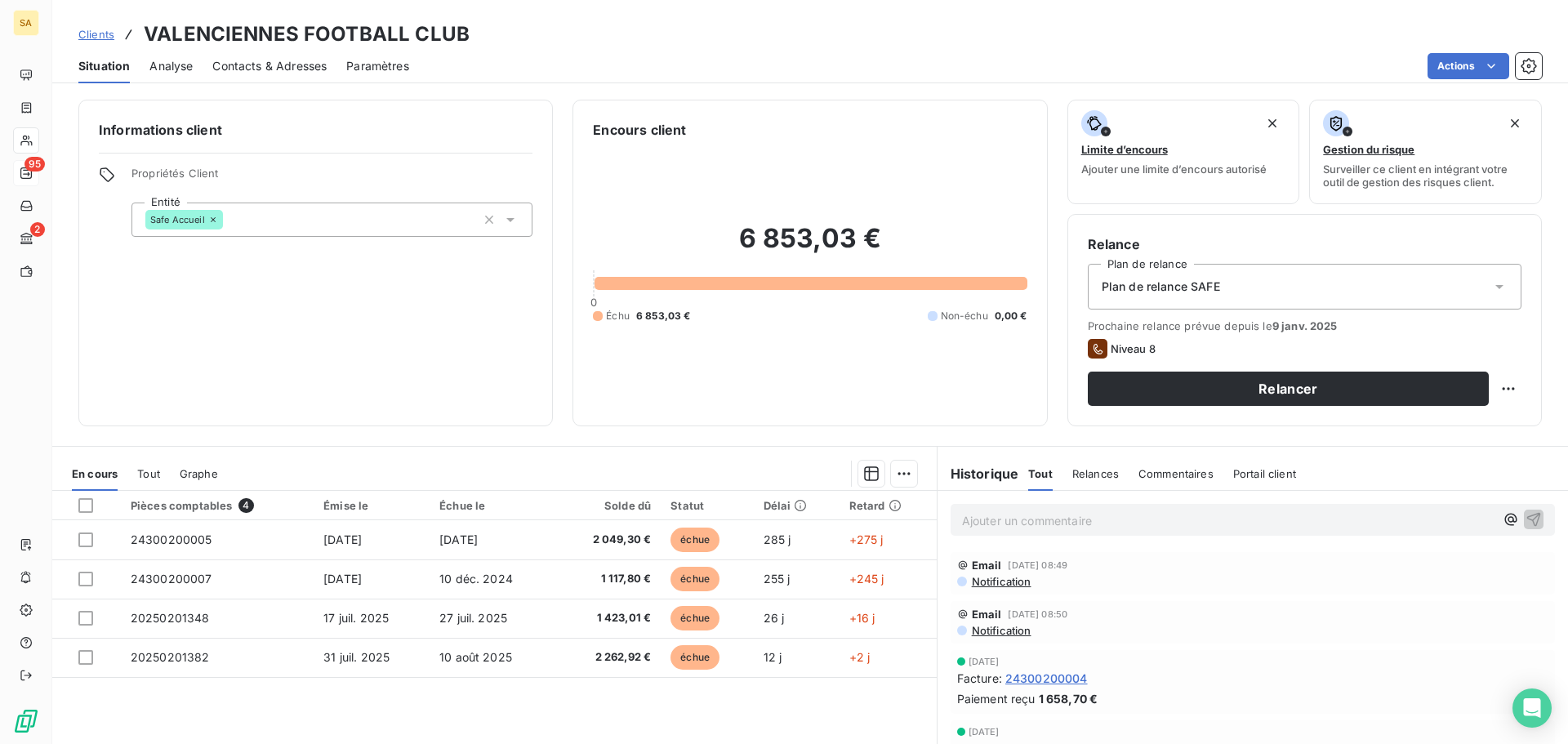
scroll to position [82, 0]
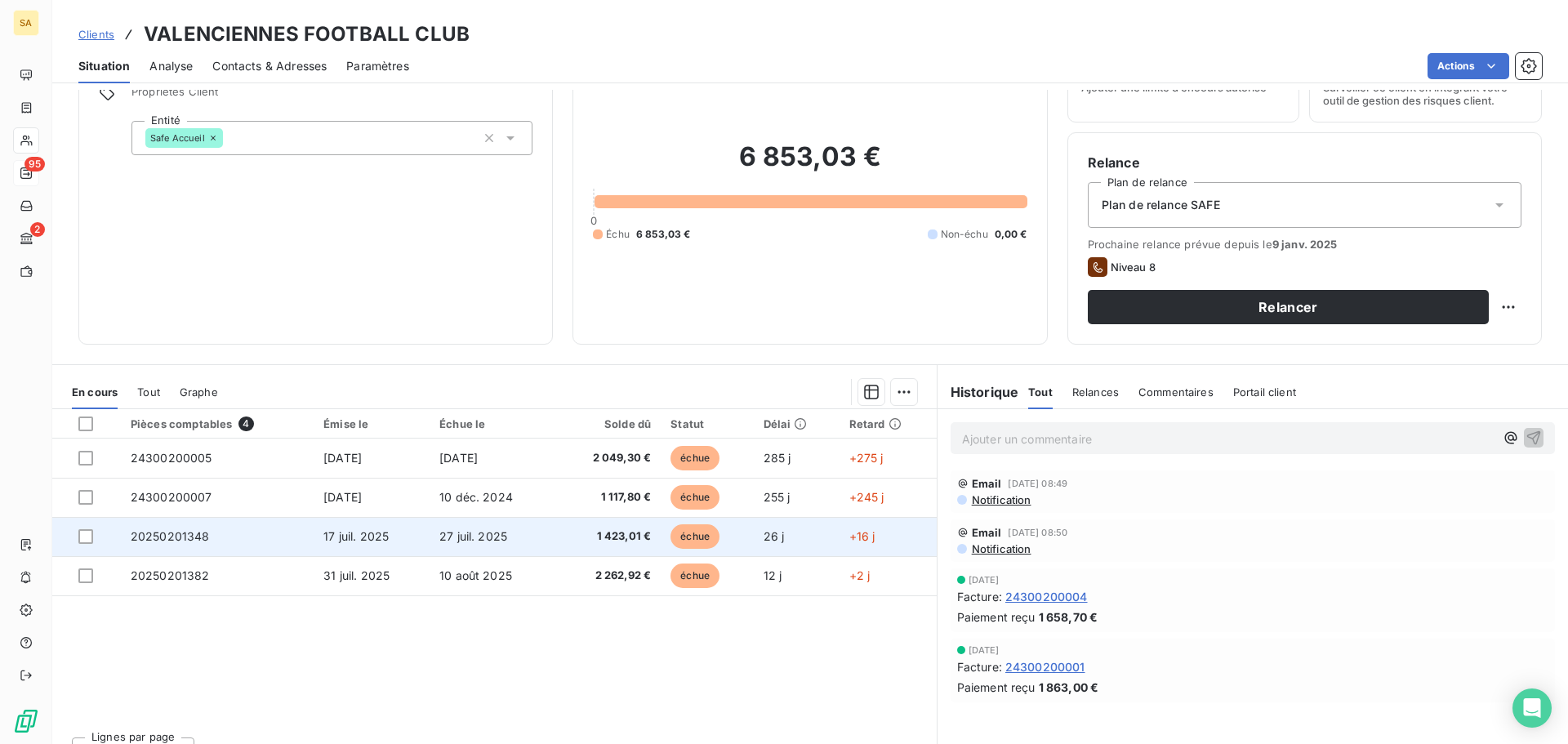
click at [275, 533] on td "20250201348" at bounding box center [217, 536] width 193 height 39
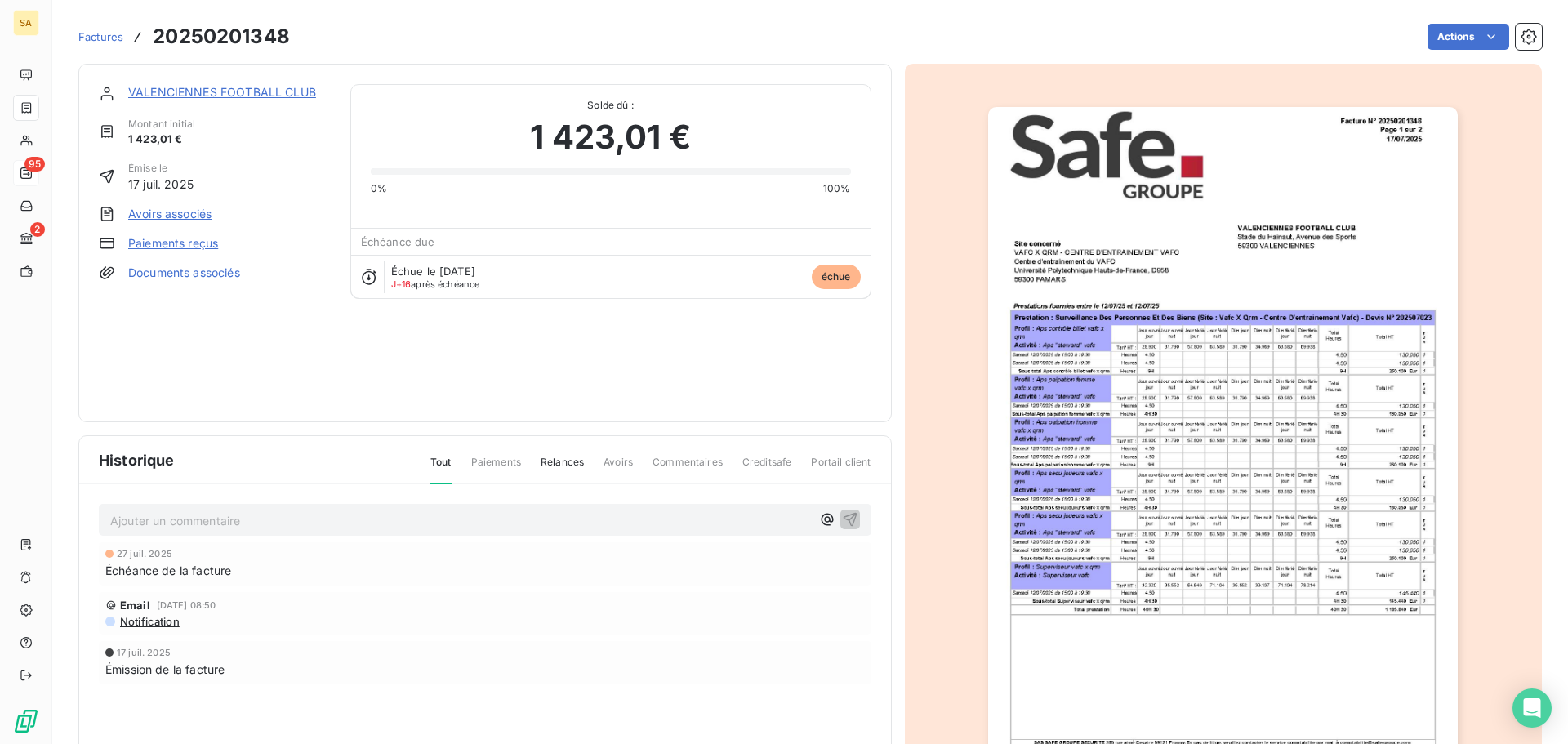
click at [199, 92] on link "VALENCIENNES FOOTBALL CLUB" at bounding box center [223, 91] width 188 height 14
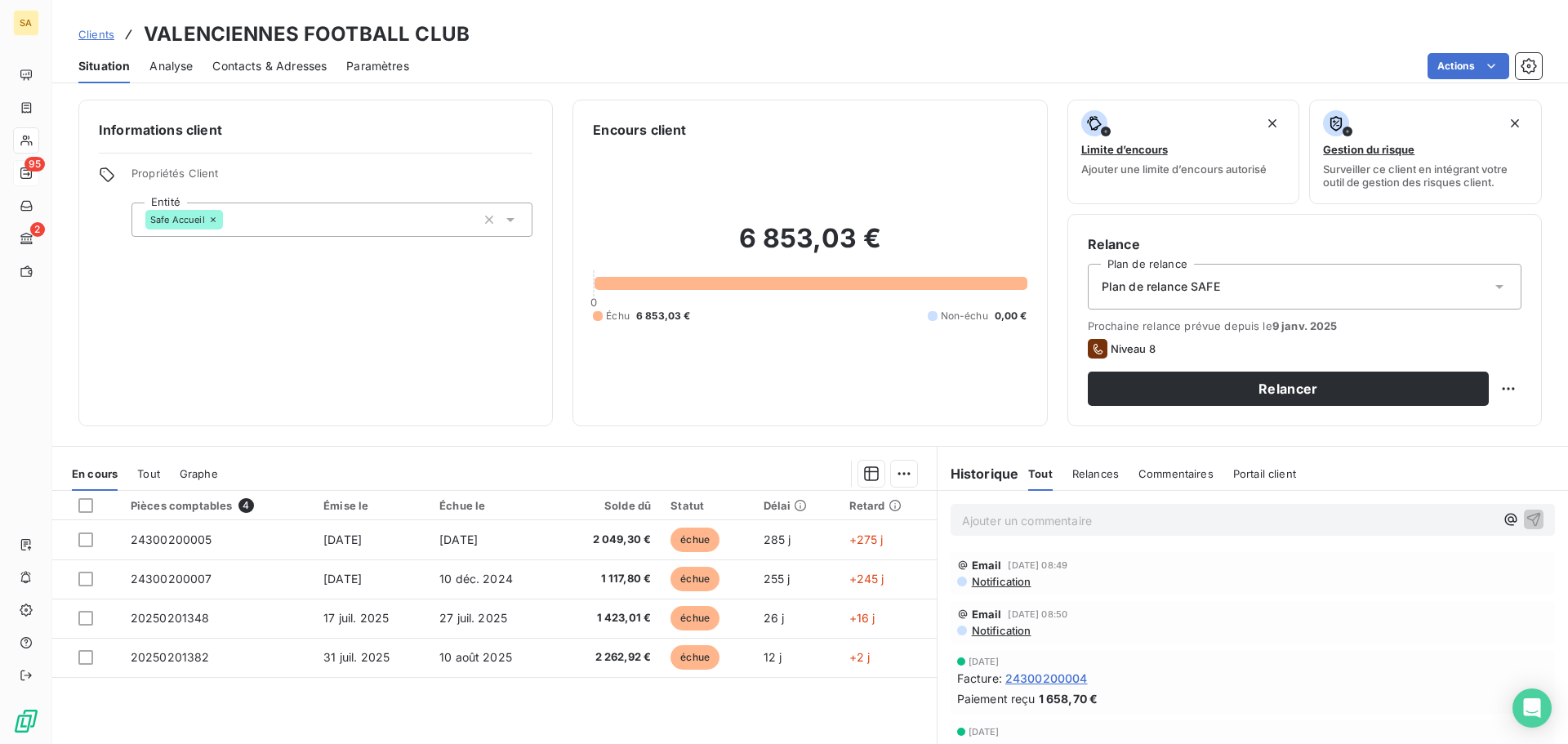
click at [515, 218] on icon at bounding box center [510, 220] width 17 height 17
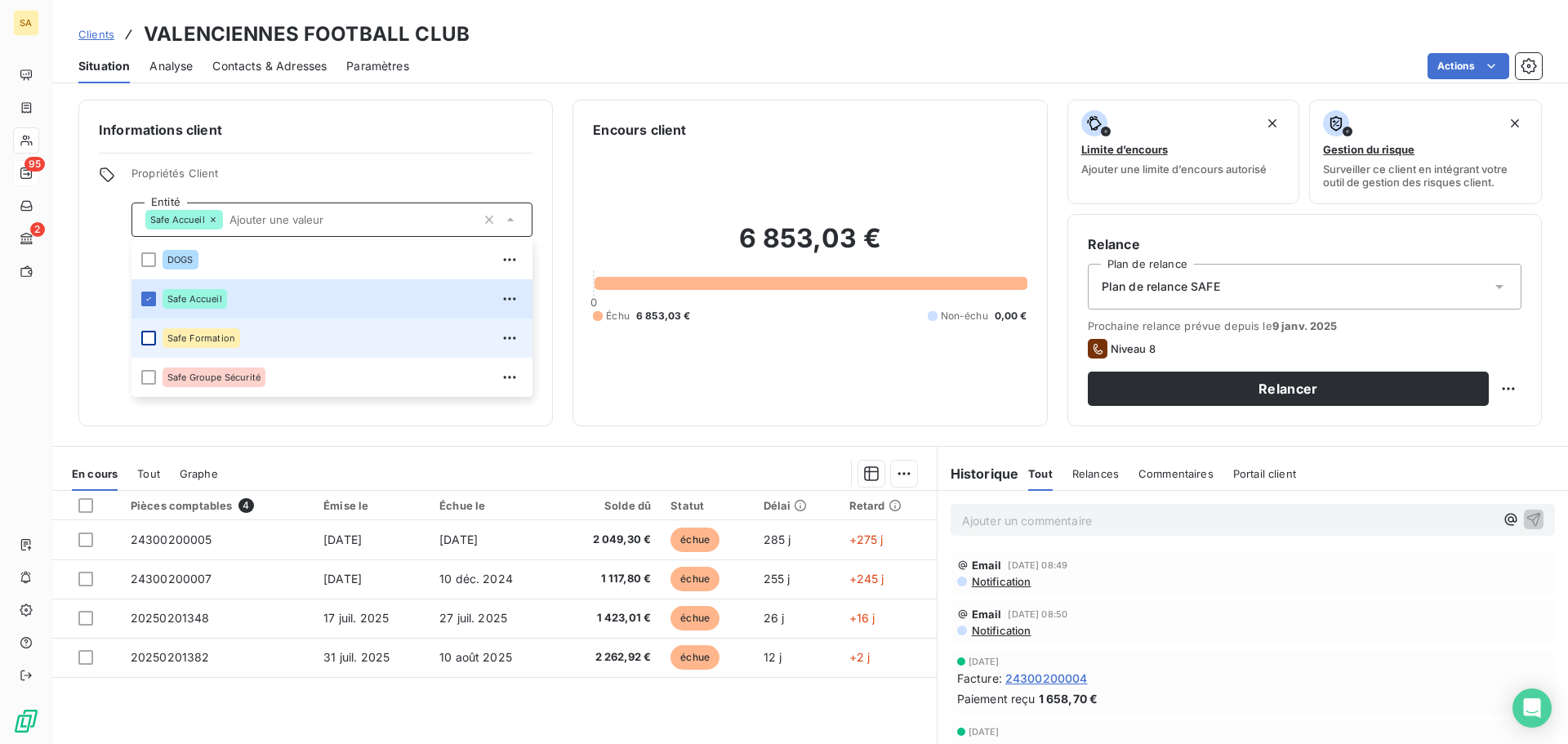
click at [151, 341] on div at bounding box center [149, 338] width 15 height 15
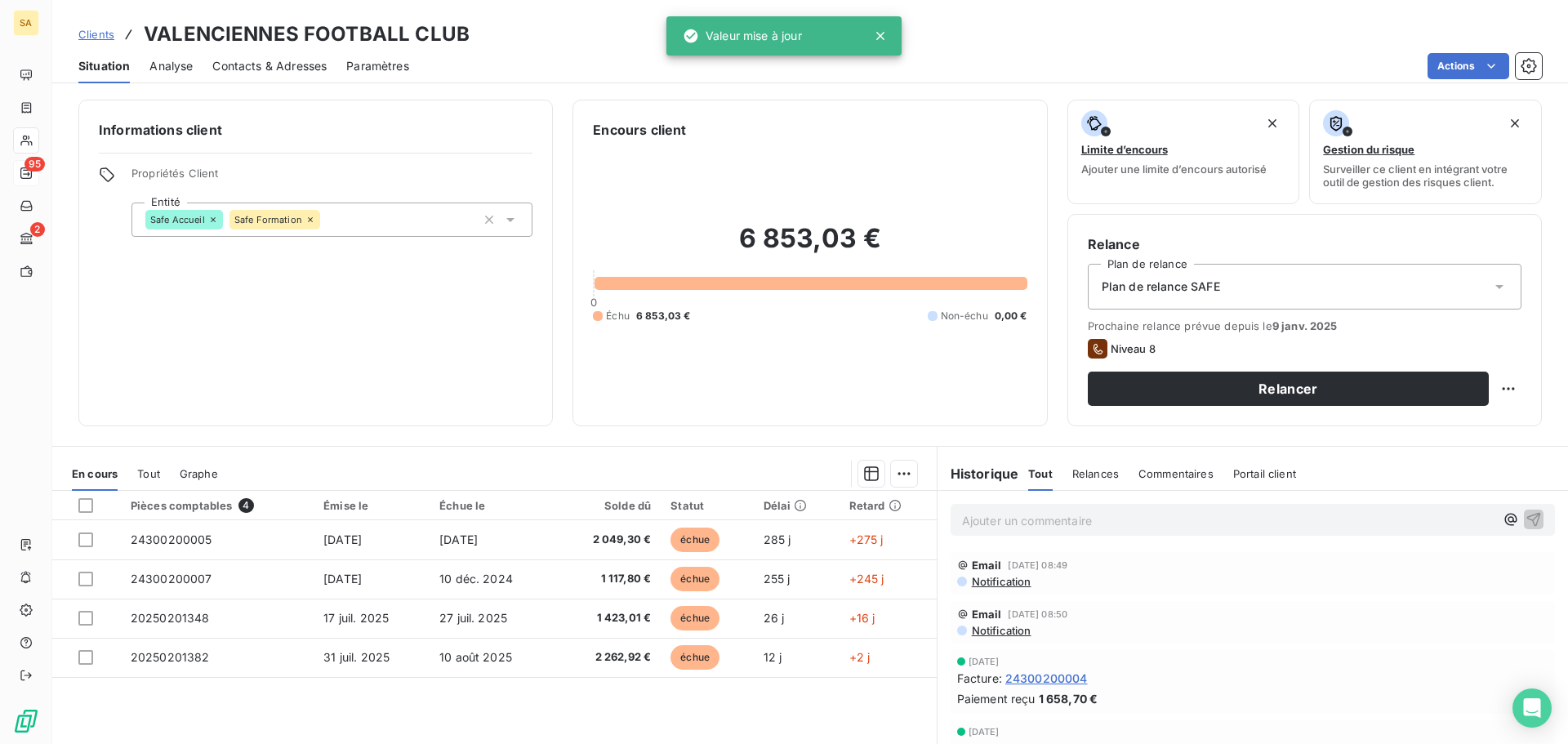
click at [415, 163] on div "Informations client Propriétés Client Entité Safe Accueil Safe Formation" at bounding box center [316, 263] width 475 height 327
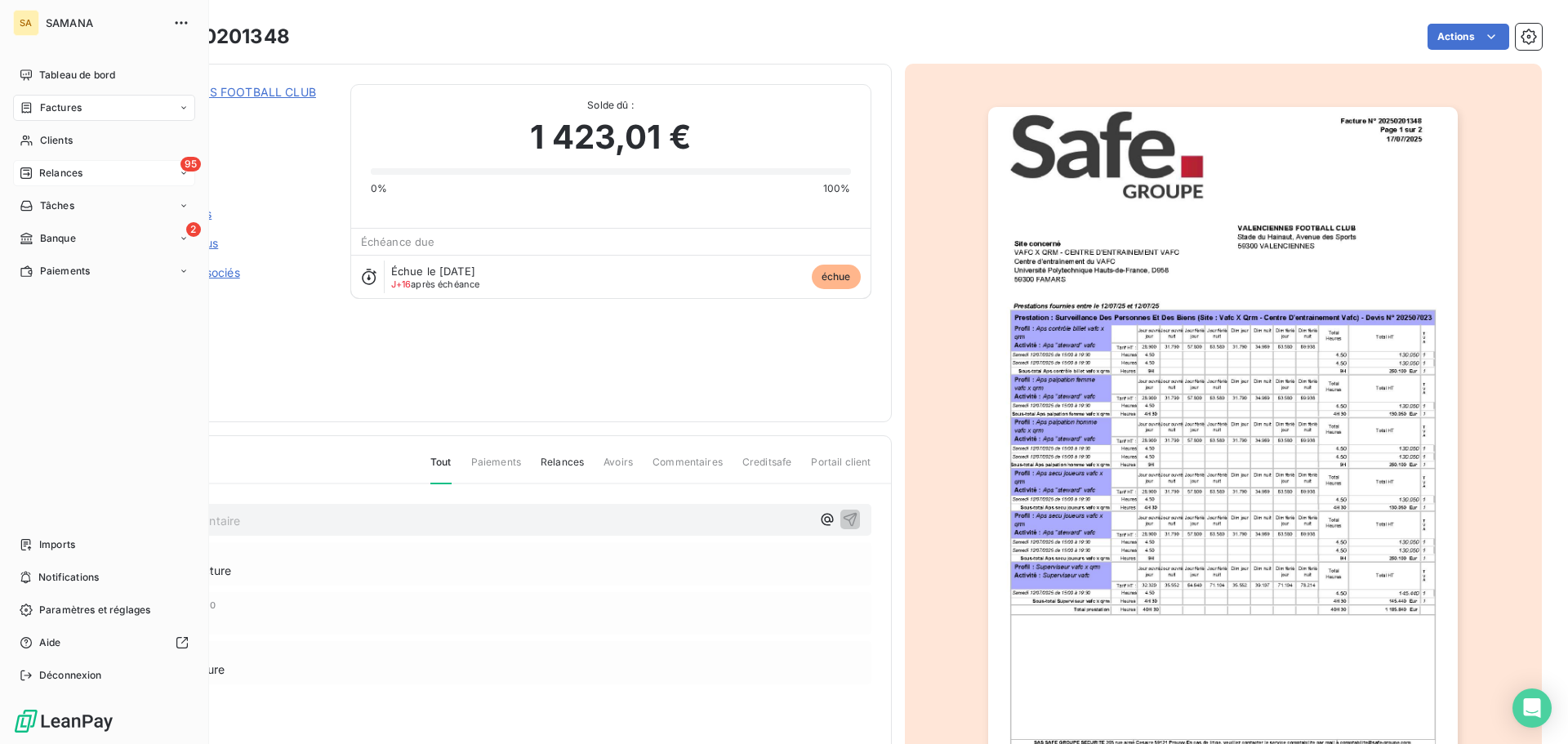
drag, startPoint x: 76, startPoint y: 170, endPoint x: 128, endPoint y: 174, distance: 52.2
click at [76, 170] on span "Relances" at bounding box center [61, 173] width 43 height 15
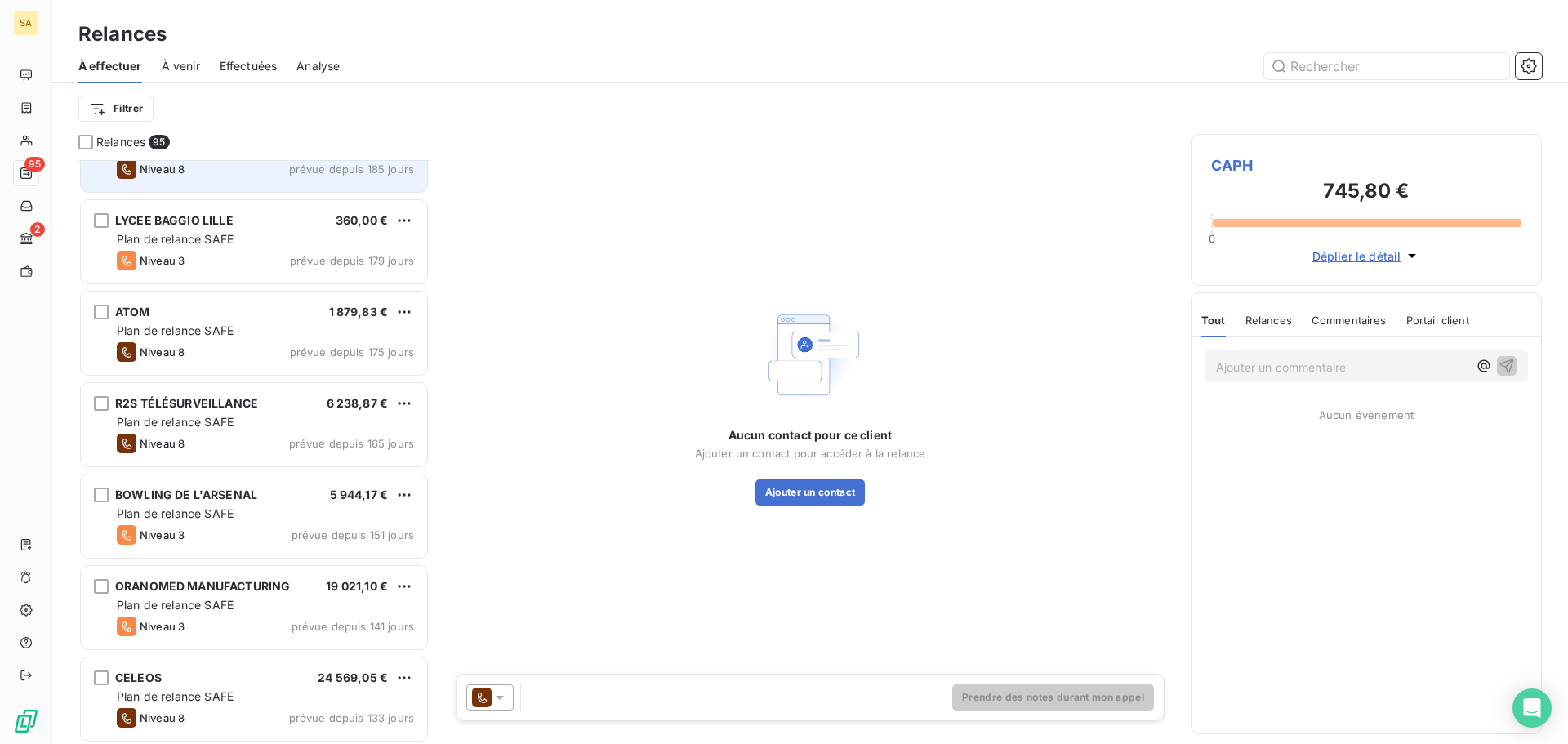
scroll to position [3023, 0]
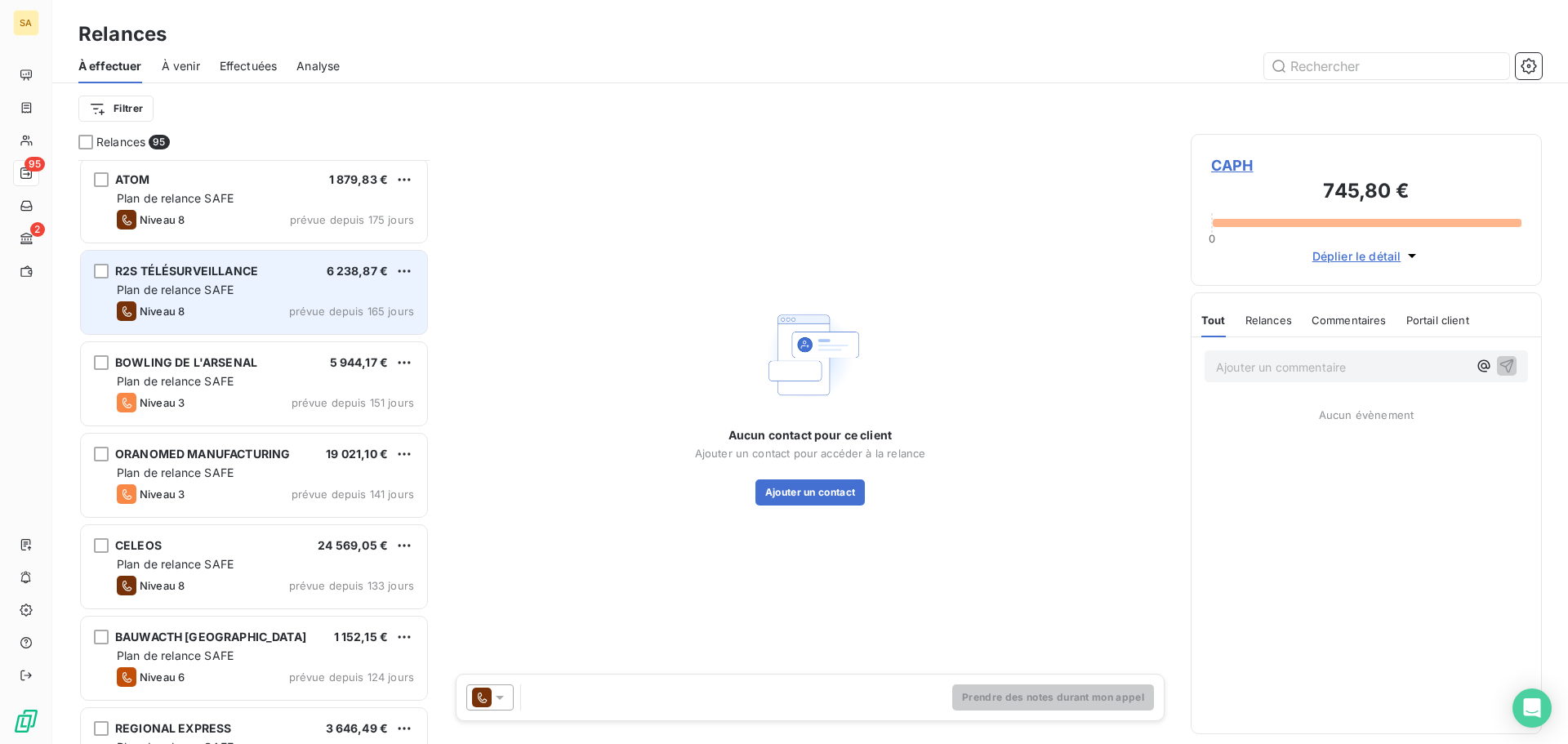
click at [196, 277] on span "R2S TÉLÉSURVEILLANCE" at bounding box center [187, 270] width 143 height 14
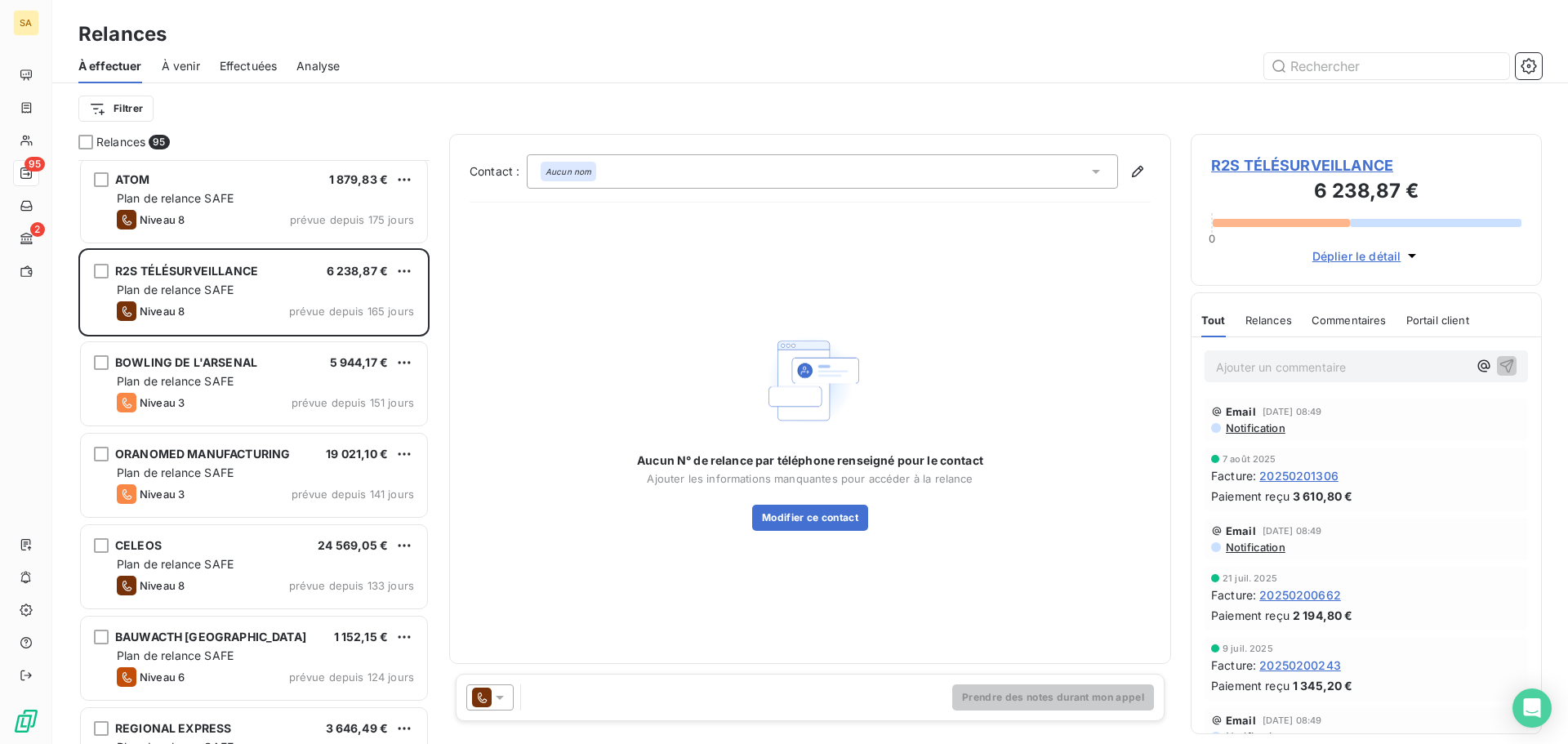
click at [1273, 166] on span "R2S TÉLÉSURVEILLANCE" at bounding box center [1366, 166] width 310 height 22
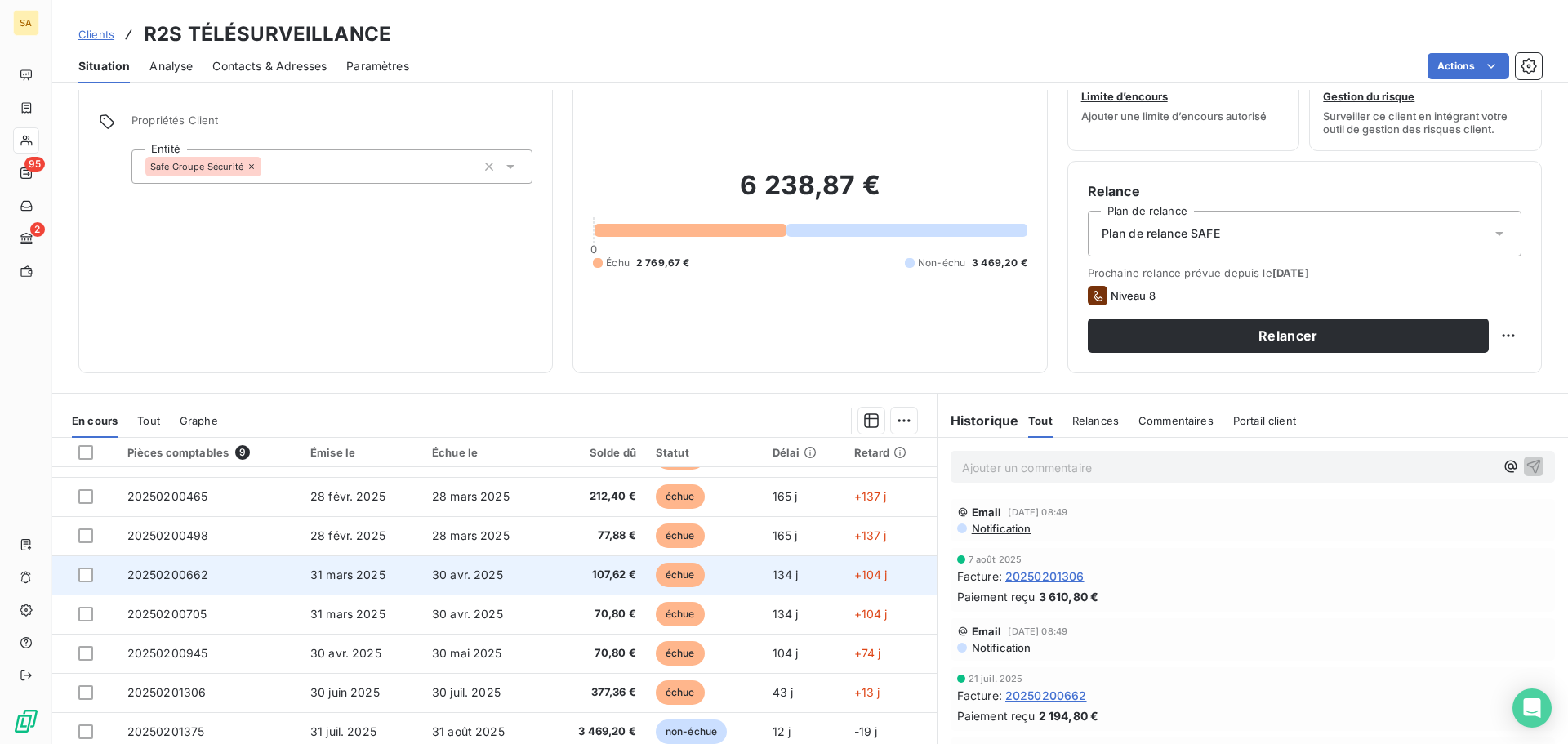
scroll to position [110, 0]
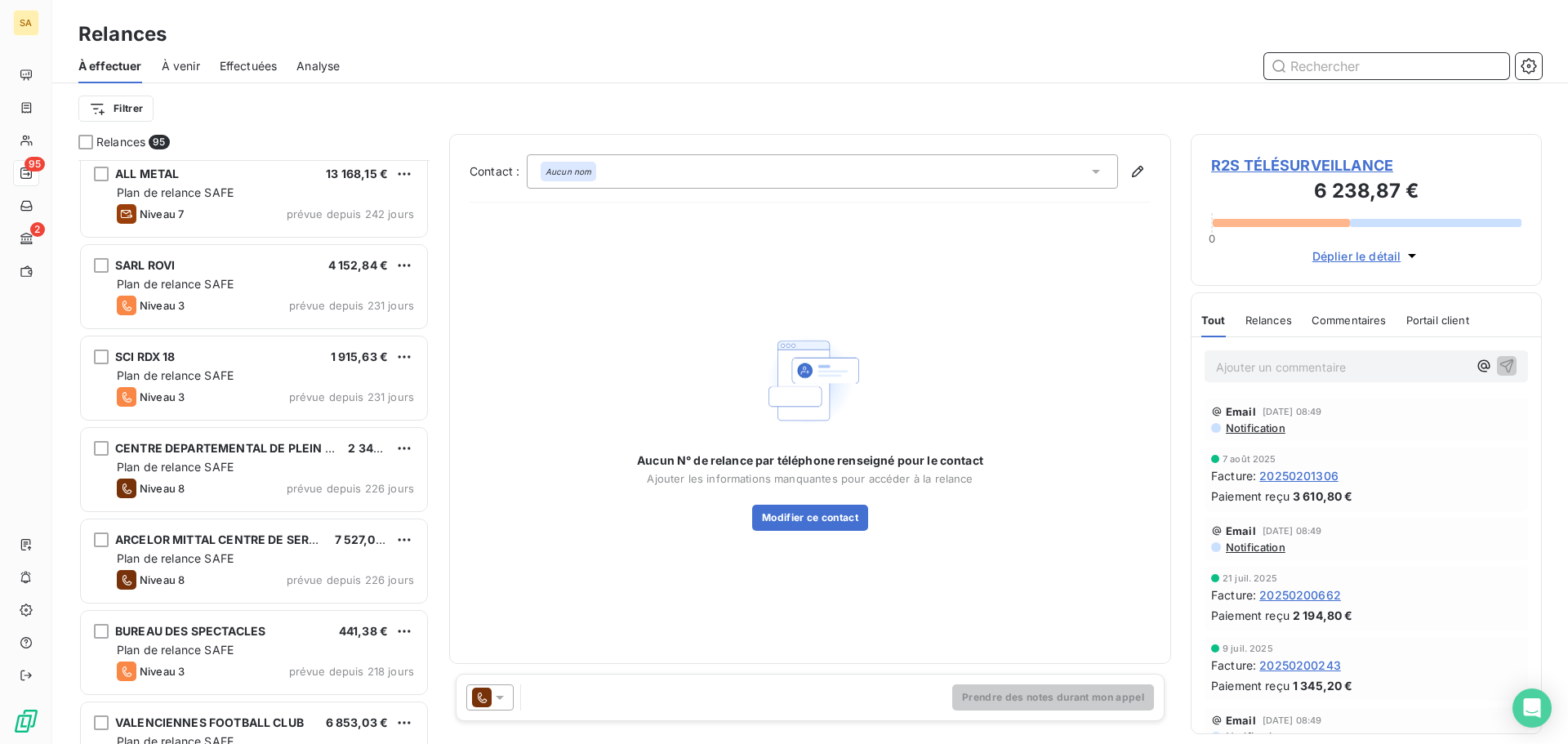
scroll to position [1798, 0]
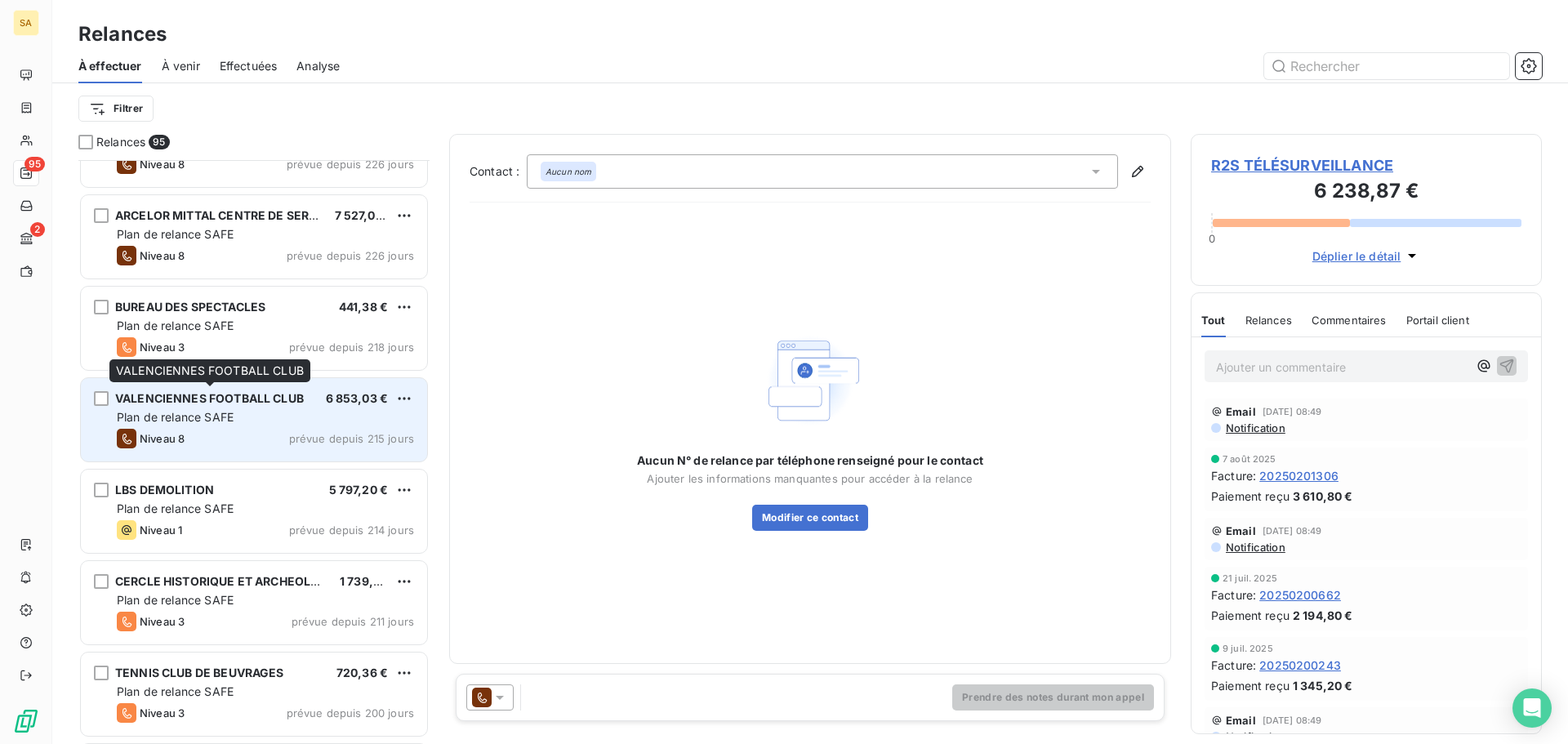
click at [238, 396] on span "VALENCIENNES FOOTBALL CLUB" at bounding box center [210, 398] width 189 height 14
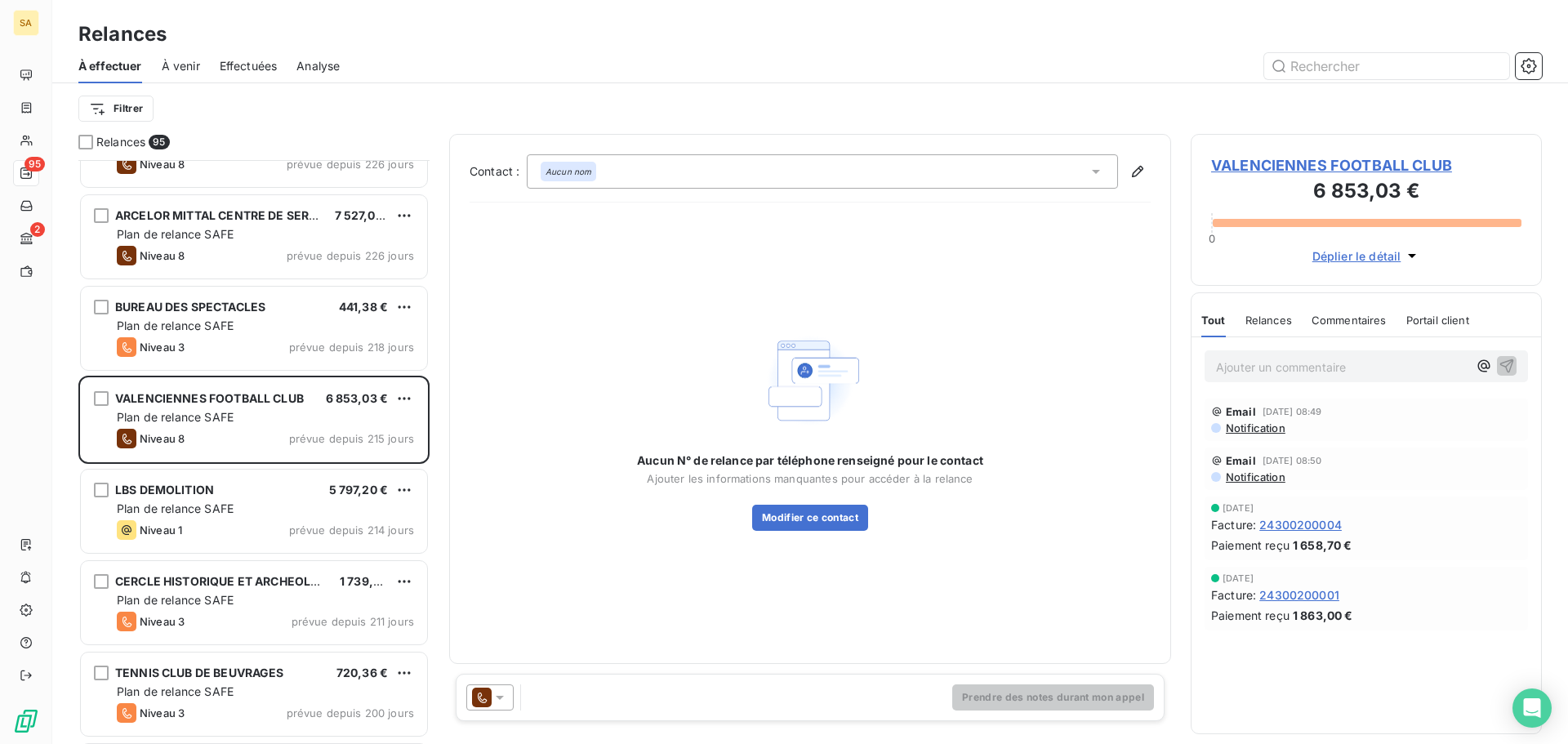
click at [1275, 163] on span "VALENCIENNES FOOTBALL CLUB" at bounding box center [1366, 166] width 310 height 22
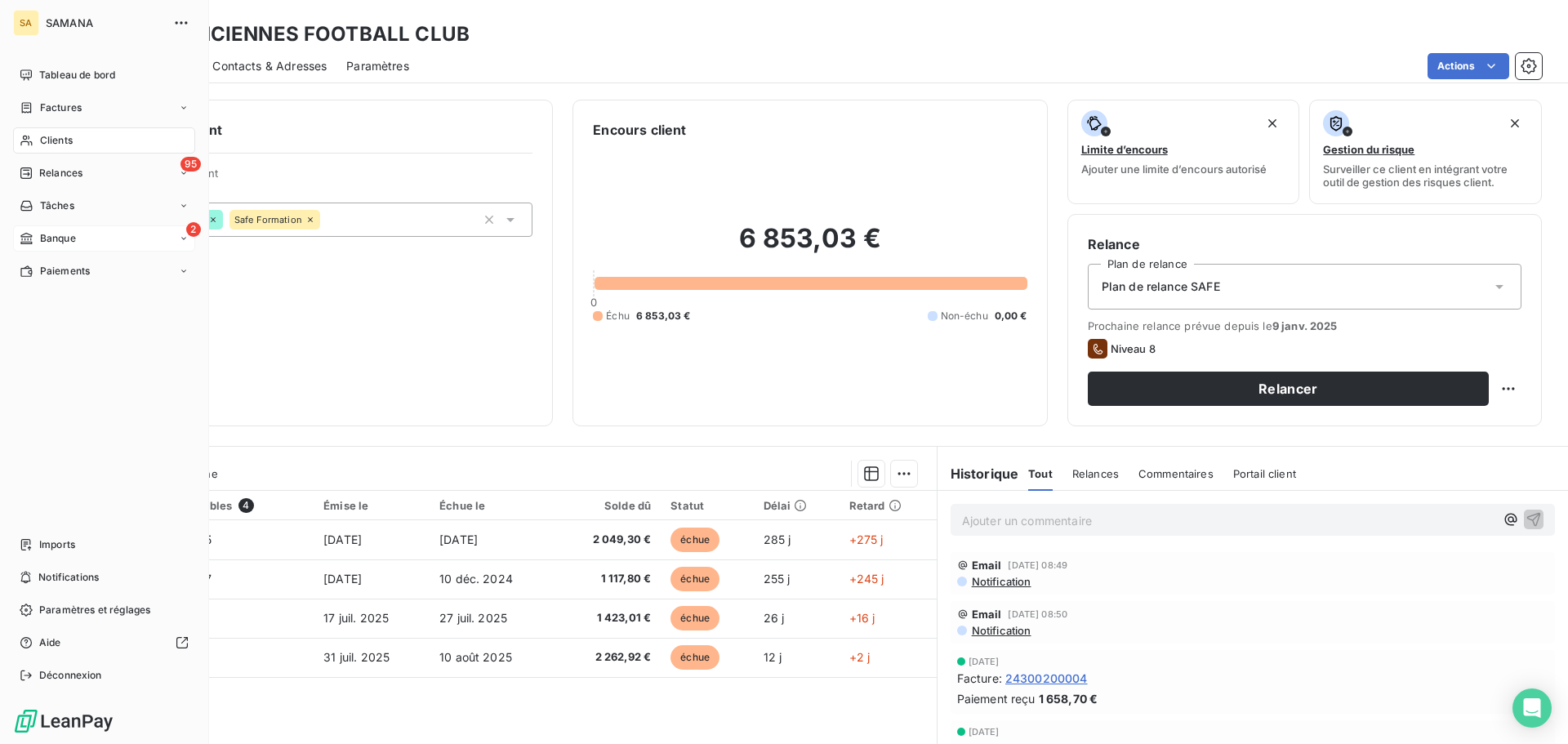
click at [70, 237] on span "Banque" at bounding box center [58, 238] width 36 height 15
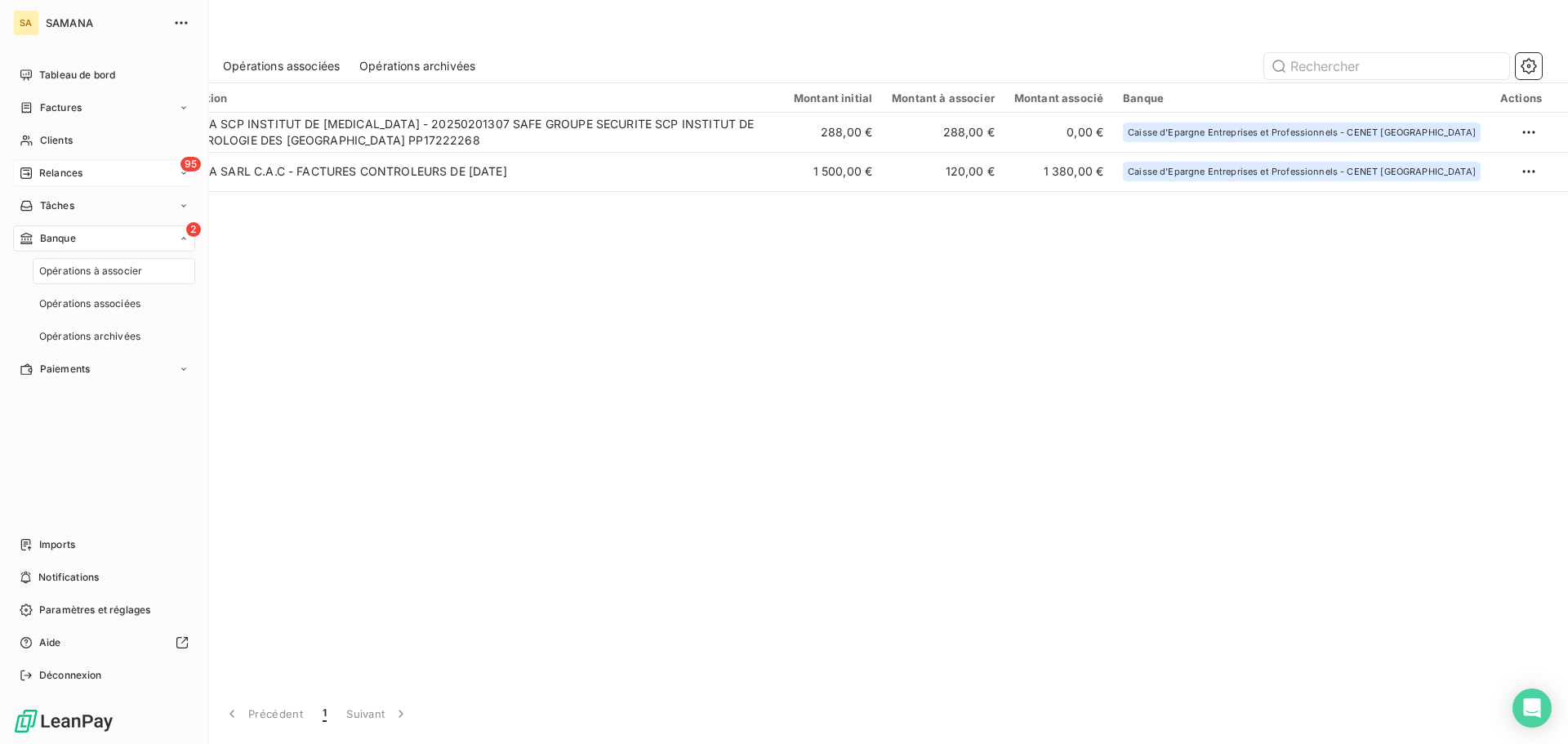
click at [54, 179] on span "Relances" at bounding box center [61, 173] width 43 height 15
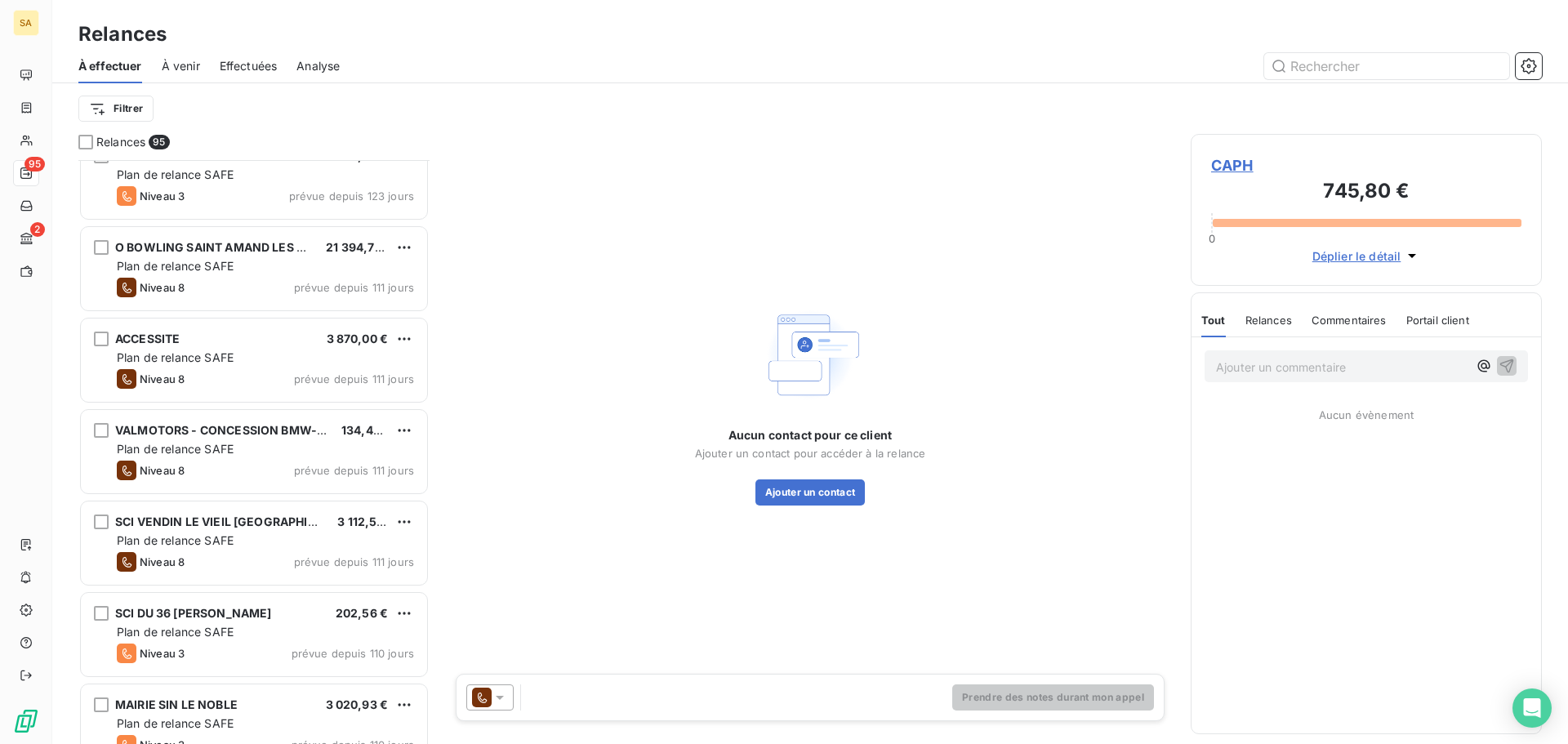
scroll to position [3840, 0]
